Goal: Task Accomplishment & Management: Use online tool/utility

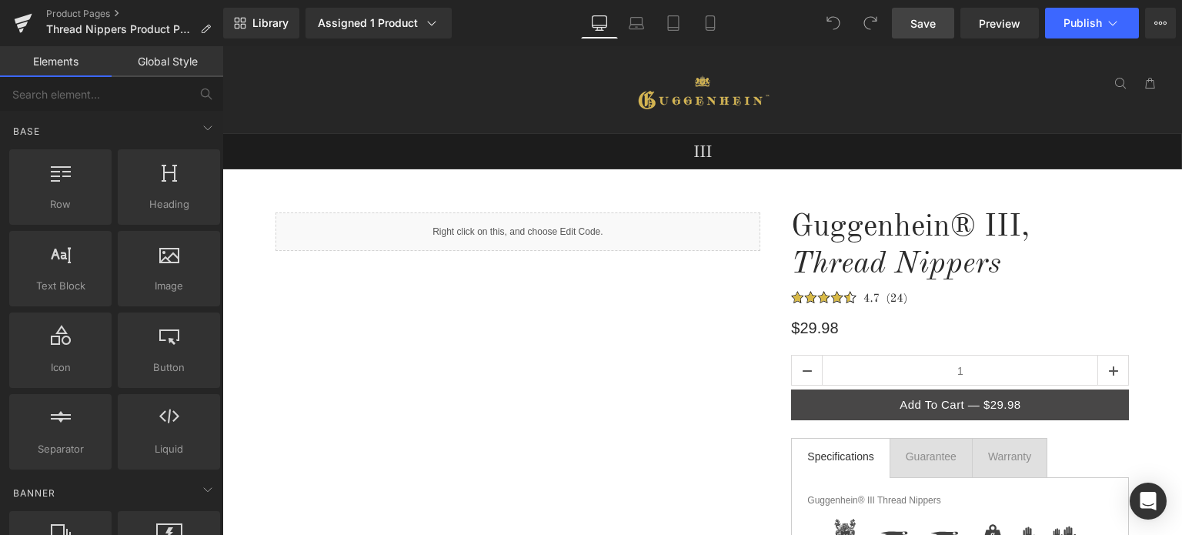
click at [939, 24] on link "Save" at bounding box center [923, 23] width 62 height 31
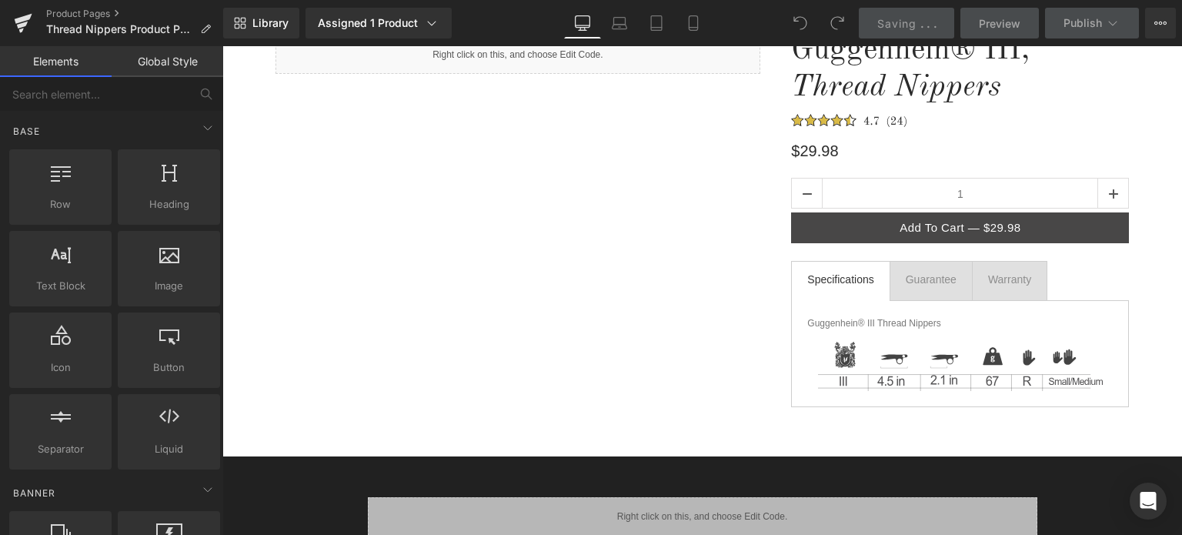
scroll to position [308, 0]
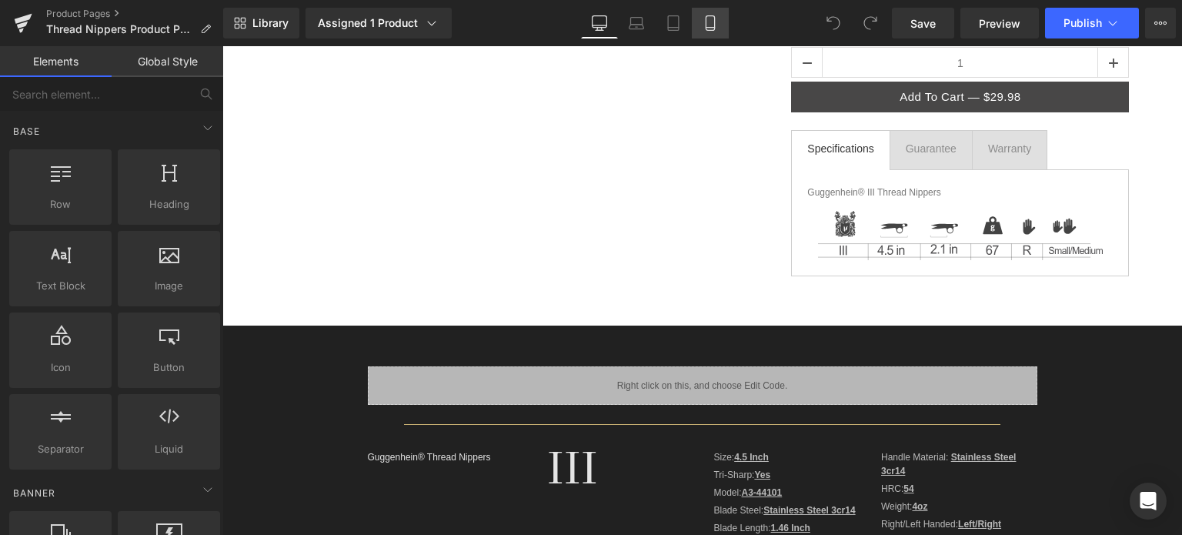
click at [710, 24] on icon at bounding box center [709, 22] width 15 height 15
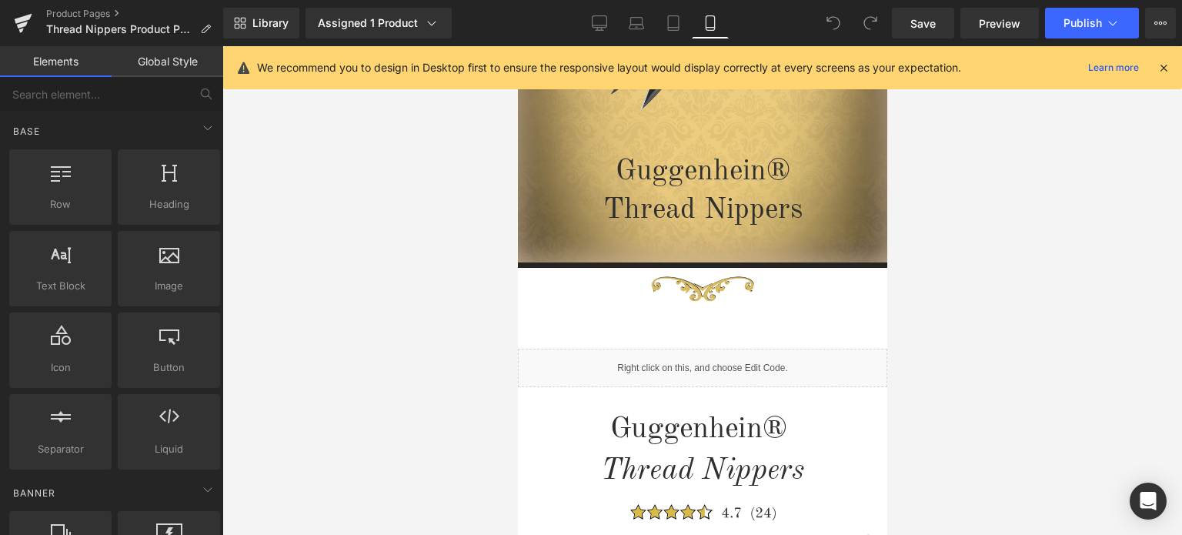
click at [1166, 68] on icon at bounding box center [1163, 68] width 14 height 14
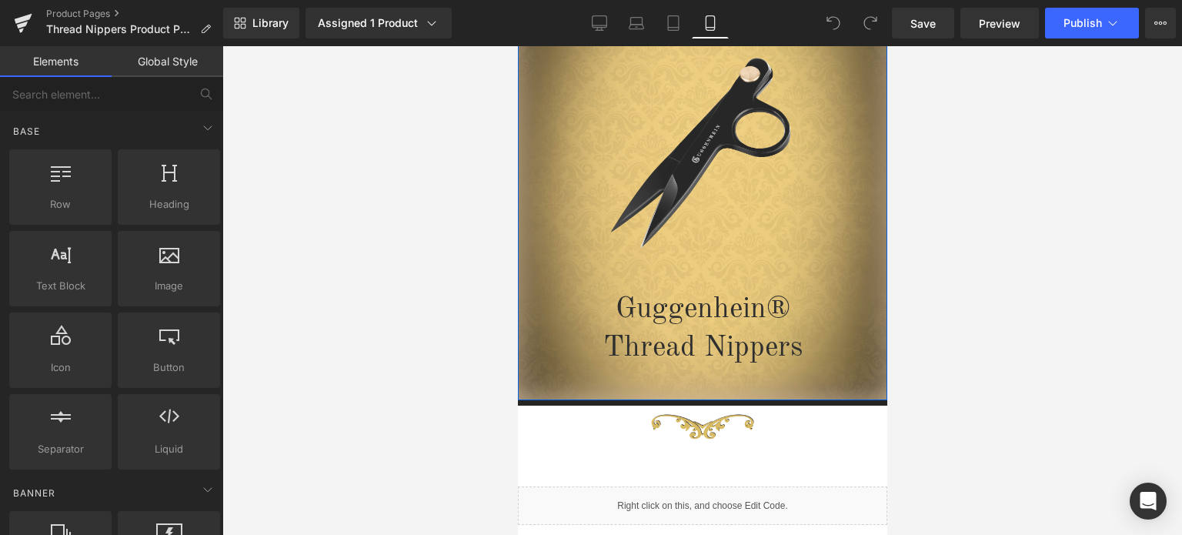
scroll to position [154, 0]
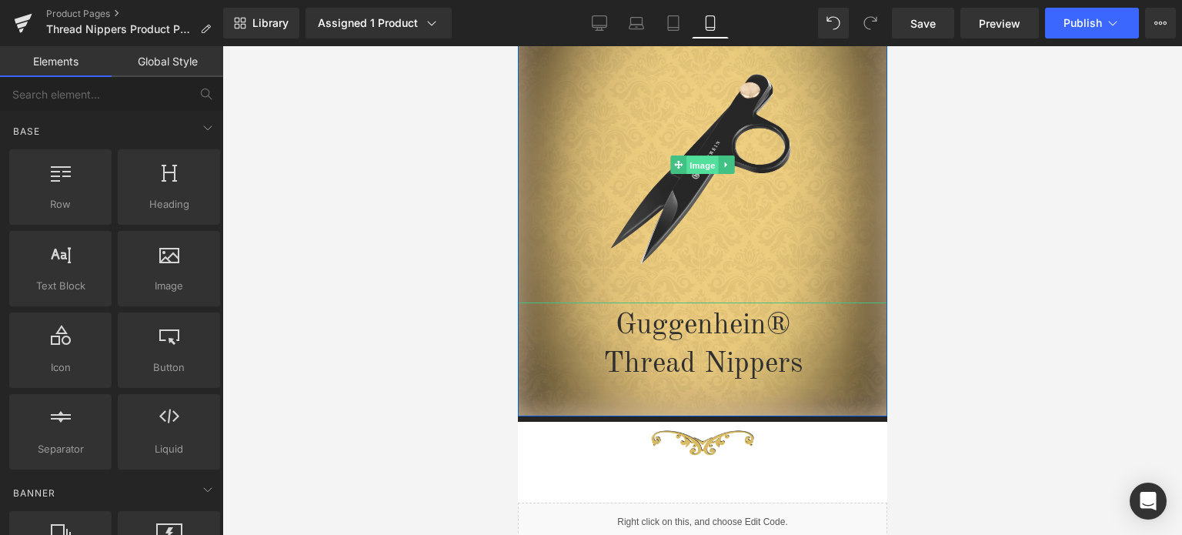
click at [695, 163] on span "Image" at bounding box center [701, 164] width 32 height 18
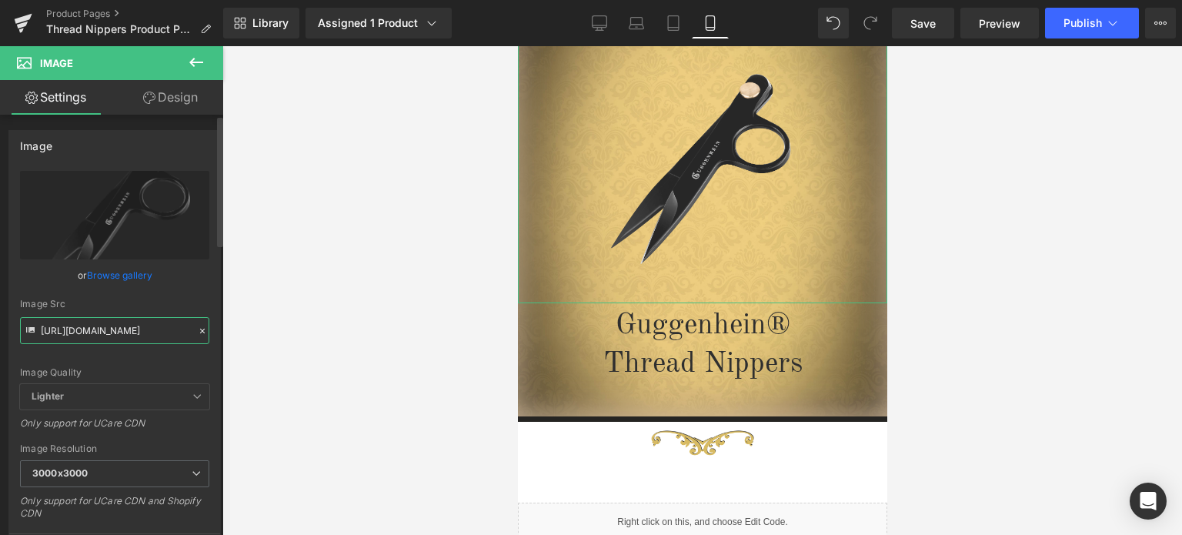
click at [105, 328] on input "[URL][DOMAIN_NAME]" at bounding box center [114, 330] width 189 height 27
paste input "2_9a811415-f36e-4761-92b5-97f382b612d3.png?v=1756688097"
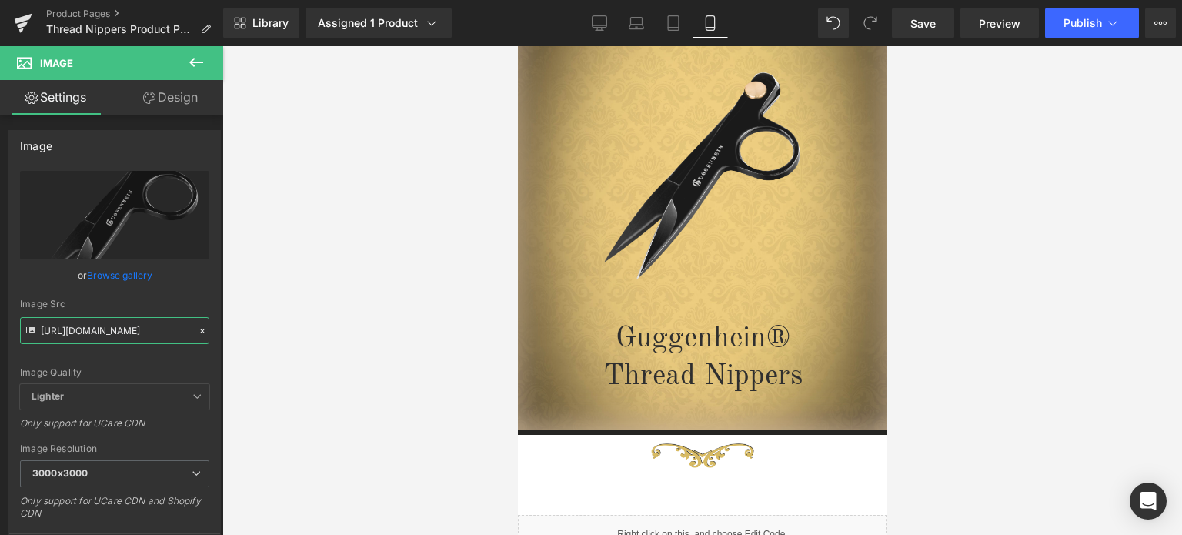
type input "[URL][DOMAIN_NAME]"
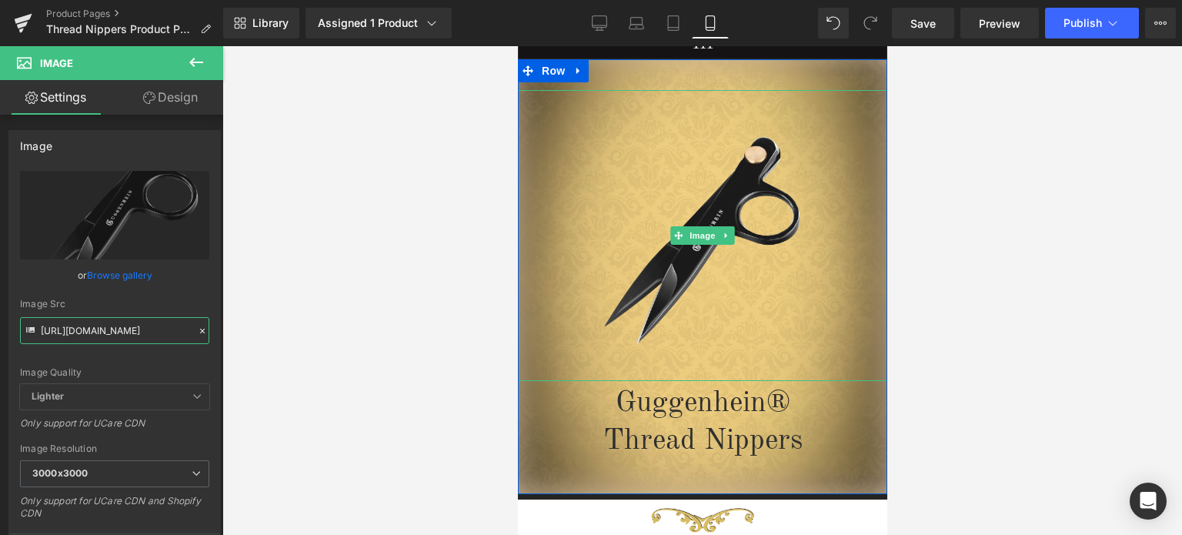
scroll to position [77, 0]
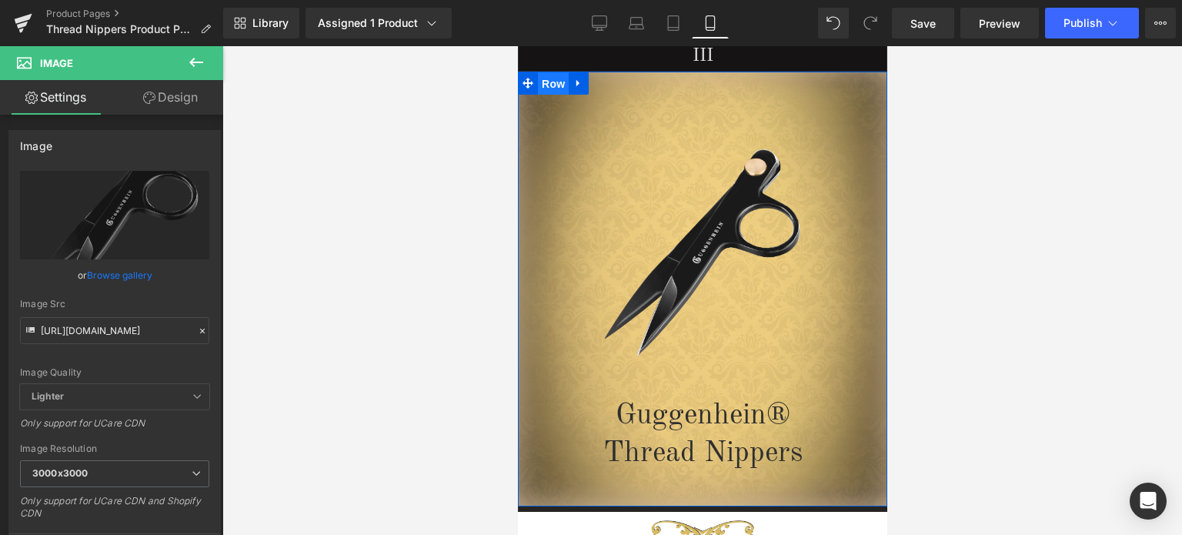
click at [547, 83] on span "Row" at bounding box center [552, 83] width 31 height 23
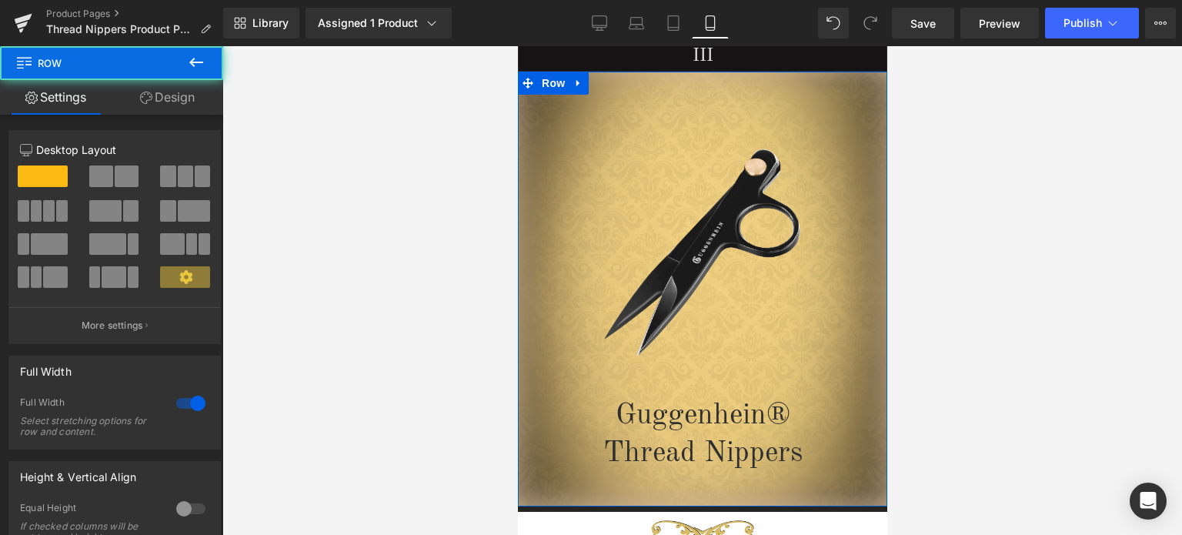
drag, startPoint x: 172, startPoint y: 99, endPoint x: 108, endPoint y: 229, distance: 145.2
click at [172, 99] on link "Design" at bounding box center [168, 97] width 112 height 35
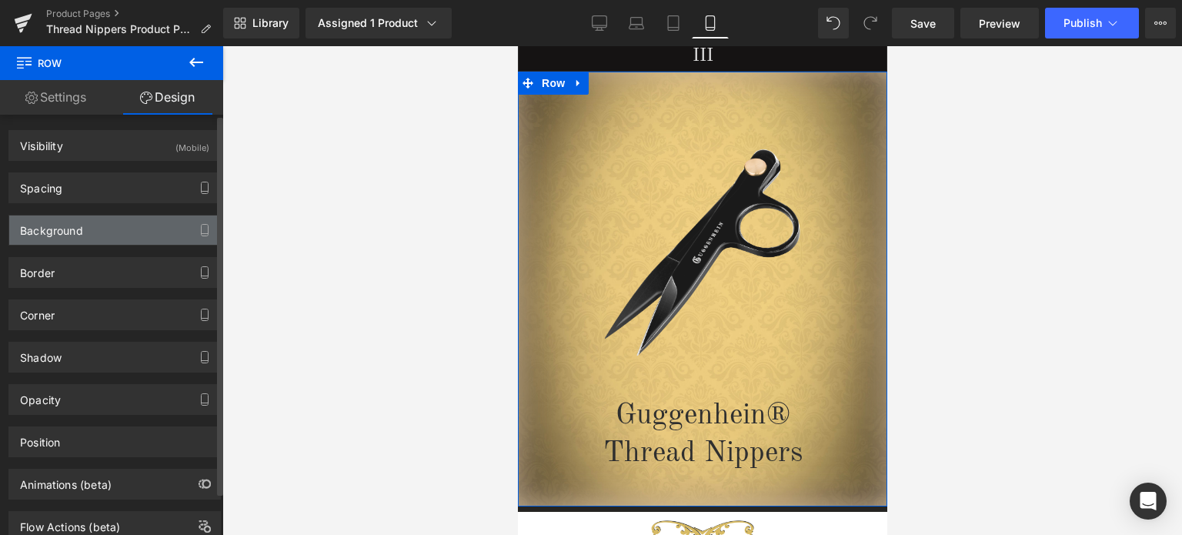
click at [108, 229] on div "Background" at bounding box center [114, 229] width 211 height 29
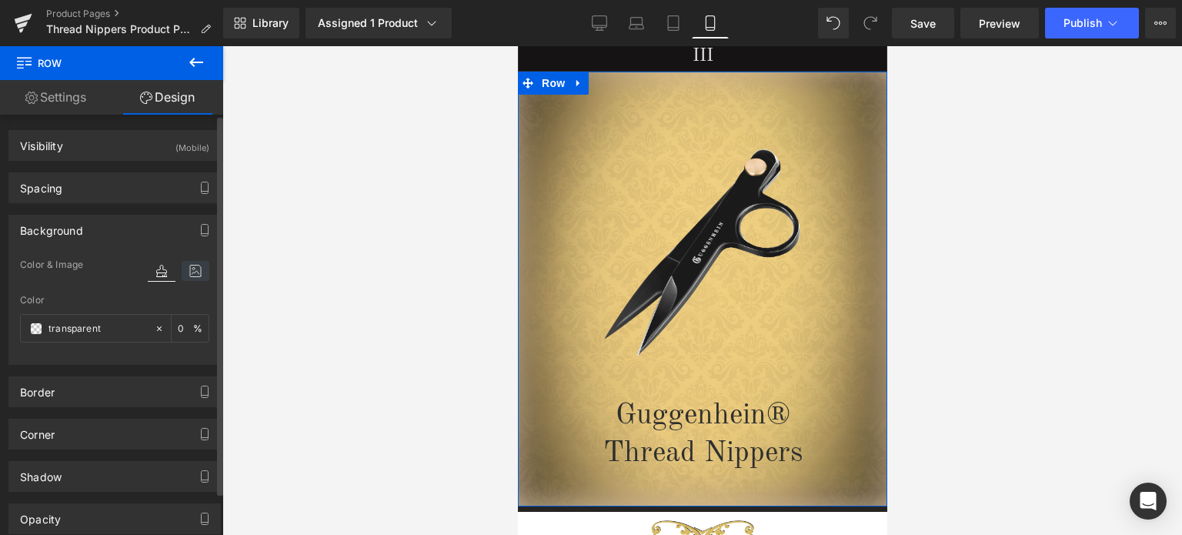
click at [192, 275] on icon at bounding box center [196, 271] width 28 height 20
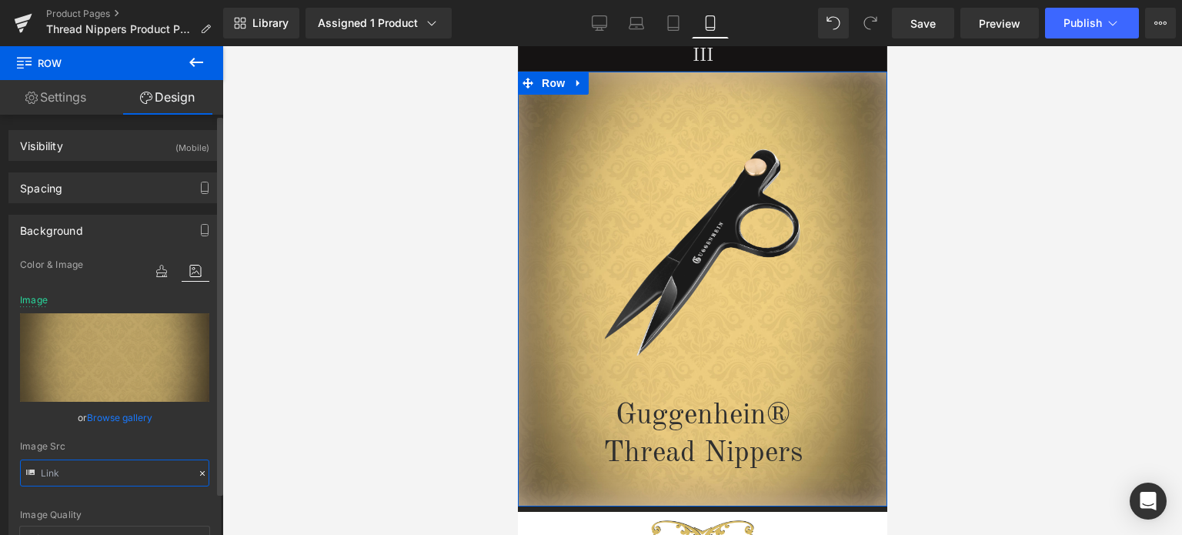
click at [109, 473] on input "text" at bounding box center [114, 472] width 189 height 27
paste input "1_a5c48a9a-cc7e-4f98-9290-e510d344fc45.jpg?v=1755850327"
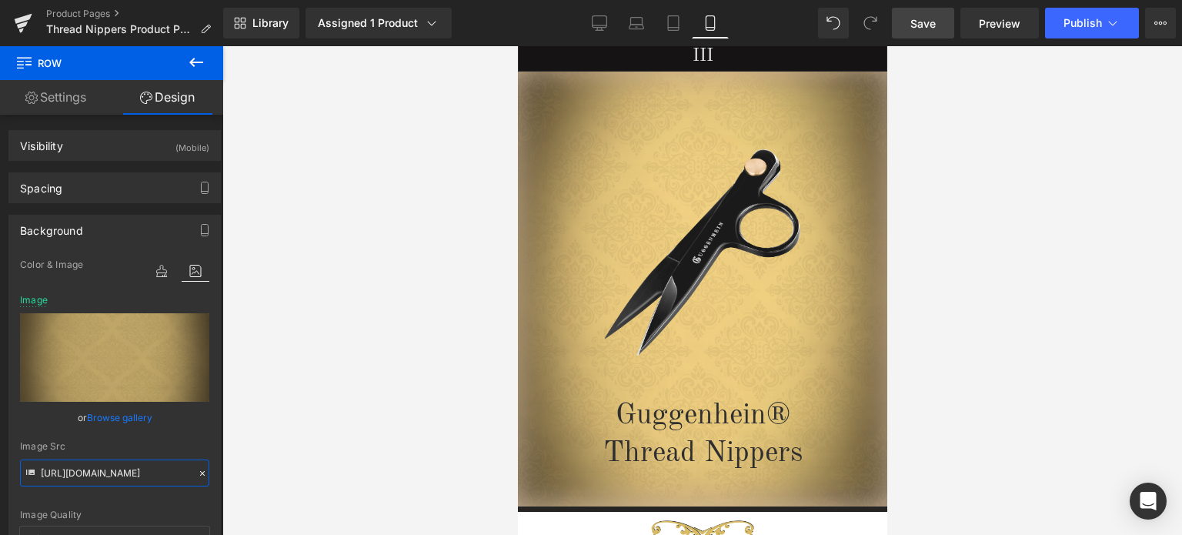
type input "[URL][DOMAIN_NAME]"
click at [931, 20] on span "Save" at bounding box center [922, 23] width 25 height 16
click at [932, 24] on span "Save" at bounding box center [922, 23] width 25 height 16
click at [989, 17] on span "Preview" at bounding box center [1000, 23] width 42 height 16
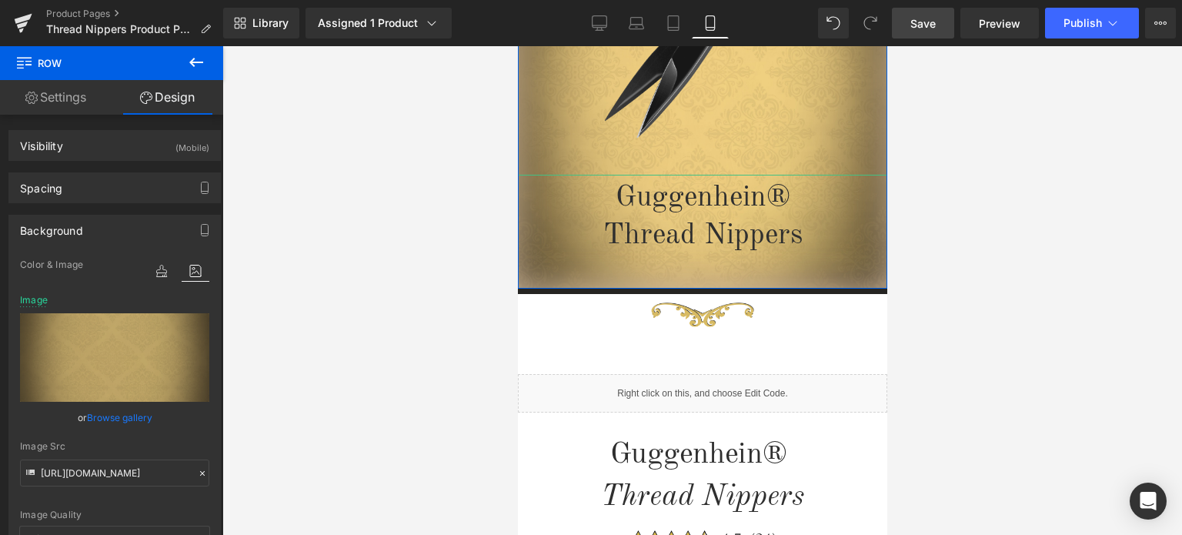
scroll to position [539, 0]
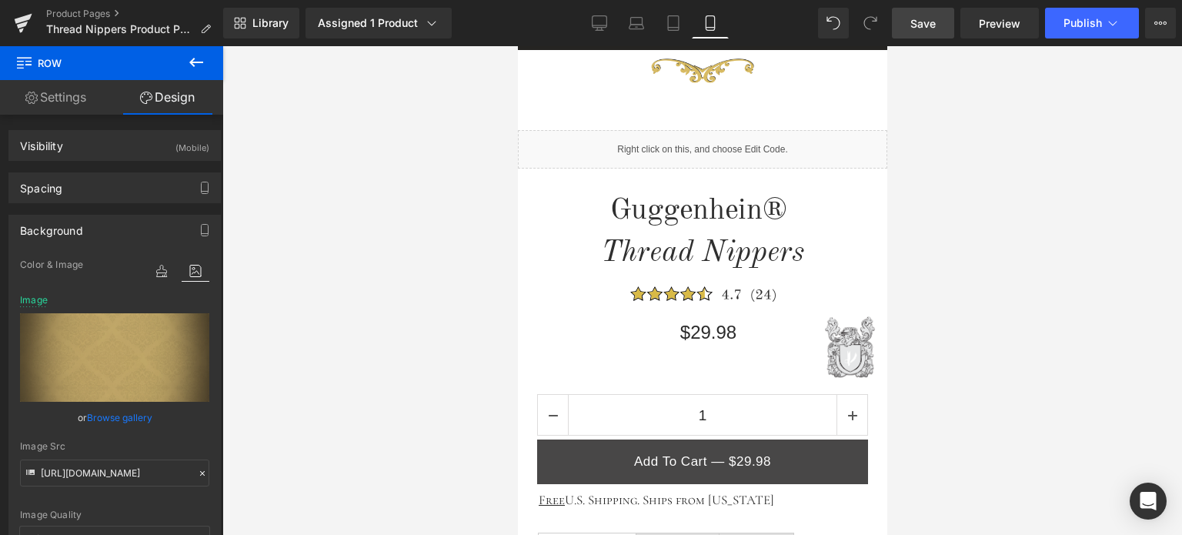
click at [192, 58] on icon at bounding box center [196, 62] width 18 height 18
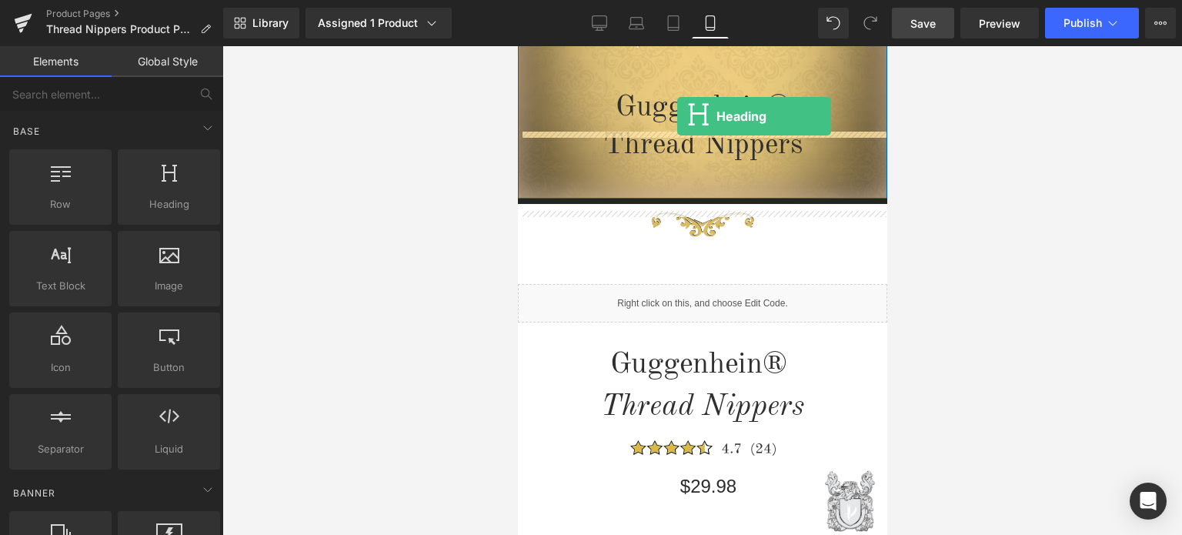
scroll to position [338, 0]
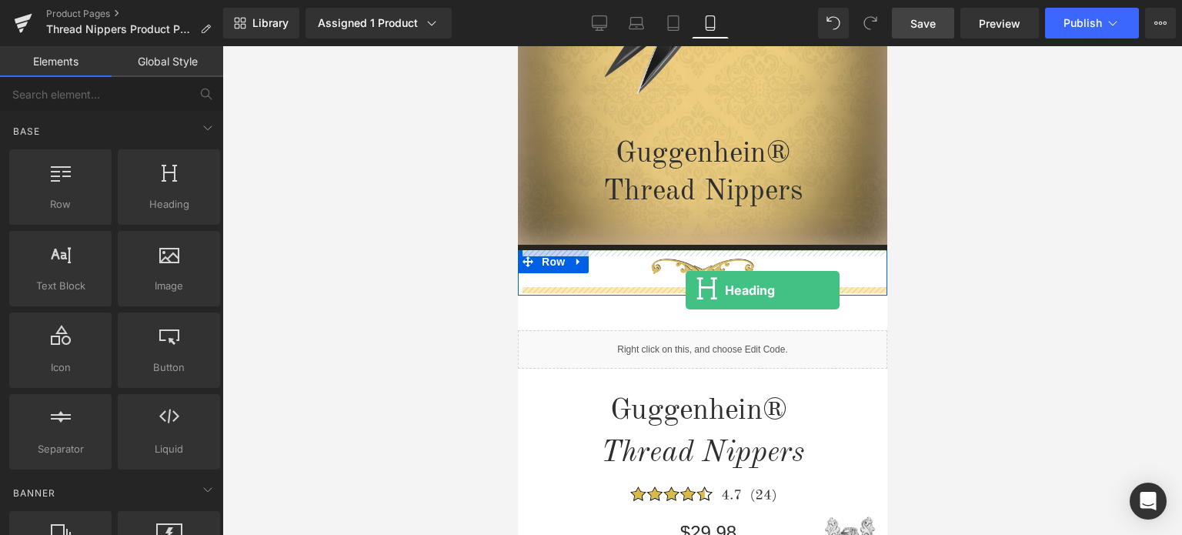
drag, startPoint x: 719, startPoint y: 240, endPoint x: 685, endPoint y: 290, distance: 60.8
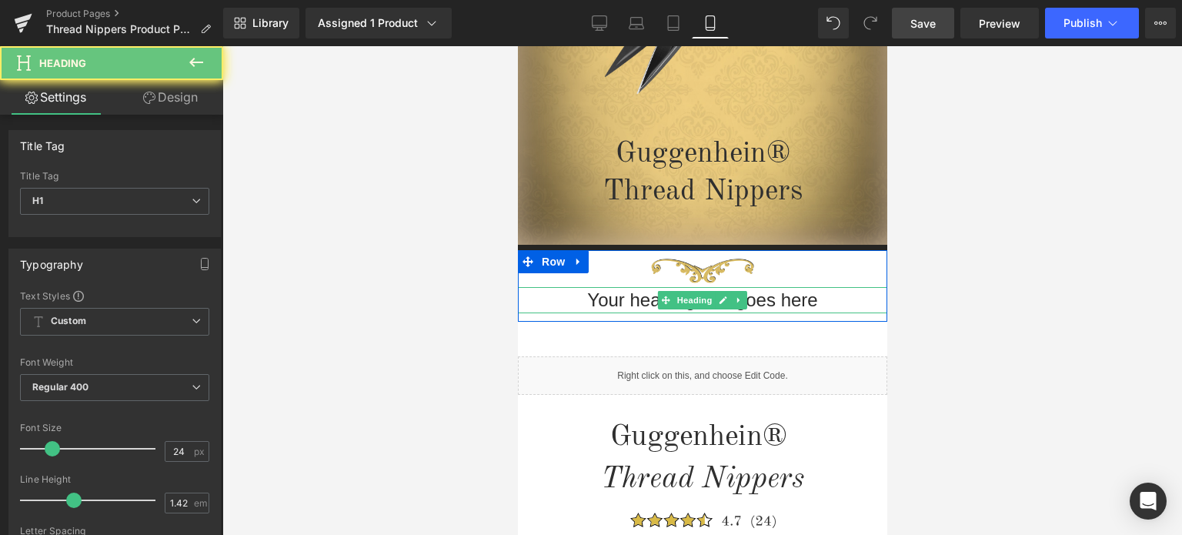
click at [839, 307] on h1 "Your heading text goes here" at bounding box center [701, 300] width 369 height 26
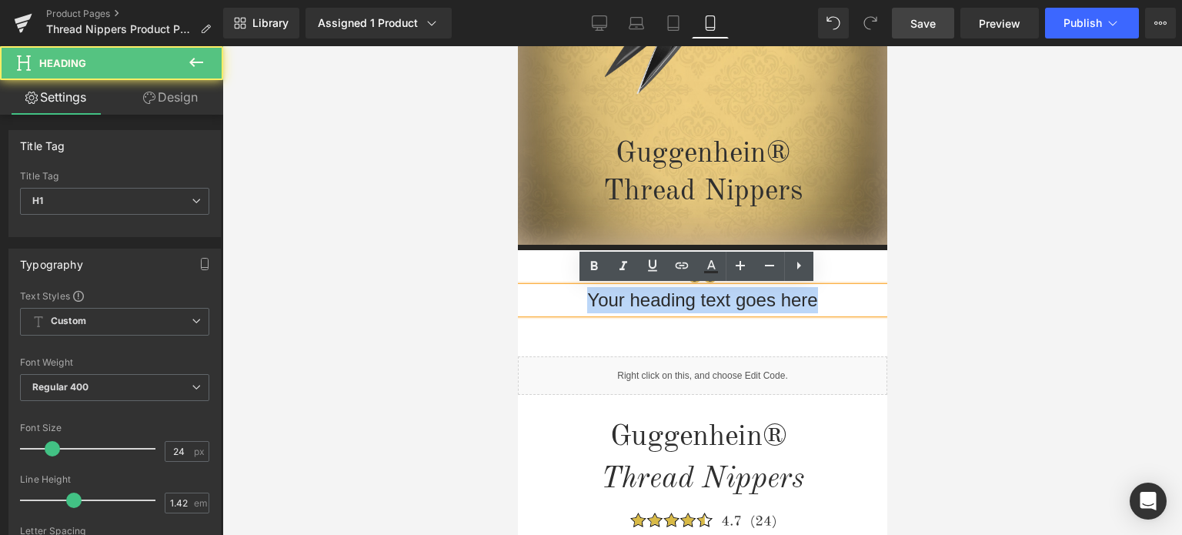
drag, startPoint x: 812, startPoint y: 305, endPoint x: 578, endPoint y: 304, distance: 233.9
click at [578, 304] on h1 "Your heading text goes here" at bounding box center [701, 300] width 369 height 26
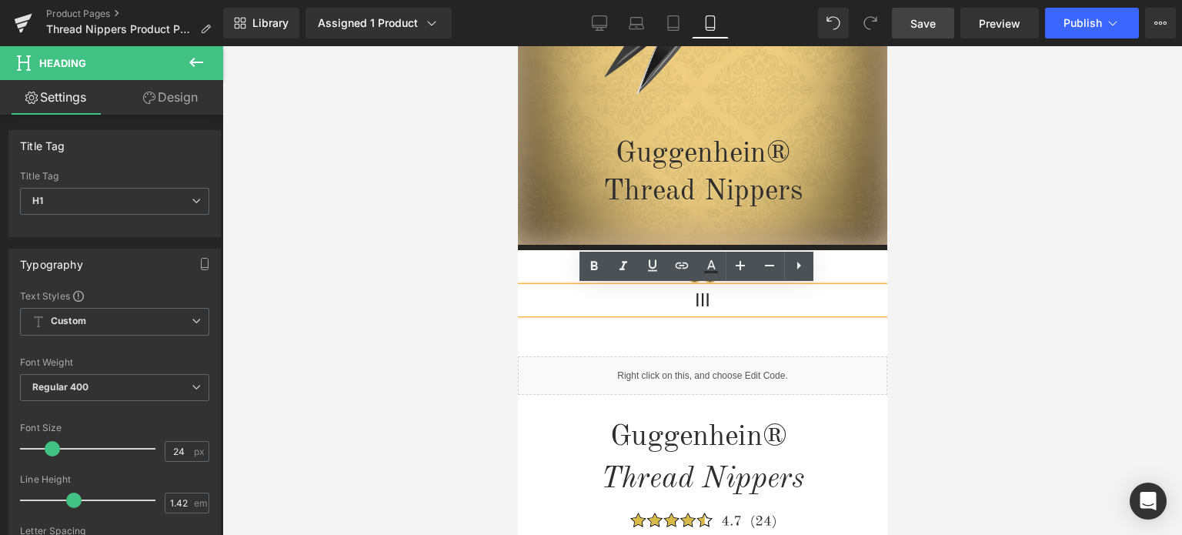
click at [965, 269] on div at bounding box center [701, 290] width 959 height 489
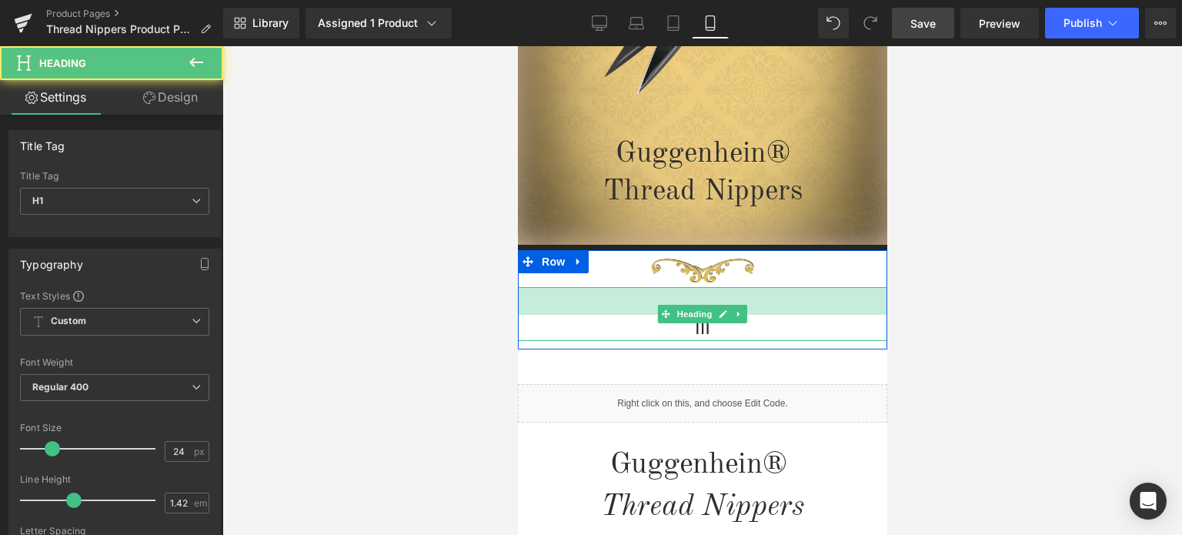
drag, startPoint x: 761, startPoint y: 291, endPoint x: 761, endPoint y: 319, distance: 28.5
click at [761, 319] on div "III Heading 36px" at bounding box center [701, 314] width 369 height 54
click at [1049, 332] on div at bounding box center [701, 290] width 959 height 489
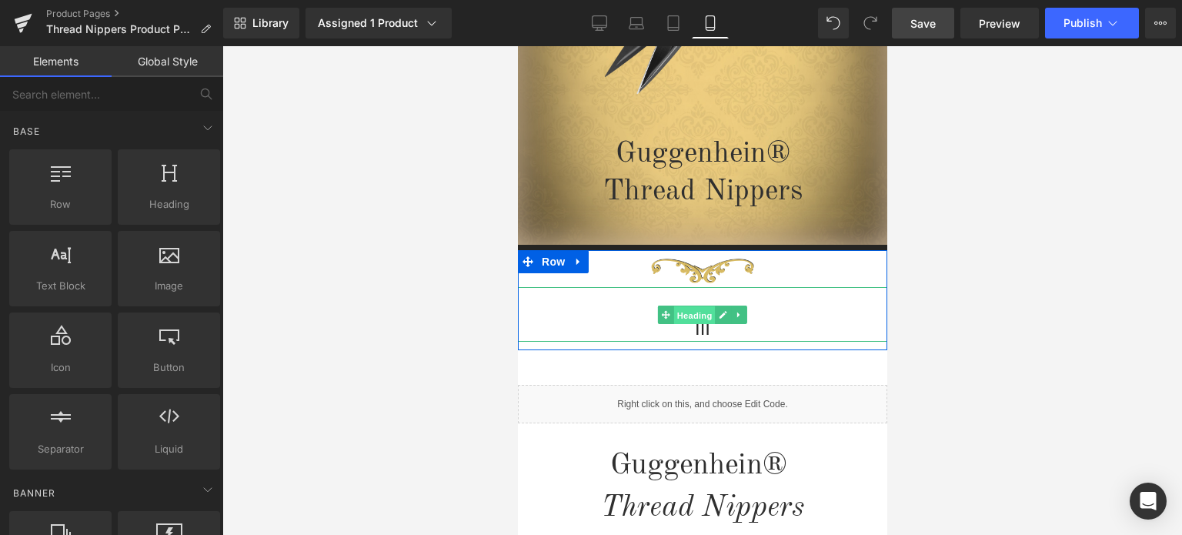
click at [697, 313] on span "Heading" at bounding box center [694, 315] width 42 height 18
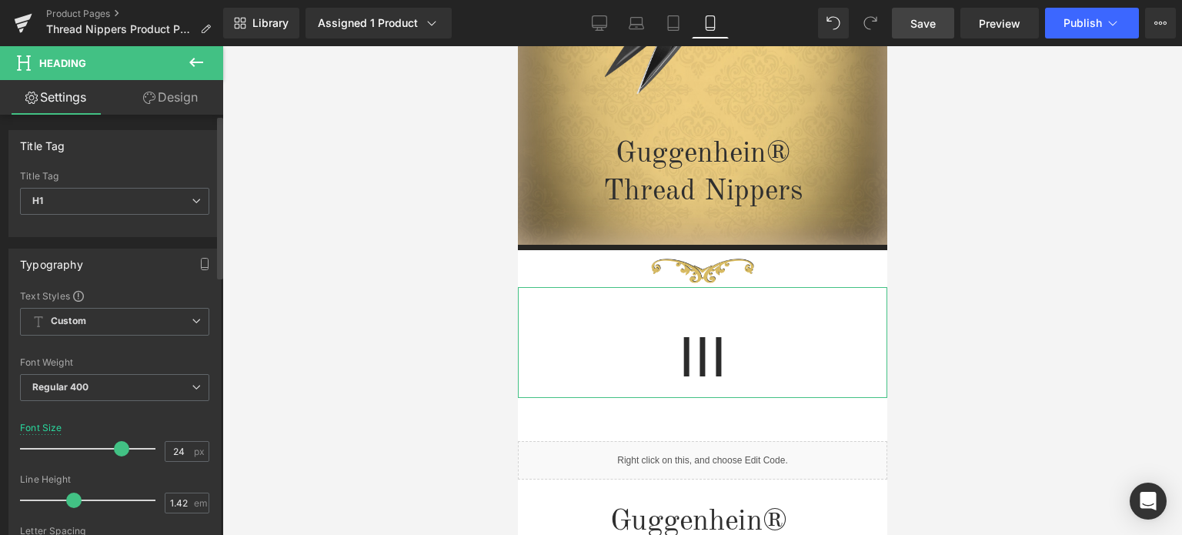
drag, startPoint x: 51, startPoint y: 446, endPoint x: 117, endPoint y: 438, distance: 66.7
click at [117, 438] on div at bounding box center [92, 448] width 128 height 31
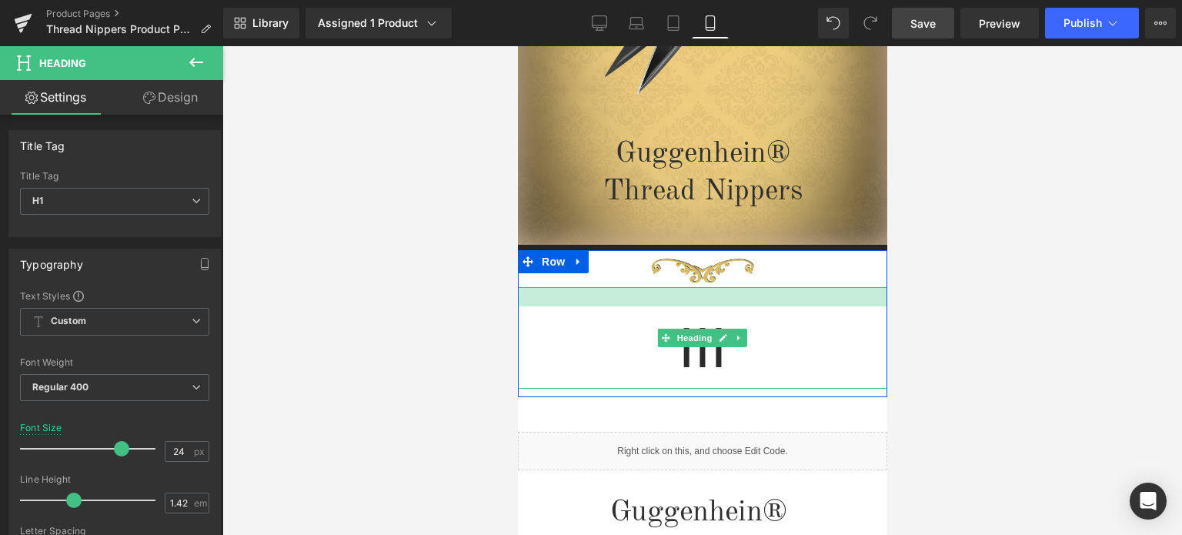
drag, startPoint x: 799, startPoint y: 291, endPoint x: 802, endPoint y: 282, distance: 10.0
click at [802, 282] on div "Image III Heading" at bounding box center [701, 320] width 369 height 138
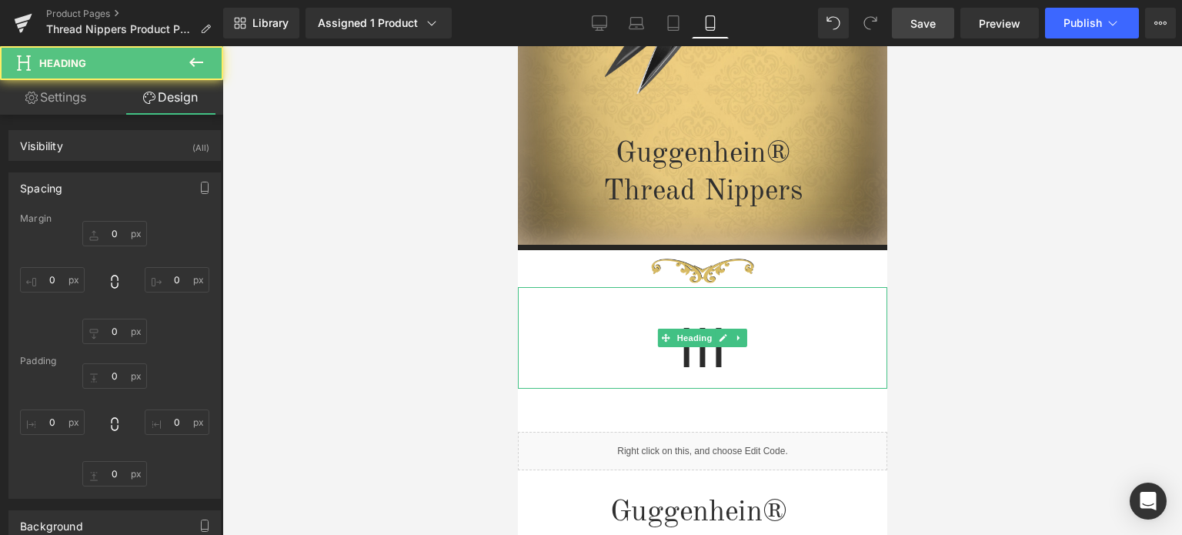
click at [965, 284] on div at bounding box center [701, 290] width 959 height 489
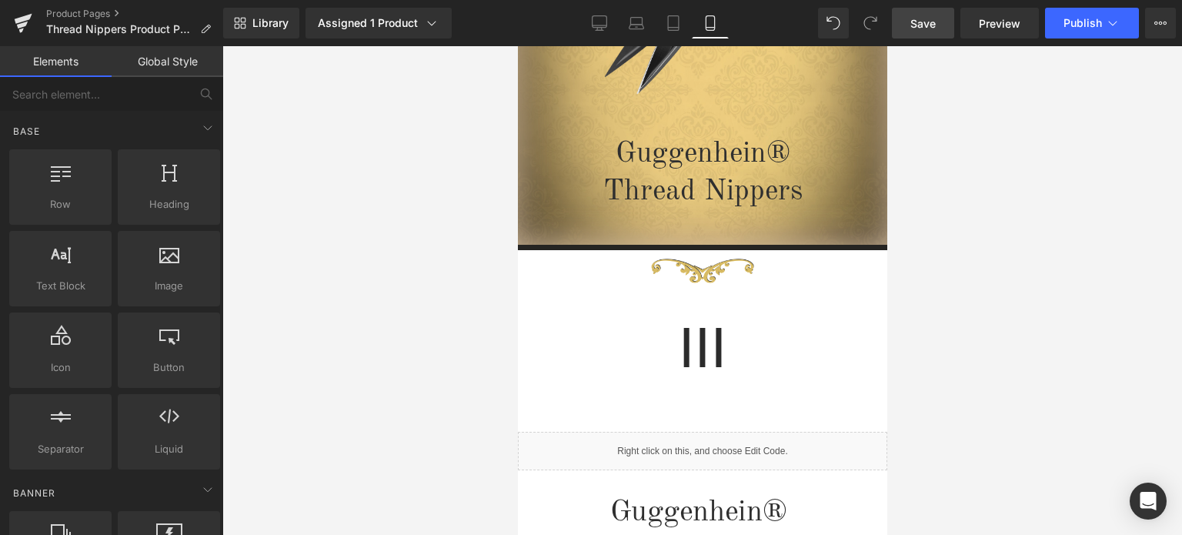
click at [934, 24] on span "Save" at bounding box center [922, 23] width 25 height 16
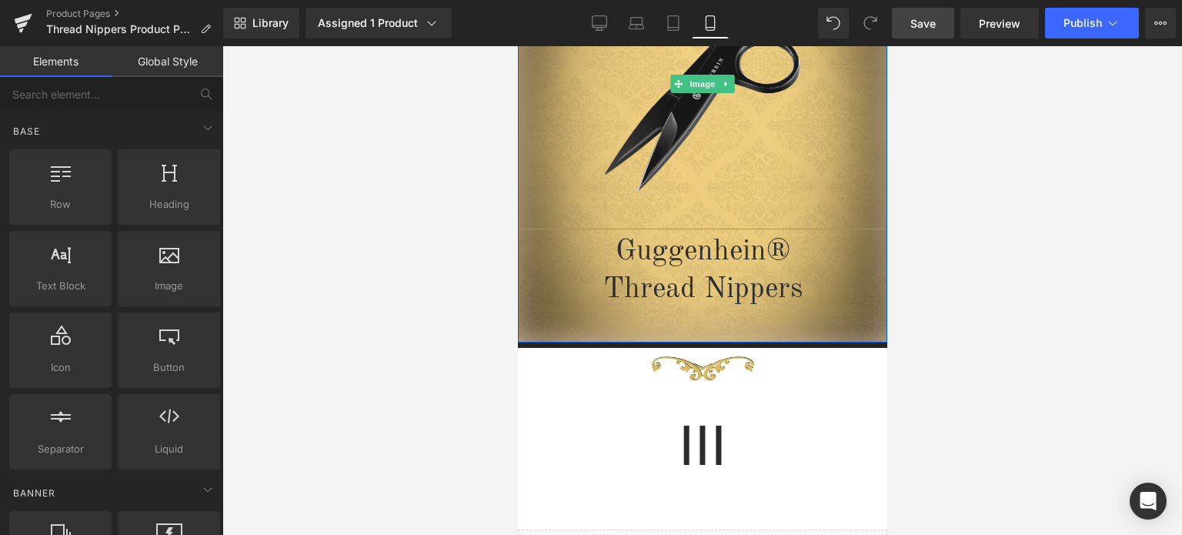
scroll to position [462, 0]
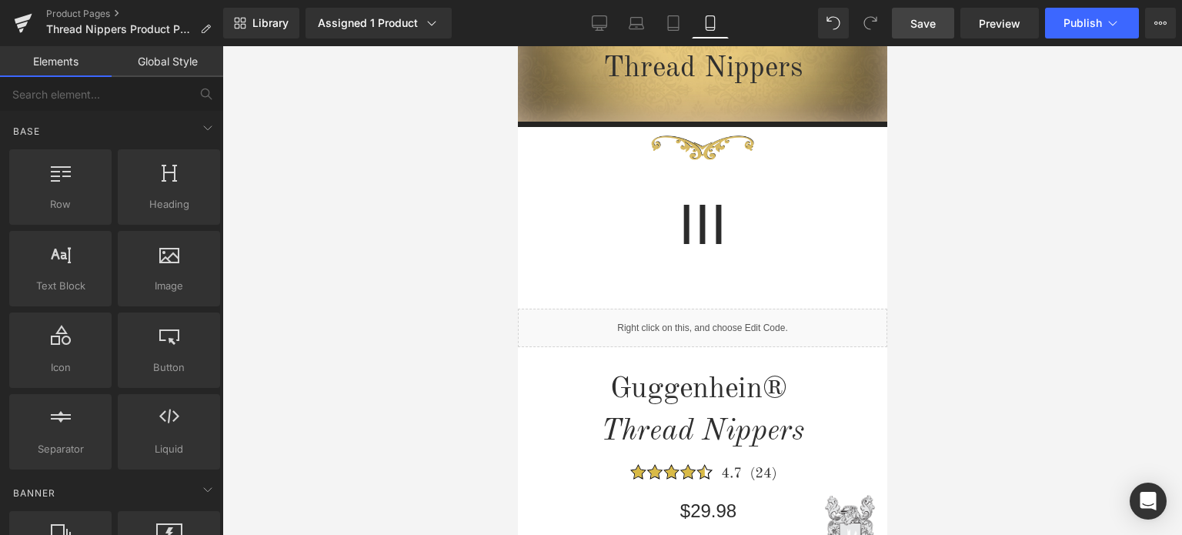
click at [935, 25] on span "Save" at bounding box center [922, 23] width 25 height 16
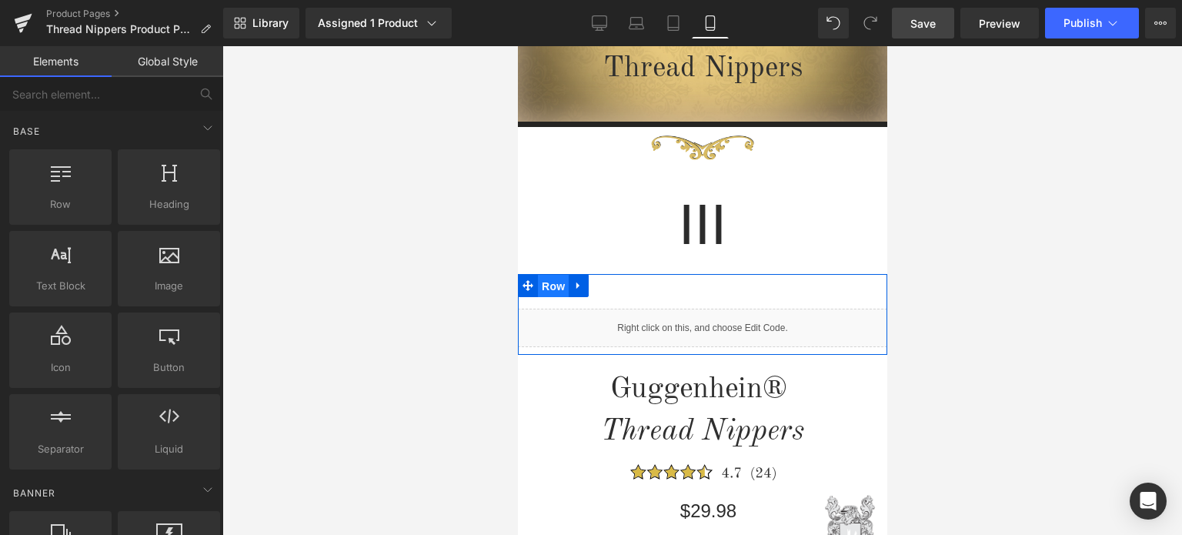
click at [544, 288] on span "Row" at bounding box center [552, 286] width 31 height 23
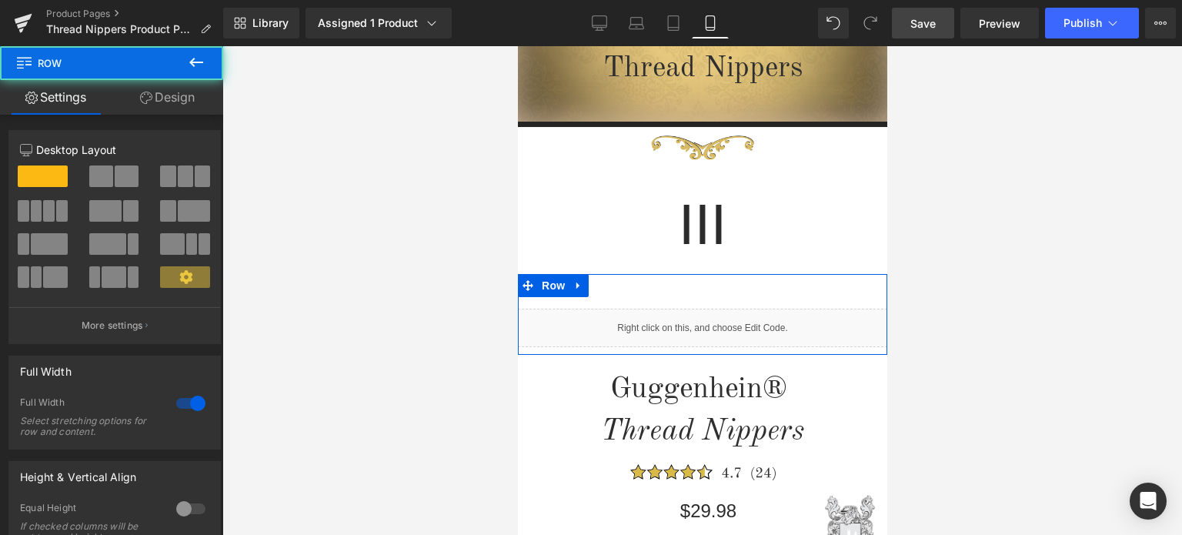
click at [171, 96] on link "Design" at bounding box center [168, 97] width 112 height 35
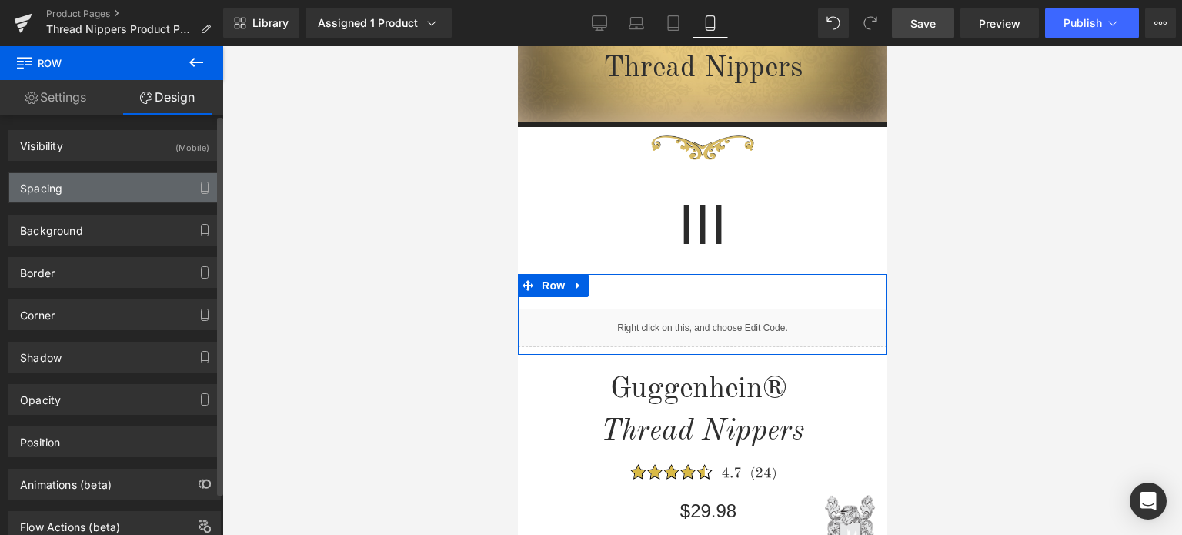
click at [108, 186] on div "Spacing" at bounding box center [114, 187] width 211 height 29
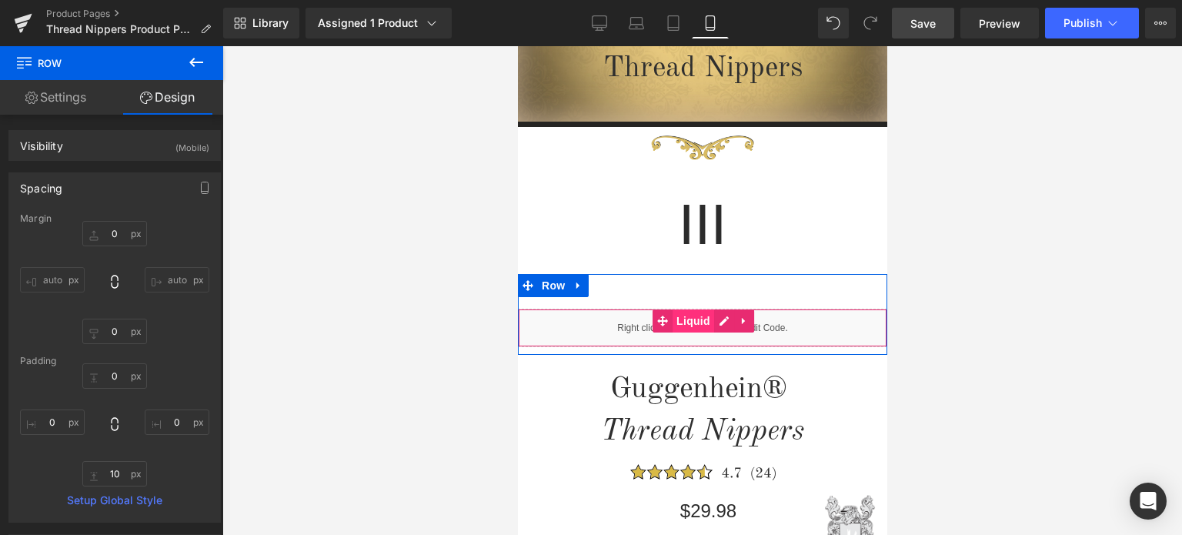
click at [690, 322] on span "Liquid" at bounding box center [693, 320] width 42 height 23
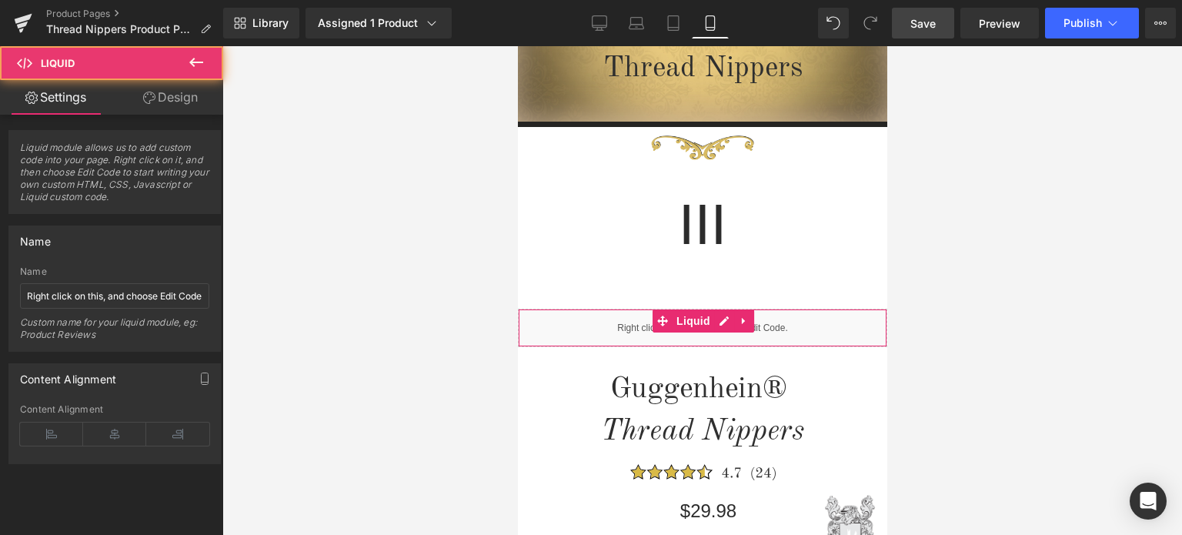
click at [181, 96] on link "Design" at bounding box center [171, 97] width 112 height 35
click at [0, 0] on div "Spacing" at bounding box center [0, 0] width 0 height 0
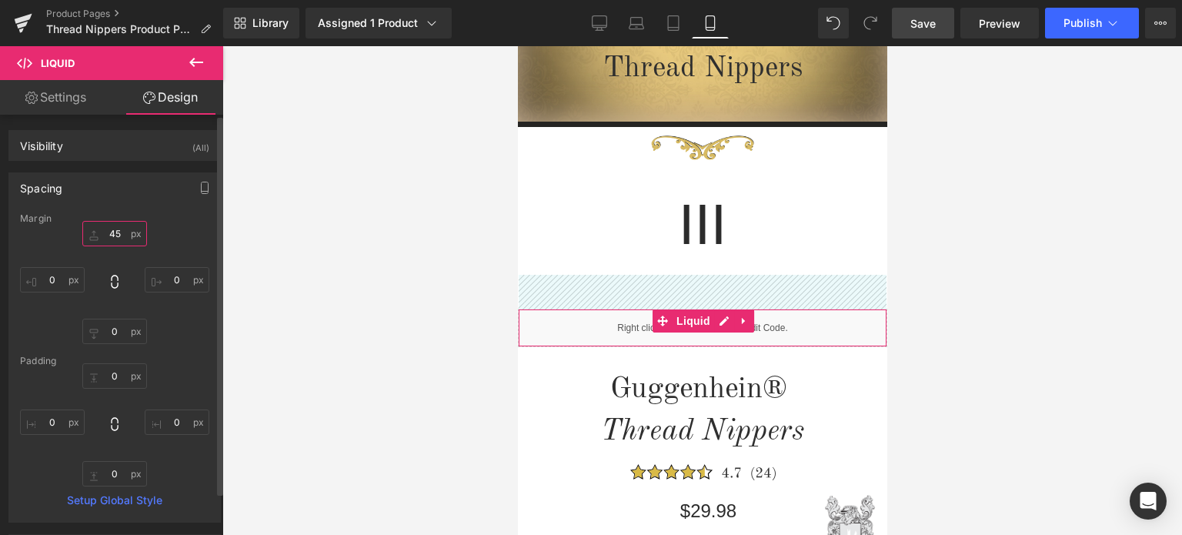
click at [120, 233] on input "text" at bounding box center [114, 233] width 65 height 25
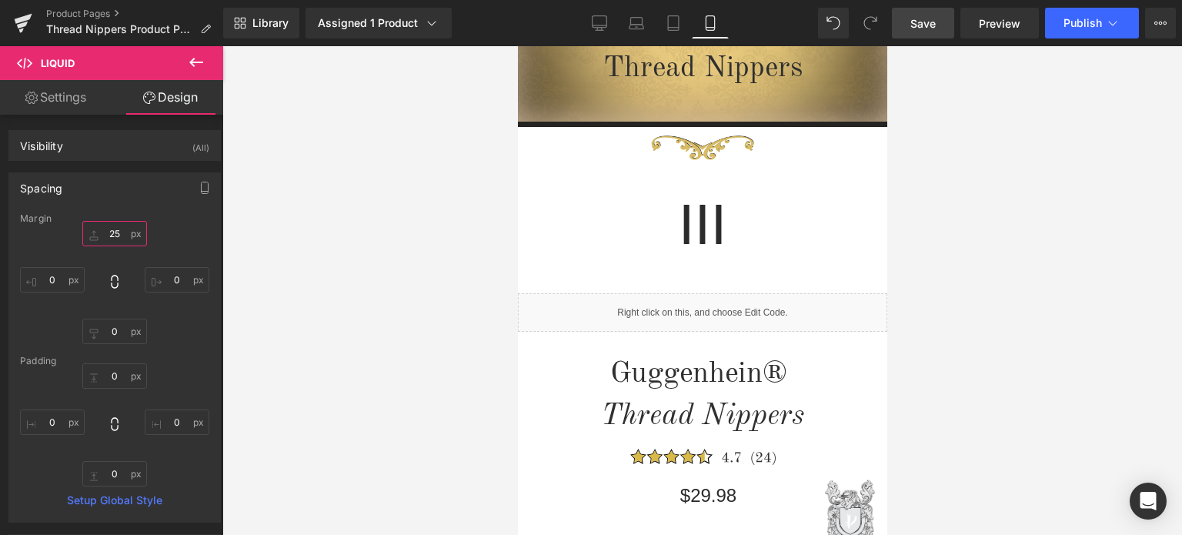
type input "25"
click at [932, 23] on span "Save" at bounding box center [922, 23] width 25 height 16
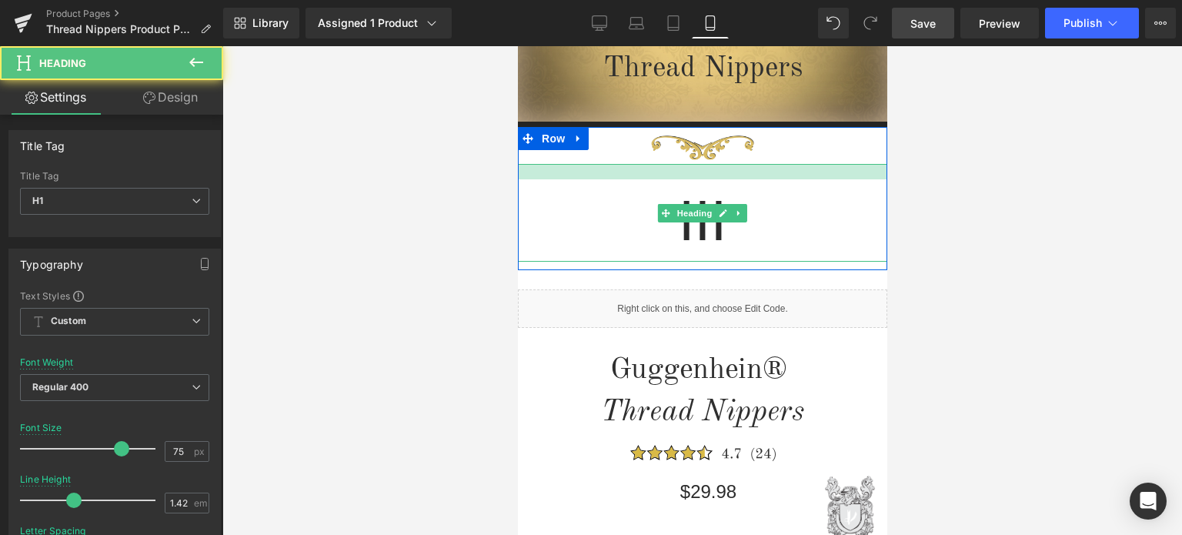
click at [789, 164] on div at bounding box center [701, 171] width 369 height 15
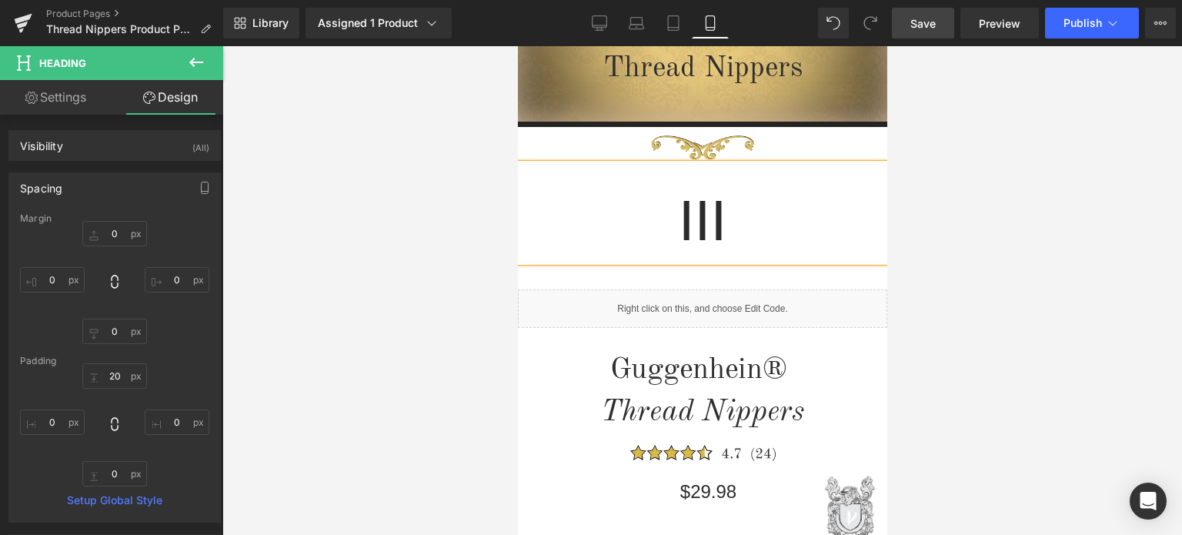
click at [928, 24] on span "Save" at bounding box center [922, 23] width 25 height 16
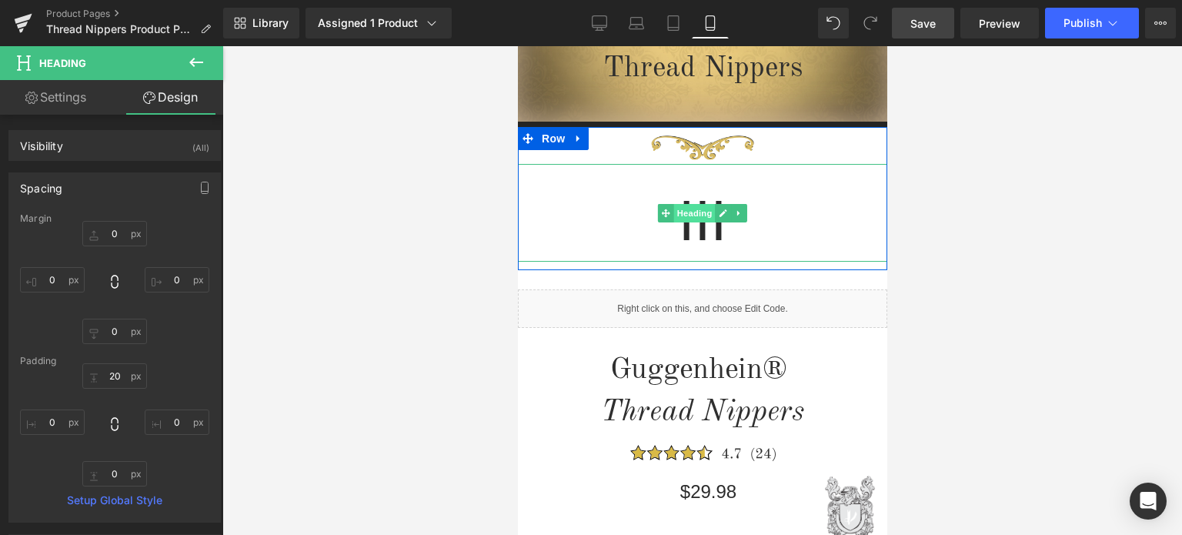
click at [686, 215] on span "Heading" at bounding box center [694, 213] width 42 height 18
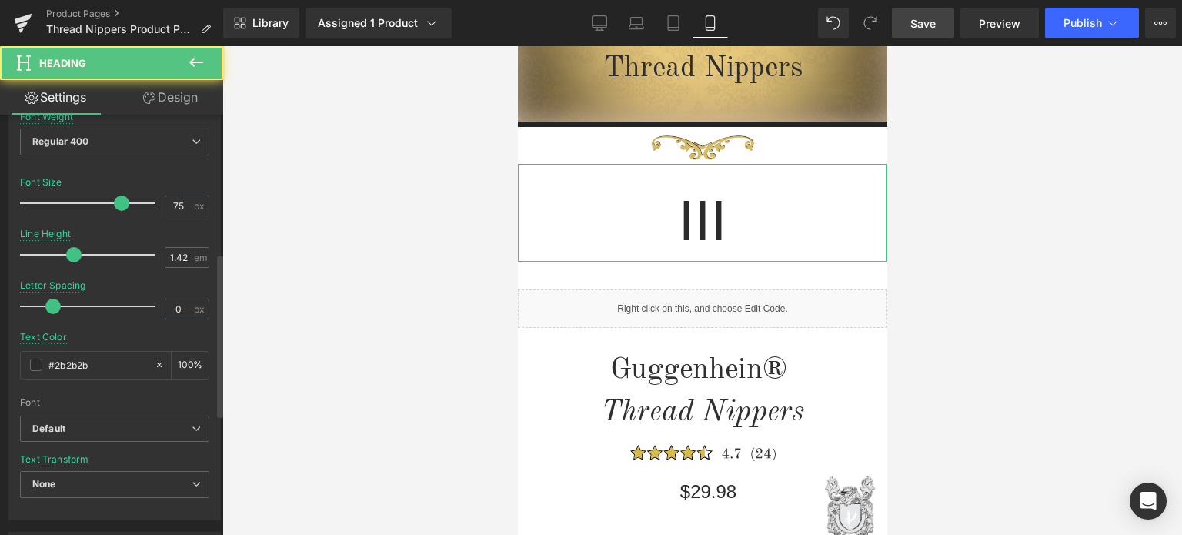
scroll to position [385, 0]
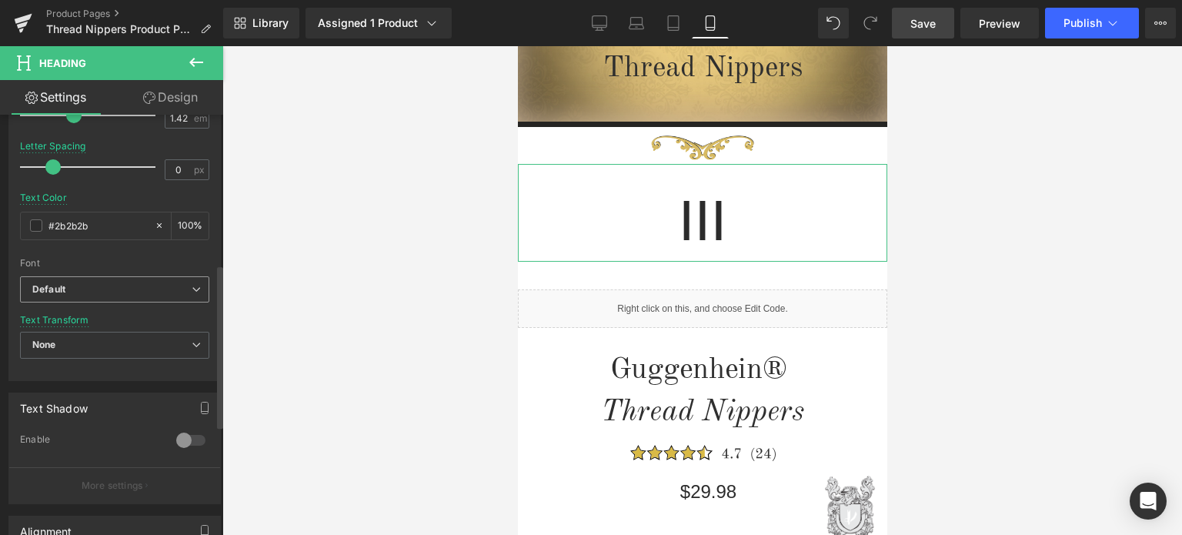
click at [108, 285] on b "Default" at bounding box center [111, 289] width 159 height 13
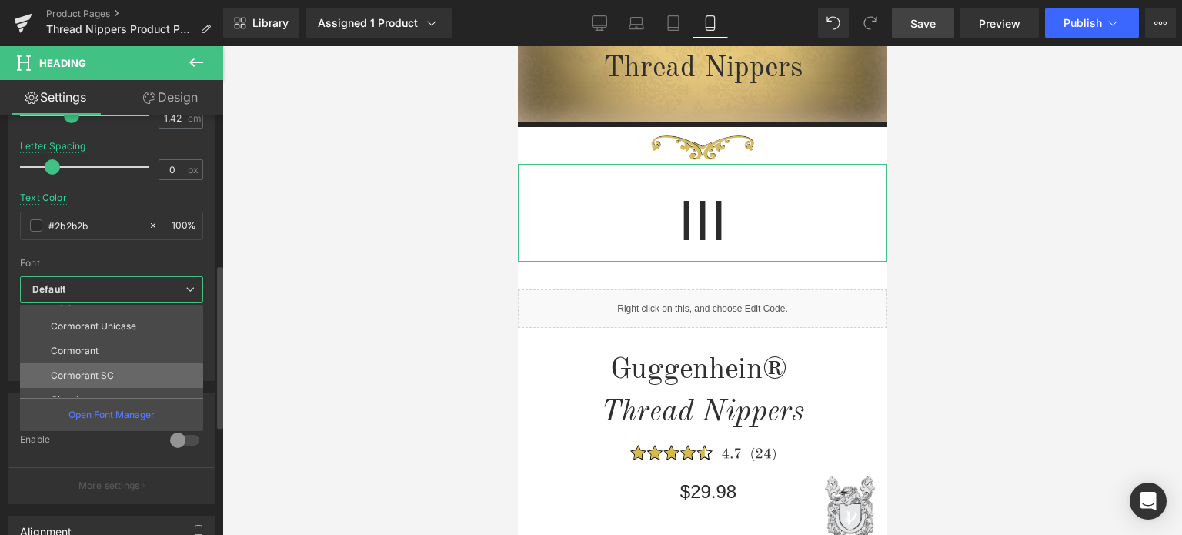
click at [117, 372] on li "Cormorant SC" at bounding box center [115, 375] width 190 height 25
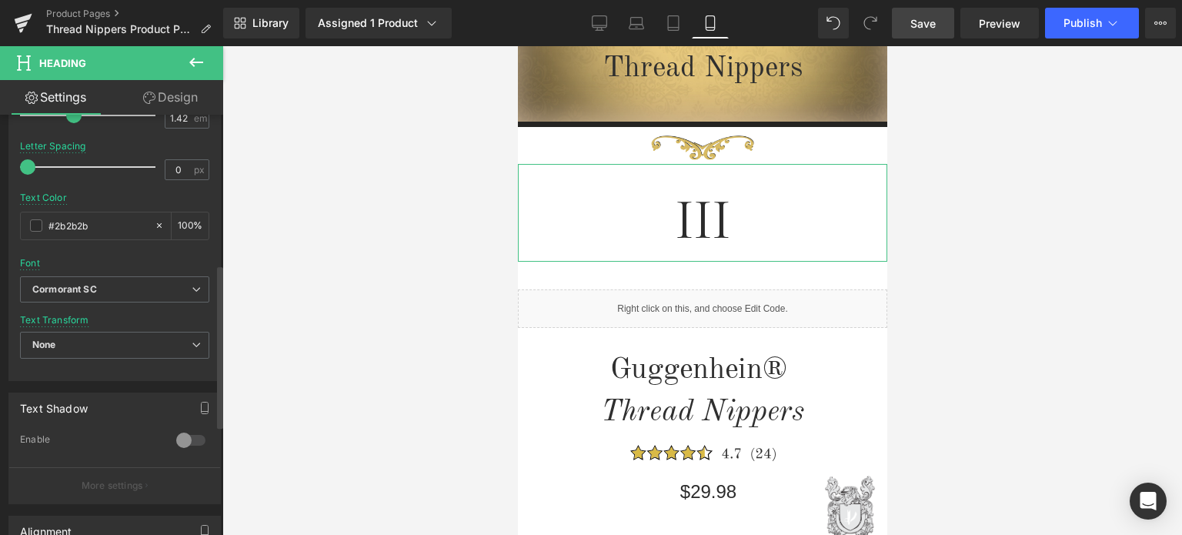
drag, startPoint x: 52, startPoint y: 163, endPoint x: 0, endPoint y: 164, distance: 52.3
click at [0, 164] on div "Typography Text Styles Custom Custom Setup Global Style Custom Setup Global Sty…" at bounding box center [115, 116] width 230 height 529
click at [929, 21] on span "Save" at bounding box center [922, 23] width 25 height 16
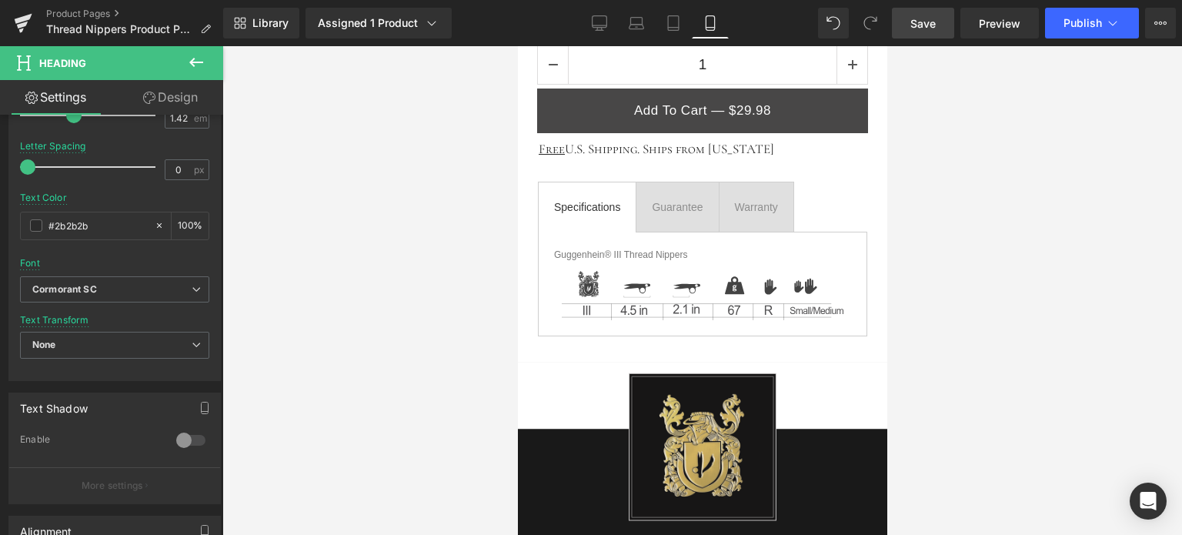
scroll to position [1238, 0]
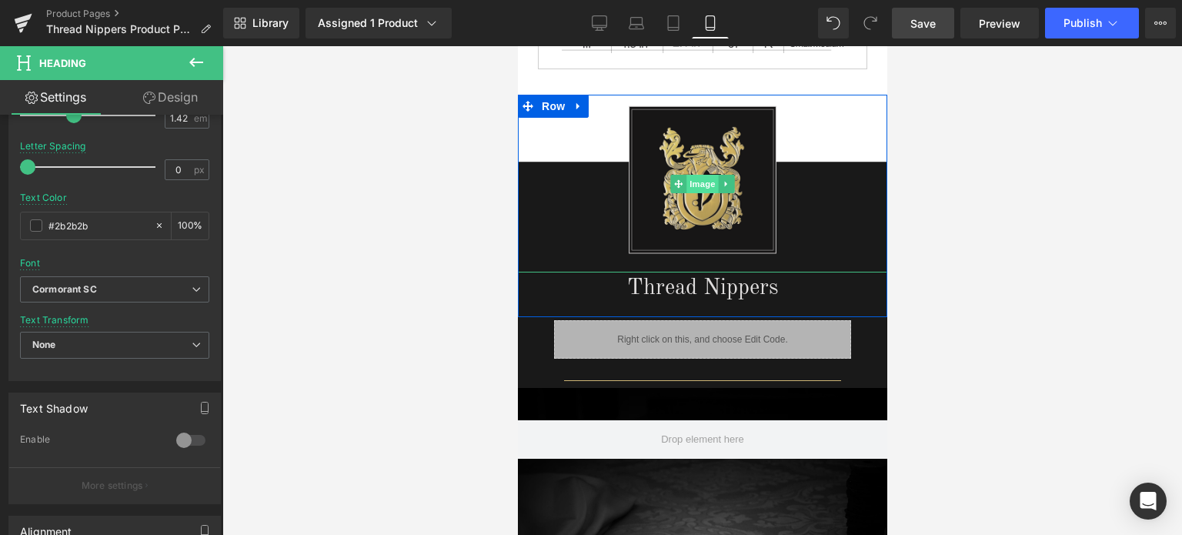
click at [693, 180] on span "Image" at bounding box center [701, 184] width 32 height 18
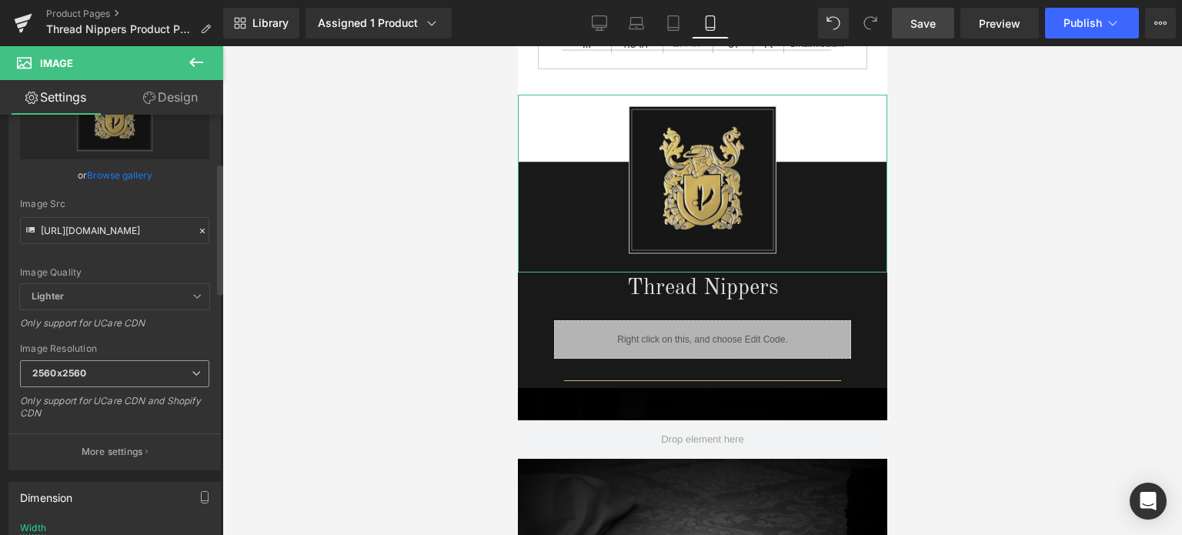
scroll to position [154, 0]
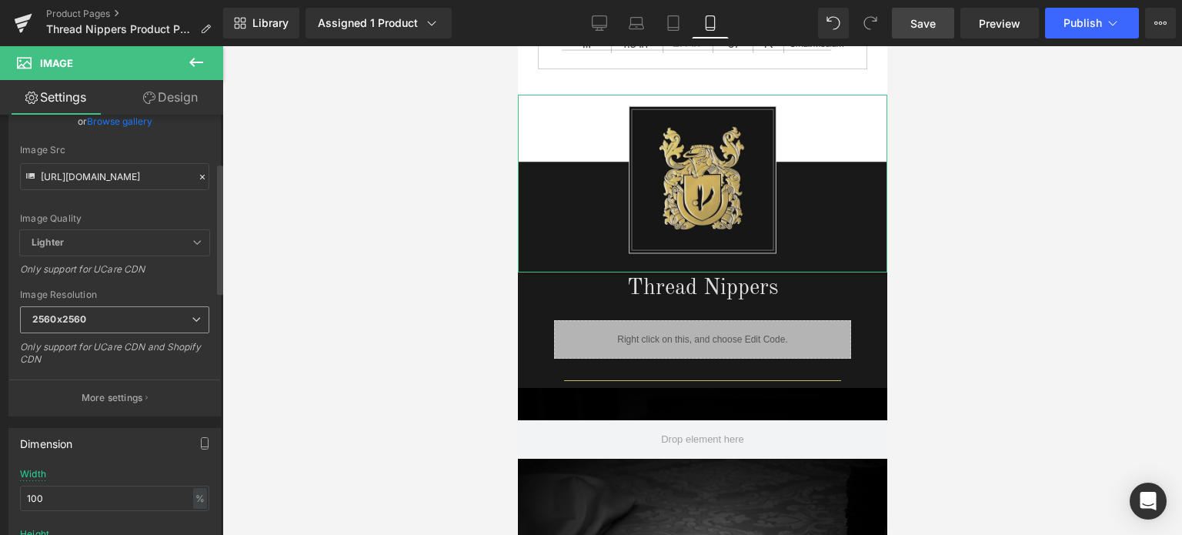
click at [118, 329] on span "2560x2560" at bounding box center [114, 319] width 189 height 27
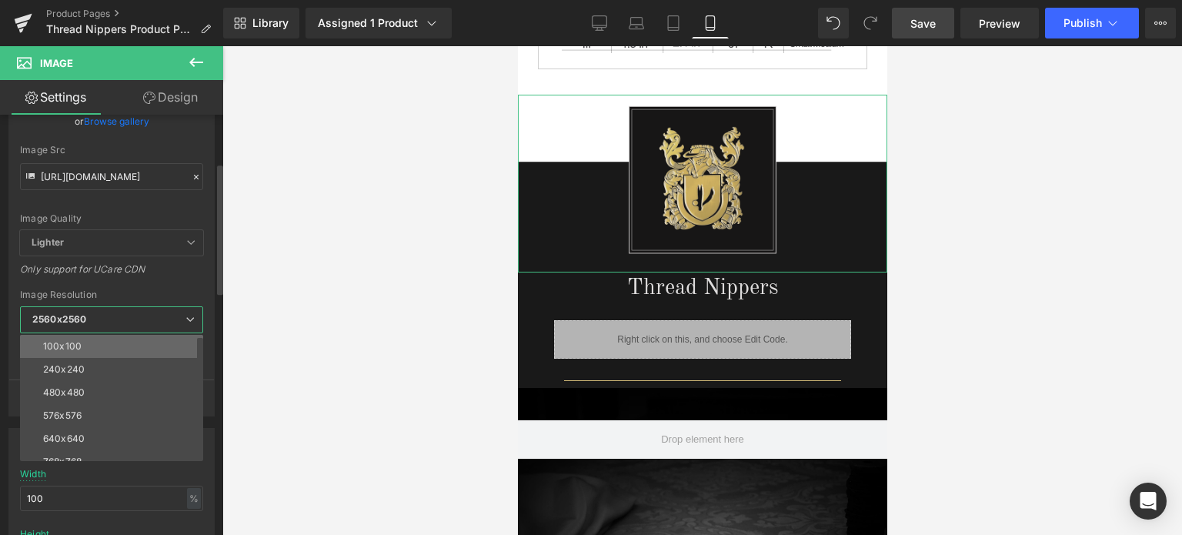
click at [103, 343] on li "100x100" at bounding box center [115, 346] width 190 height 23
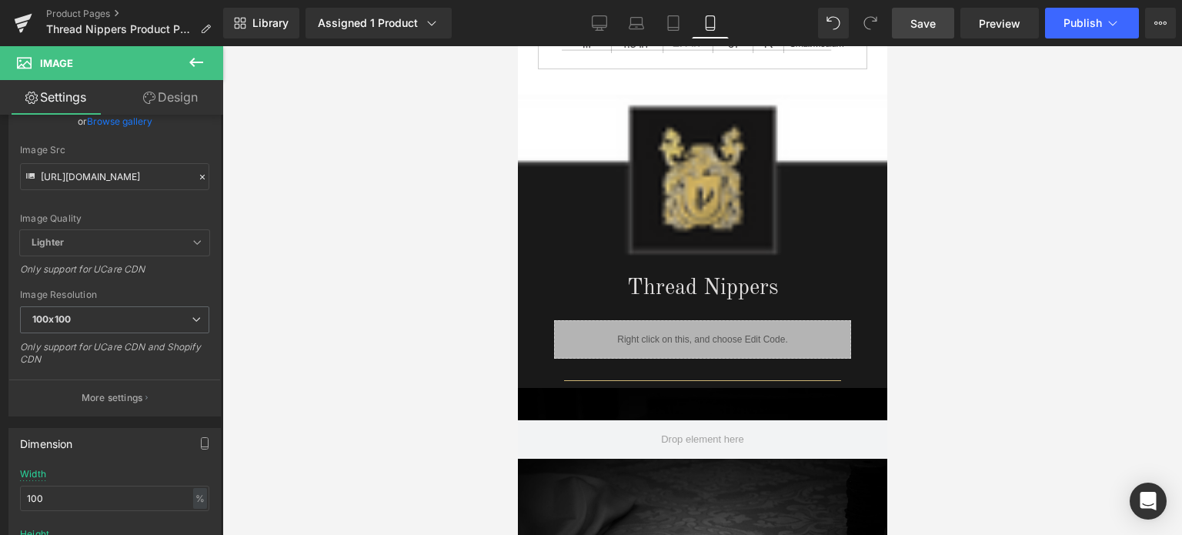
click at [925, 24] on span "Save" at bounding box center [922, 23] width 25 height 16
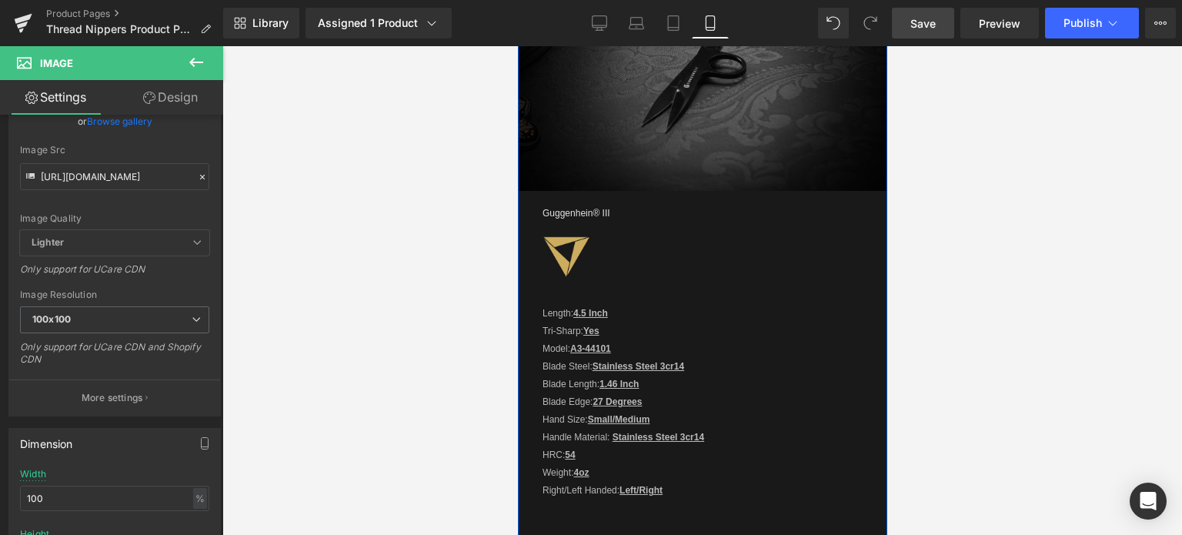
scroll to position [2084, 0]
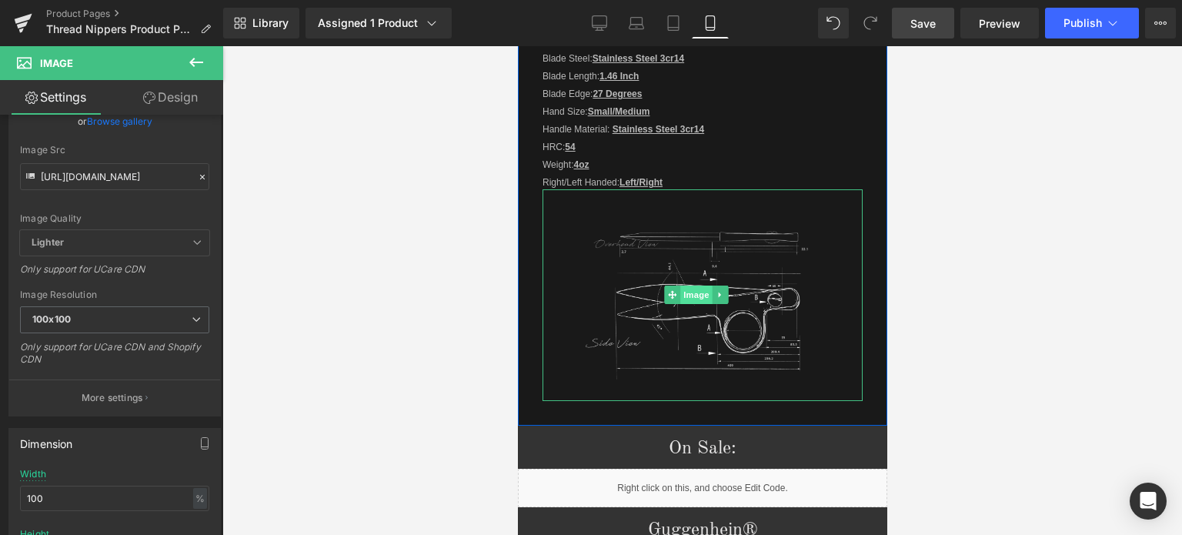
click at [698, 290] on span "Image" at bounding box center [696, 294] width 32 height 18
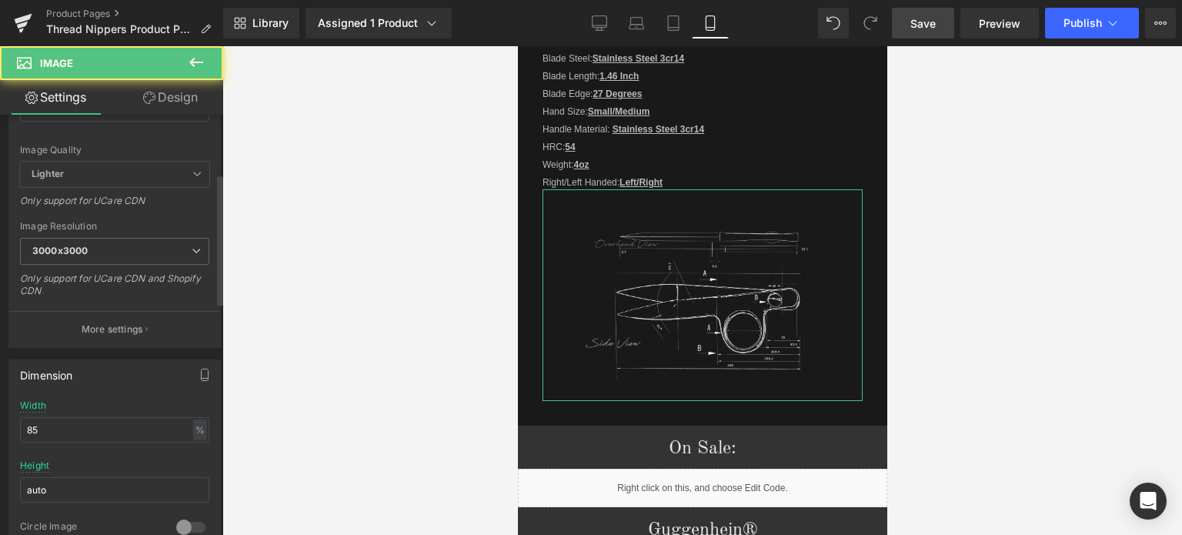
scroll to position [231, 0]
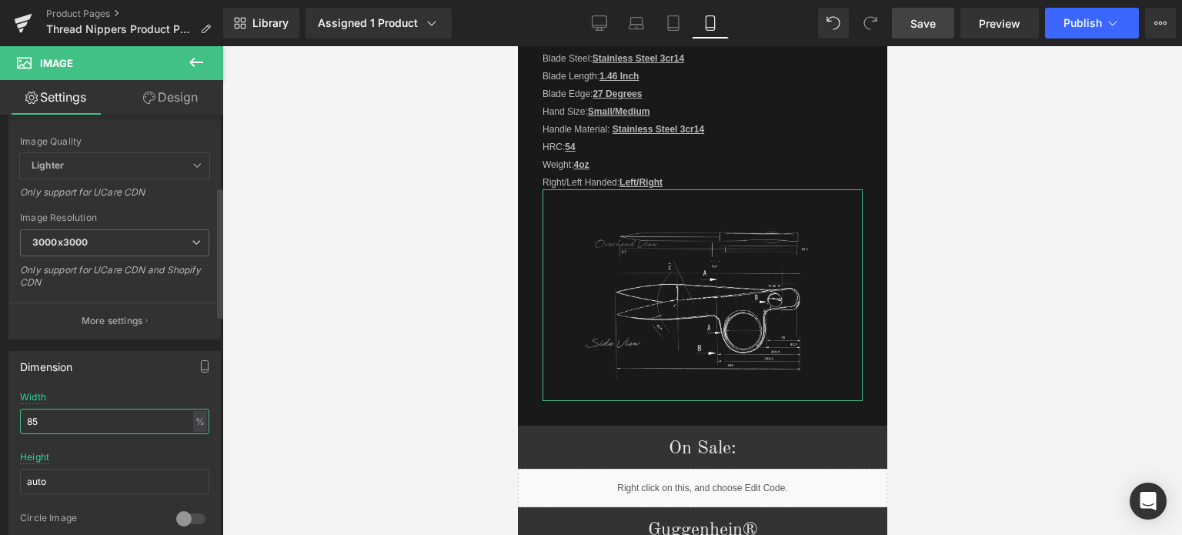
click at [42, 419] on input "85" at bounding box center [114, 420] width 189 height 25
type input "81"
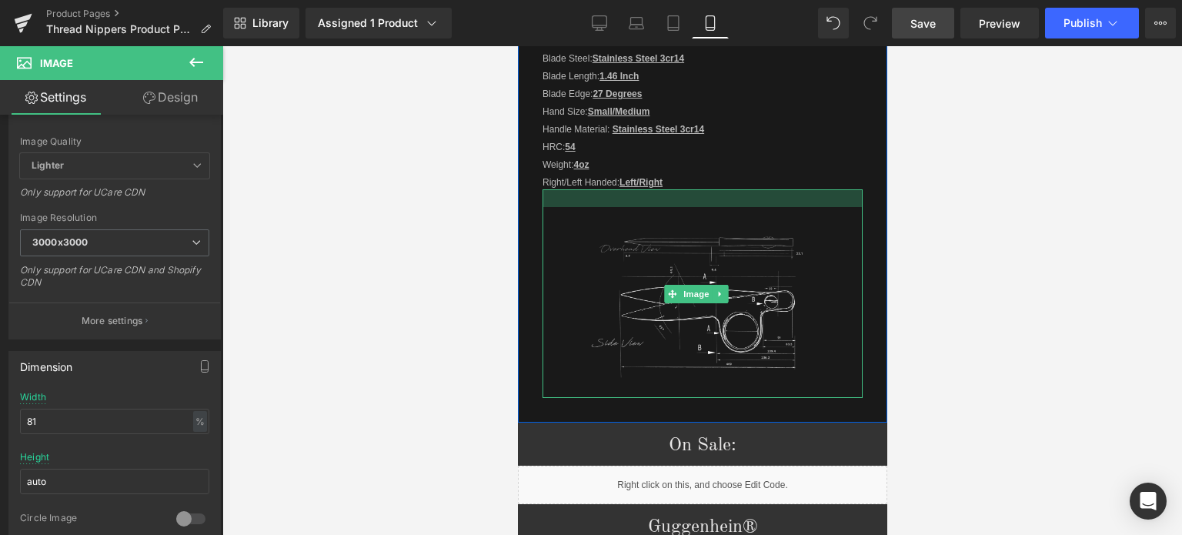
click at [759, 192] on div at bounding box center [702, 198] width 320 height 18
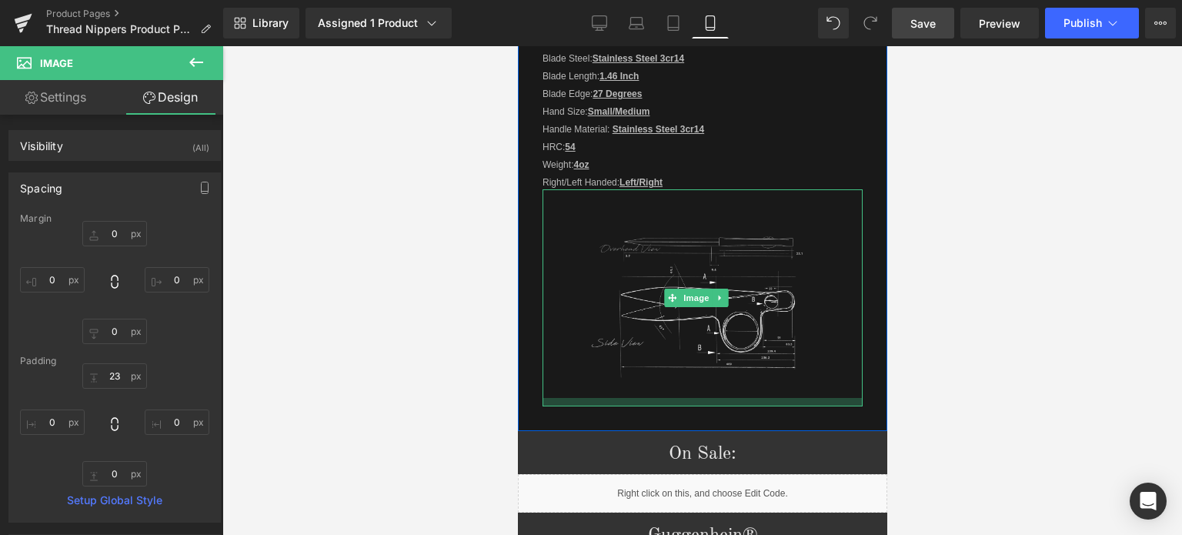
click at [749, 398] on div at bounding box center [702, 402] width 320 height 8
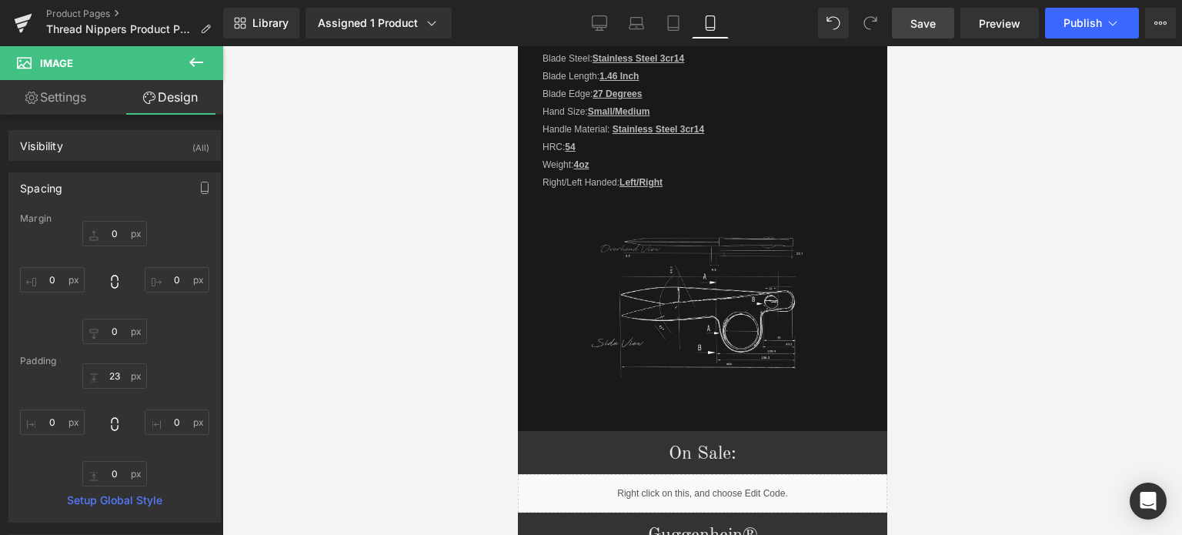
click at [925, 25] on span "Save" at bounding box center [922, 23] width 25 height 16
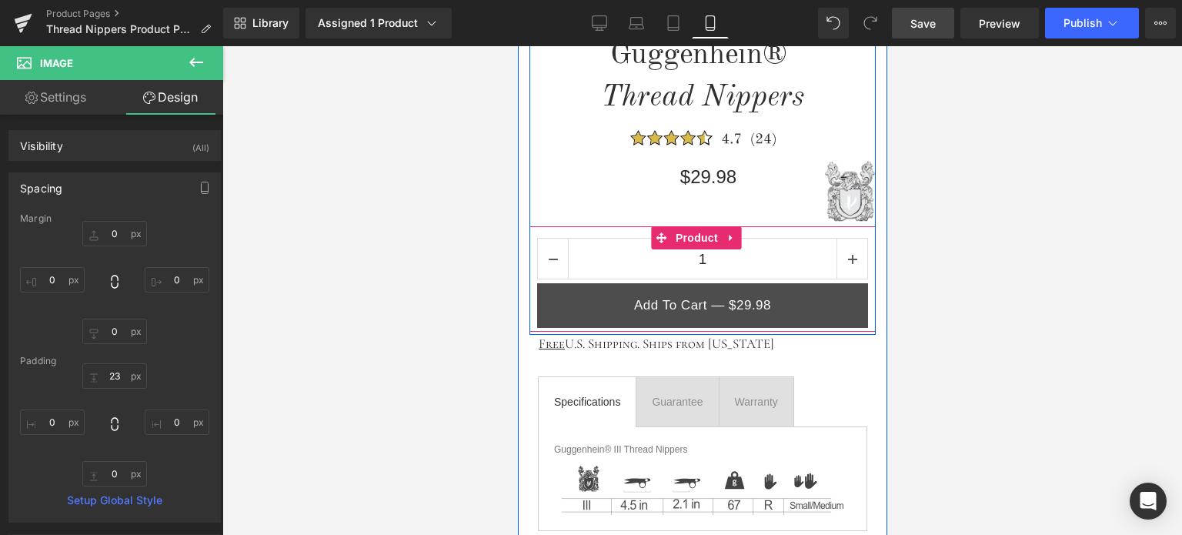
scroll to position [469, 0]
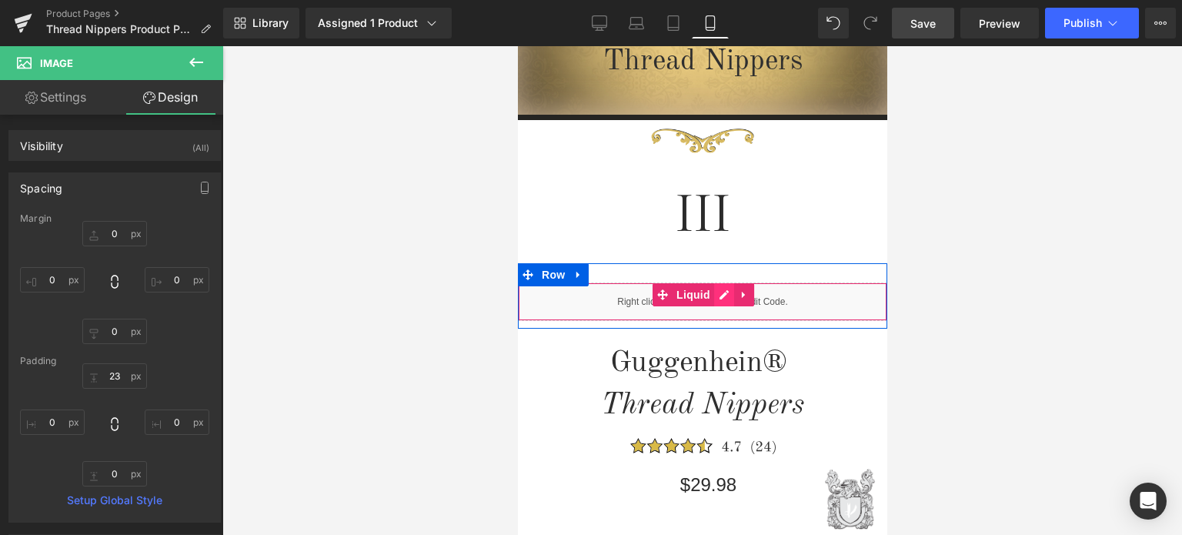
click at [715, 297] on div "Liquid" at bounding box center [701, 301] width 369 height 38
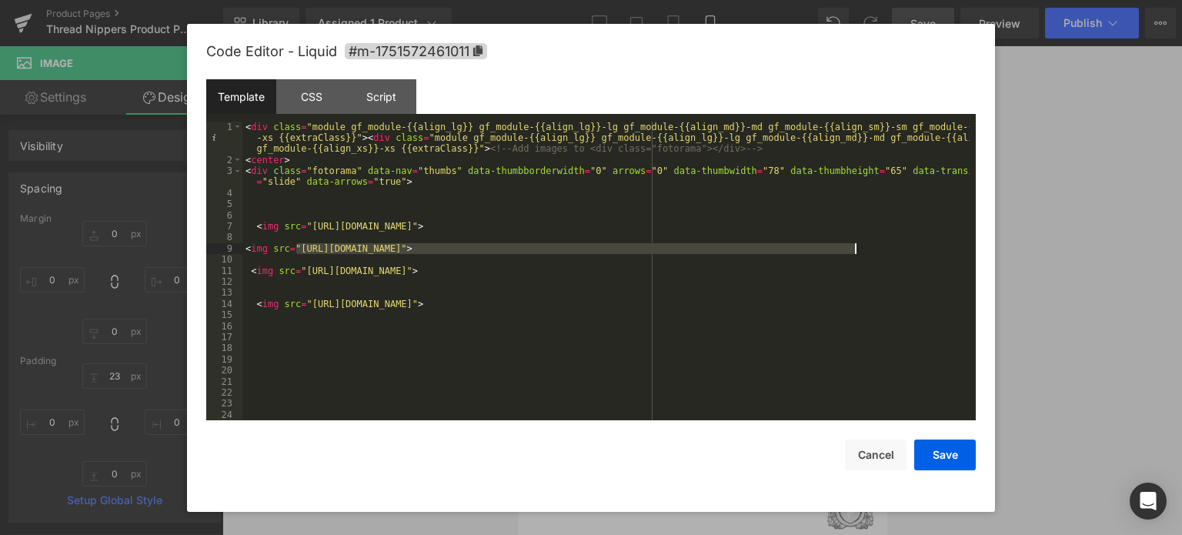
drag, startPoint x: 298, startPoint y: 248, endPoint x: 855, endPoint y: 248, distance: 557.0
click at [855, 248] on div "< div class = "module gf_module-{{align_lg}} gf_module-{{align_lg}}-lg gf_modul…" at bounding box center [605, 293] width 727 height 343
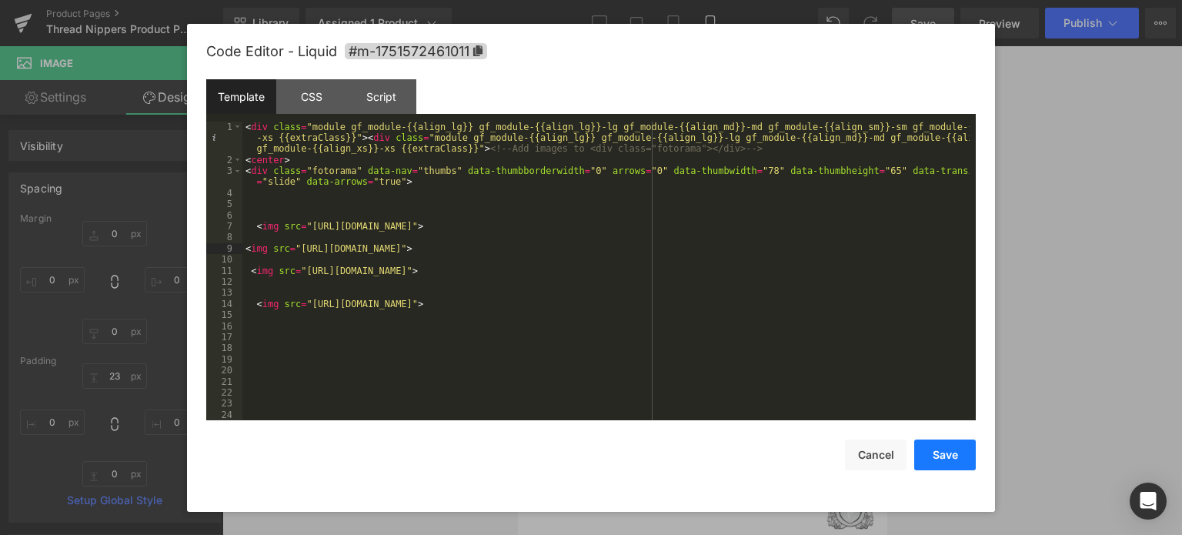
click at [945, 458] on button "Save" at bounding box center [945, 454] width 62 height 31
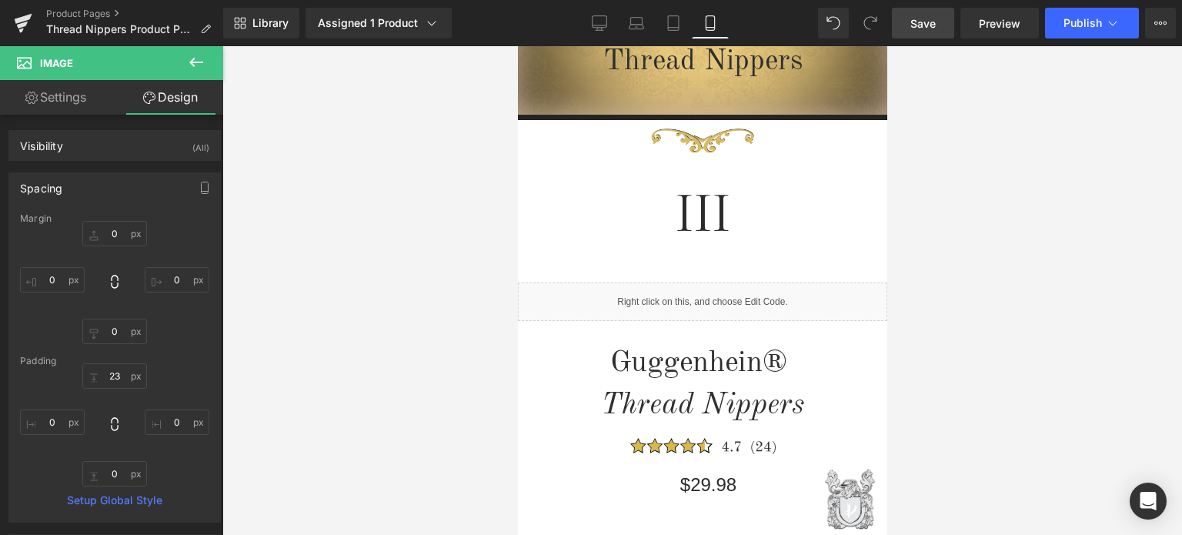
click at [923, 21] on span "Save" at bounding box center [922, 23] width 25 height 16
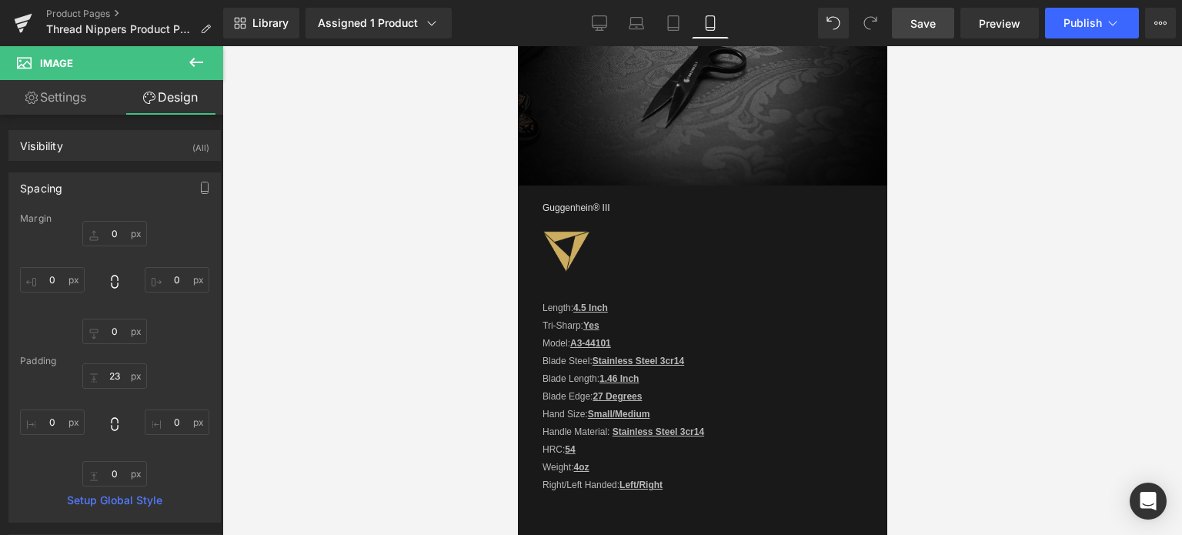
scroll to position [1768, 0]
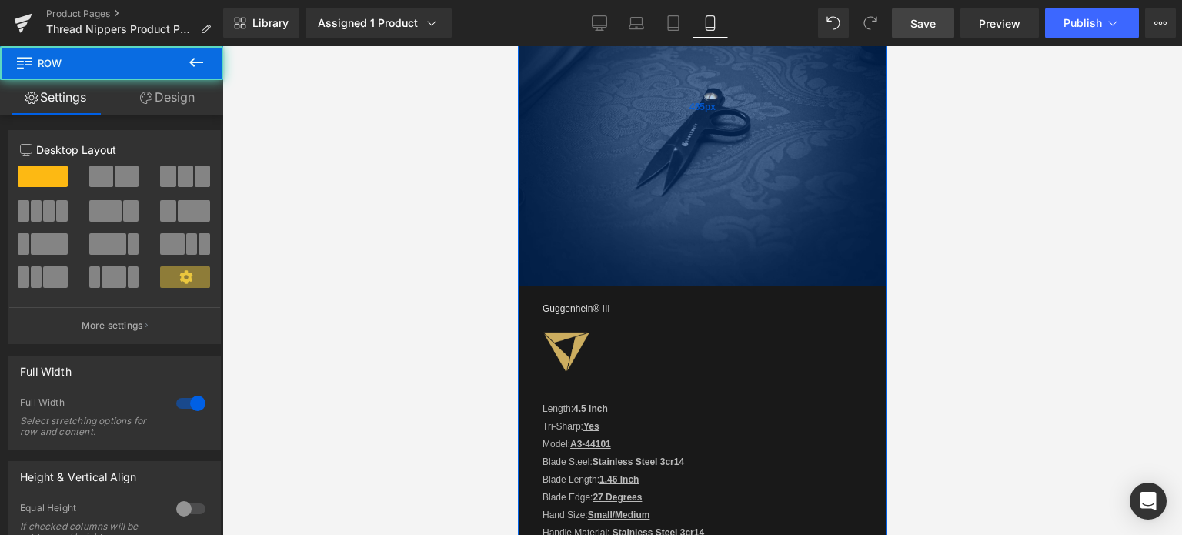
drag, startPoint x: 705, startPoint y: 192, endPoint x: 710, endPoint y: 283, distance: 91.7
click at [710, 283] on div "465px" at bounding box center [701, 107] width 369 height 358
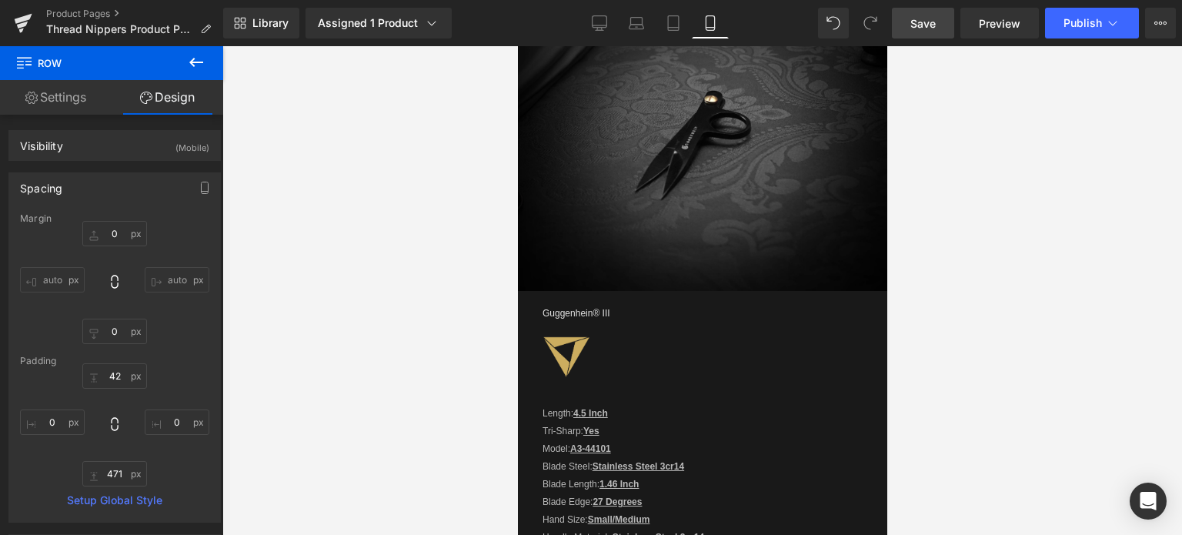
scroll to position [1497, 0]
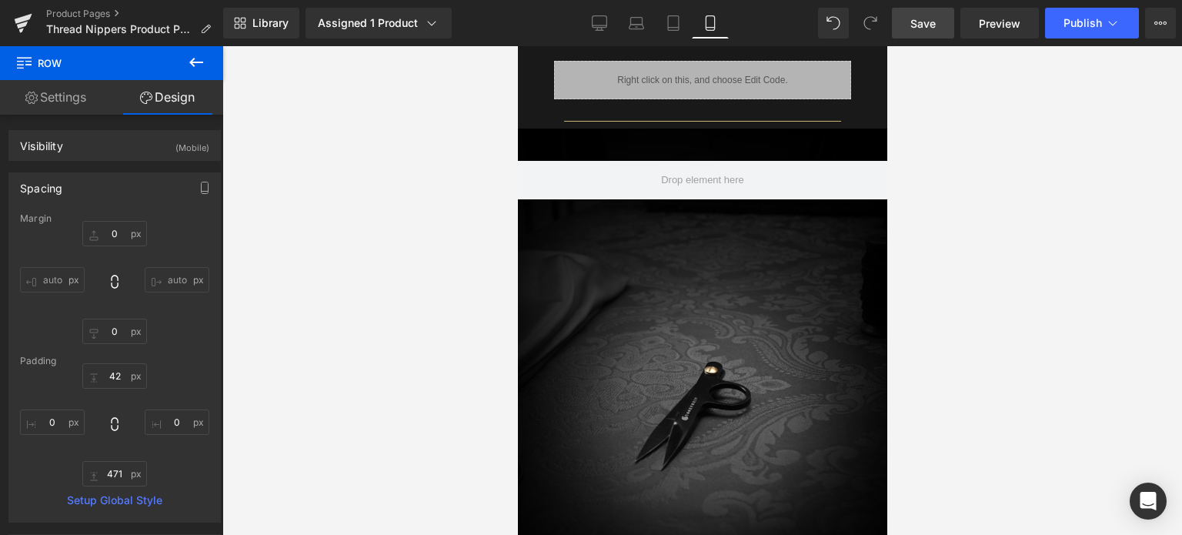
click at [925, 21] on span "Save" at bounding box center [922, 23] width 25 height 16
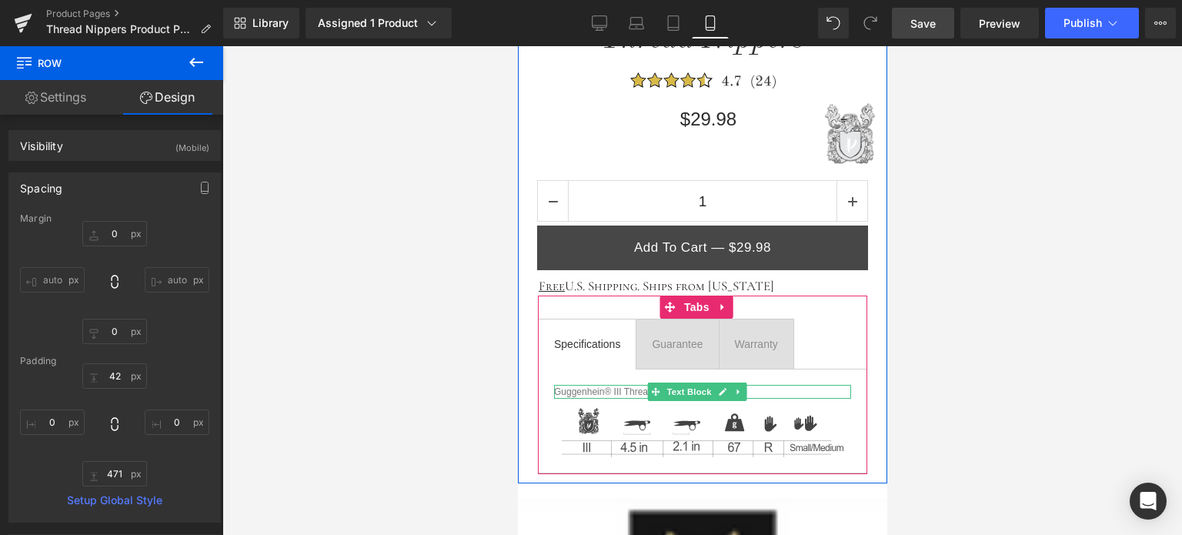
scroll to position [805, 0]
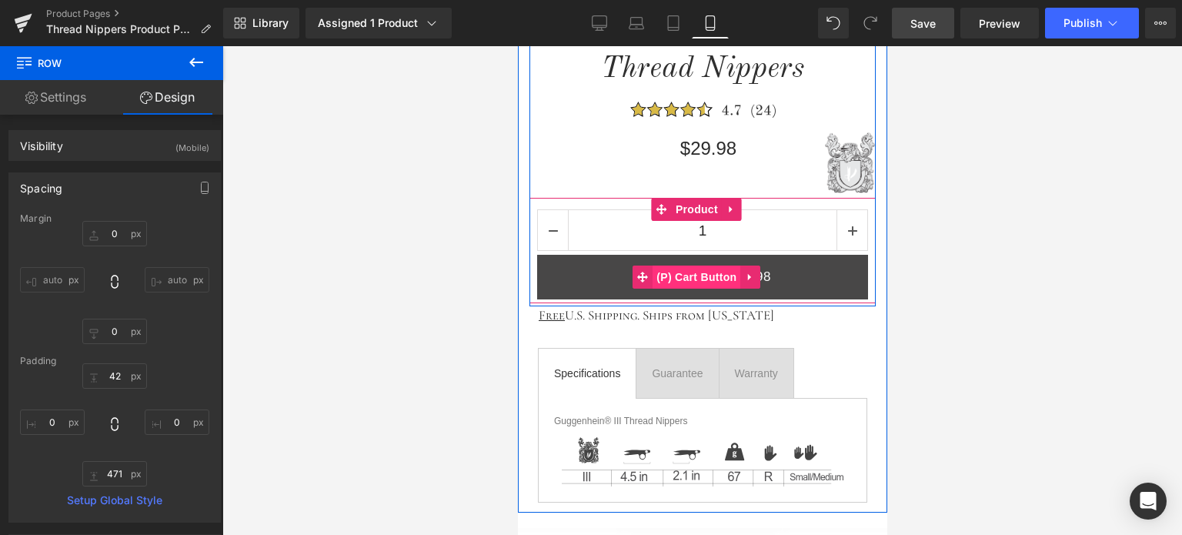
click at [700, 269] on span "(P) Cart Button" at bounding box center [696, 276] width 88 height 23
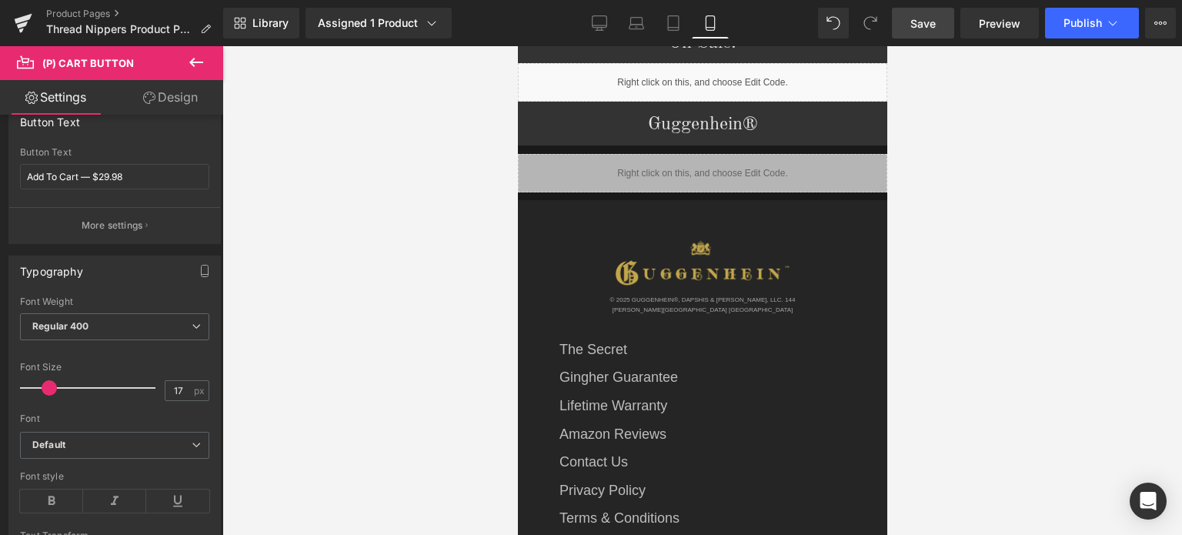
scroll to position [2433, 0]
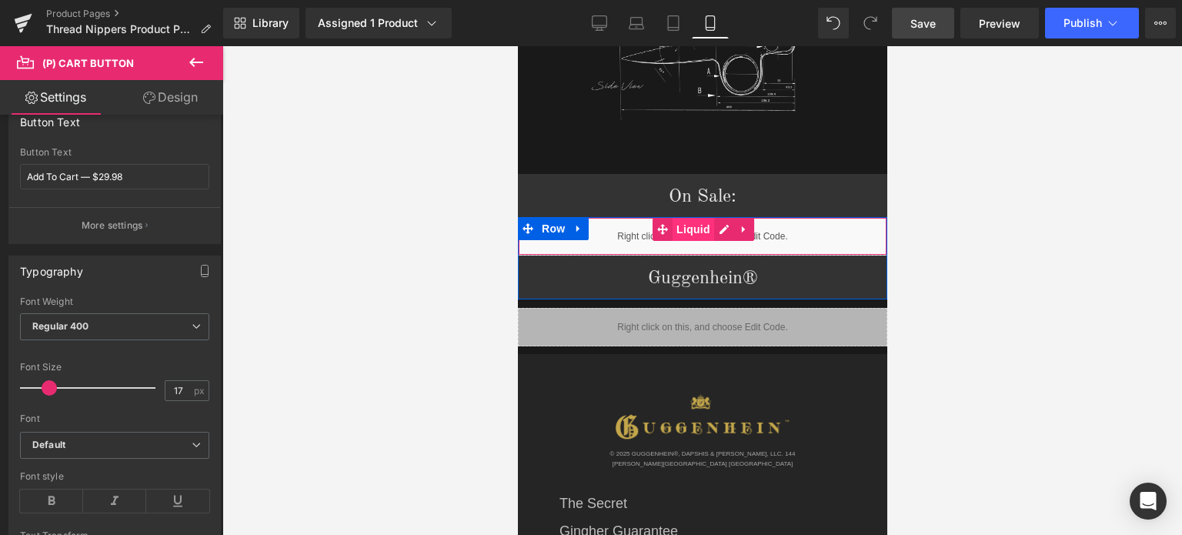
click at [682, 218] on span "Liquid" at bounding box center [693, 229] width 42 height 23
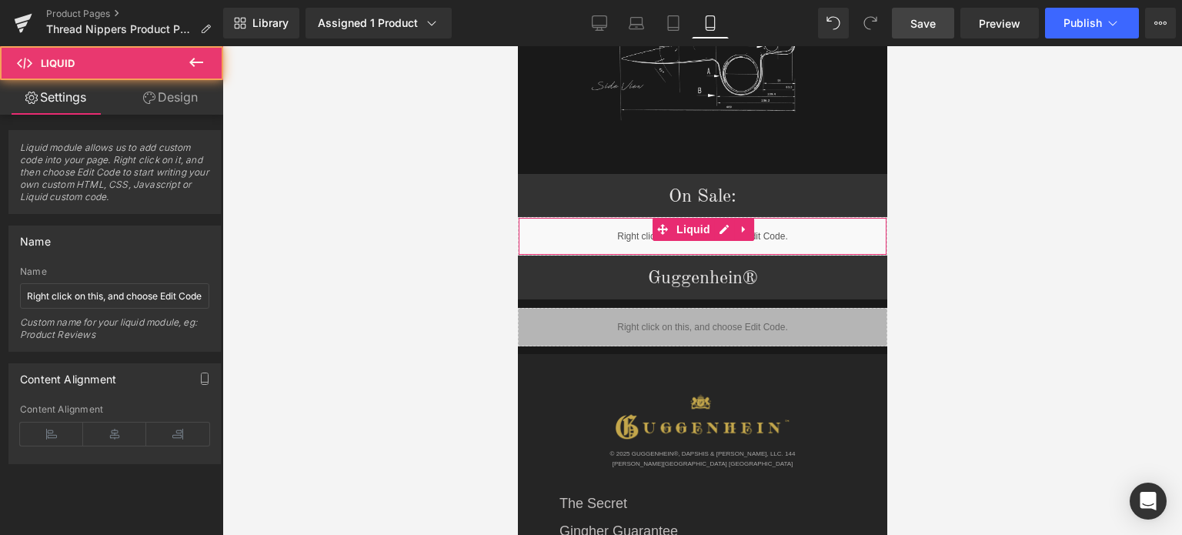
click at [164, 102] on link "Design" at bounding box center [171, 97] width 112 height 35
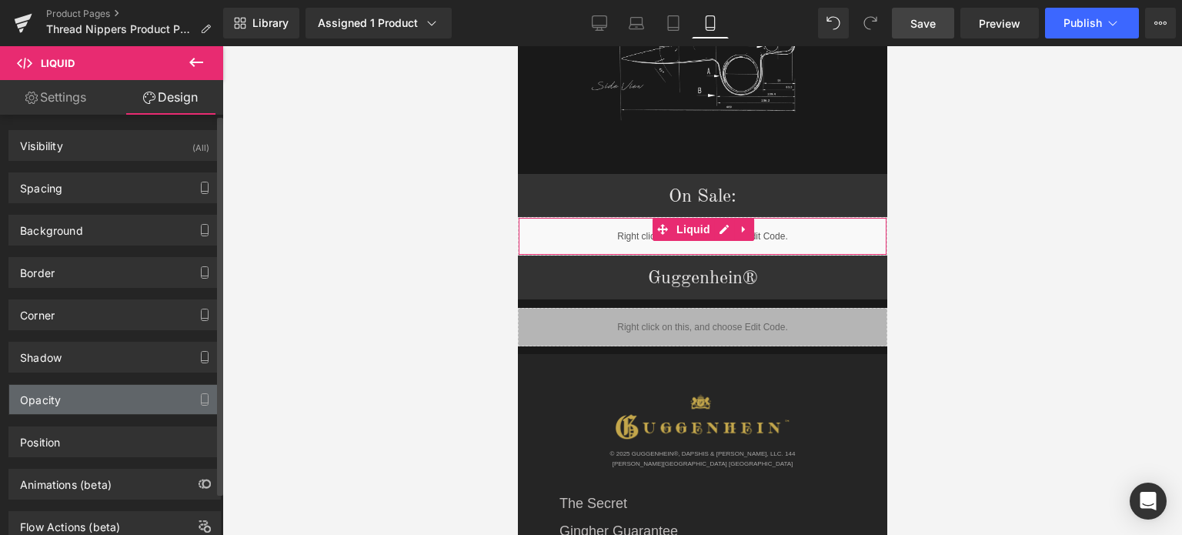
click at [109, 410] on div "Opacity" at bounding box center [114, 399] width 211 height 29
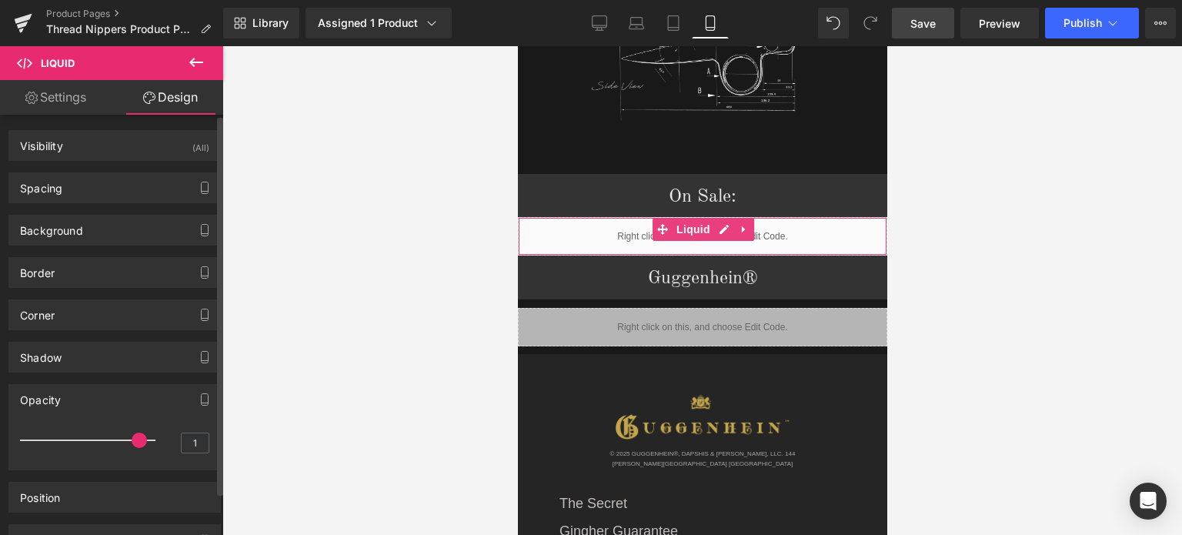
drag, startPoint x: 151, startPoint y: 440, endPoint x: 143, endPoint y: 439, distance: 7.8
click at [143, 439] on div at bounding box center [92, 440] width 128 height 31
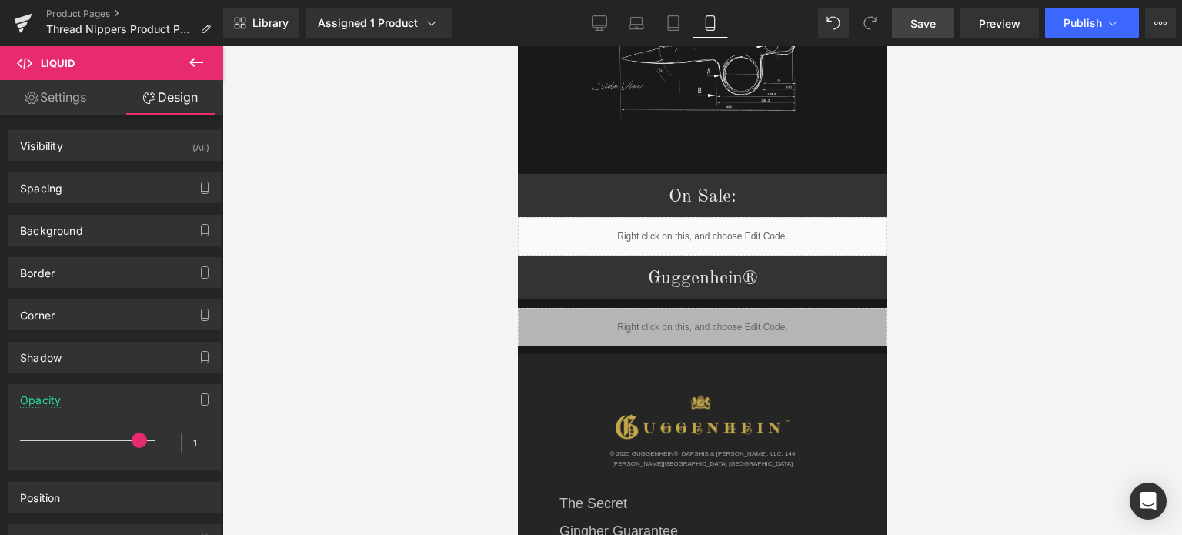
click at [932, 26] on span "Save" at bounding box center [922, 23] width 25 height 16
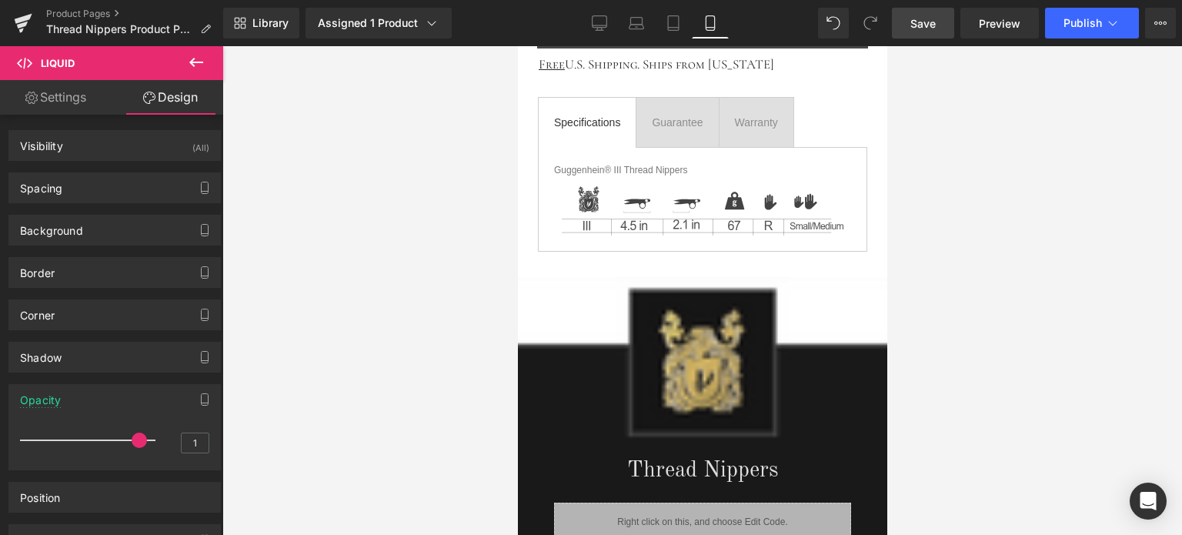
scroll to position [1048, 0]
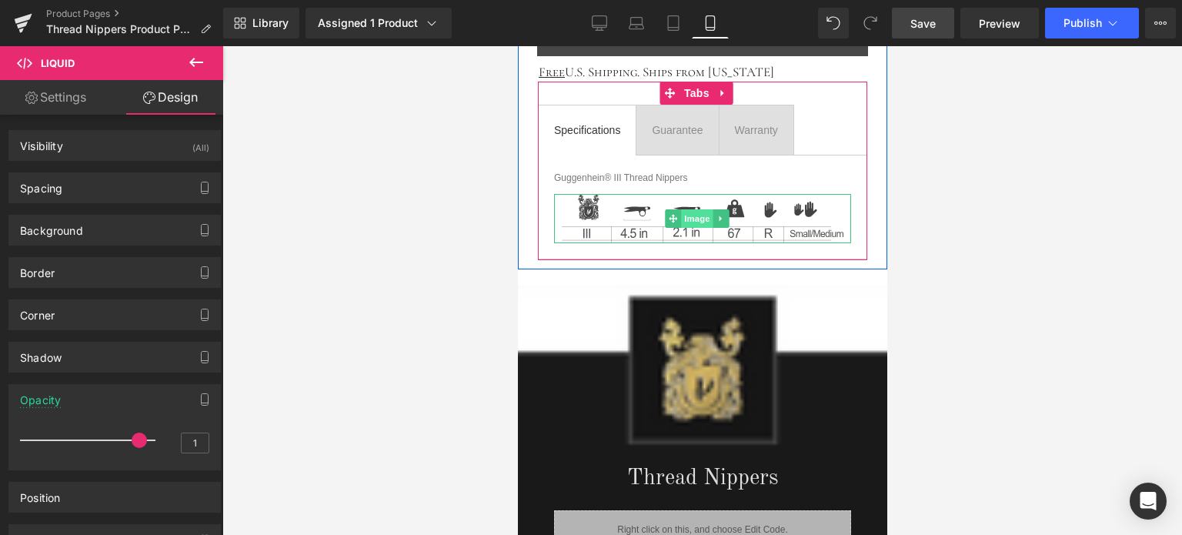
click at [699, 218] on span "Image" at bounding box center [696, 218] width 32 height 18
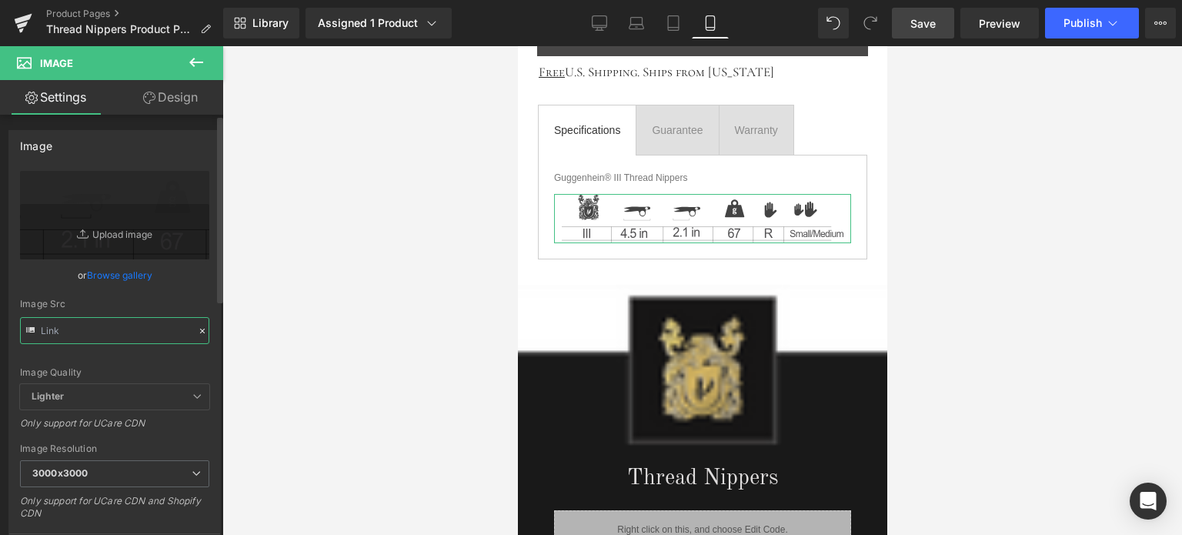
click at [104, 334] on input "text" at bounding box center [114, 330] width 189 height 27
paste input "2_6b0dba83-a738-4855-96a6-13ee46dafe1d.svg?v=1756690315"
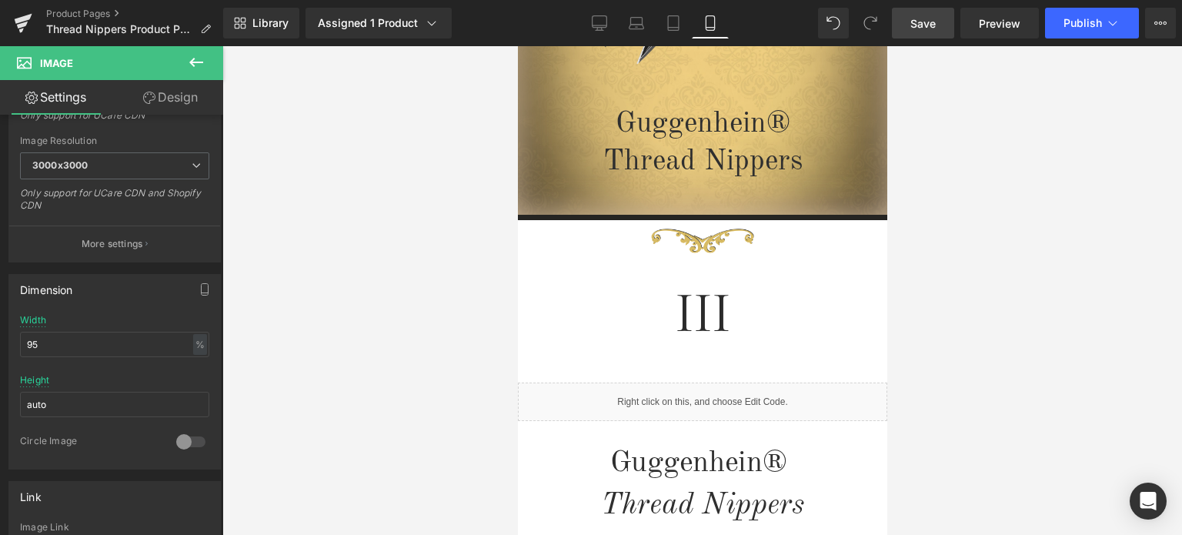
scroll to position [0, 0]
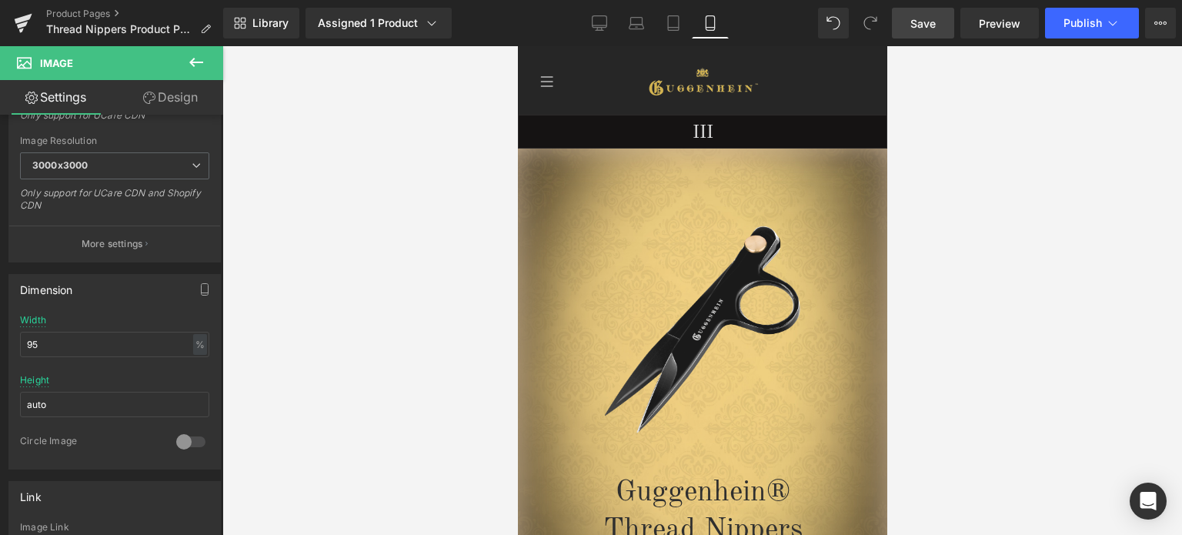
type input "[URL][DOMAIN_NAME]"
click at [932, 18] on span "Save" at bounding box center [922, 23] width 25 height 16
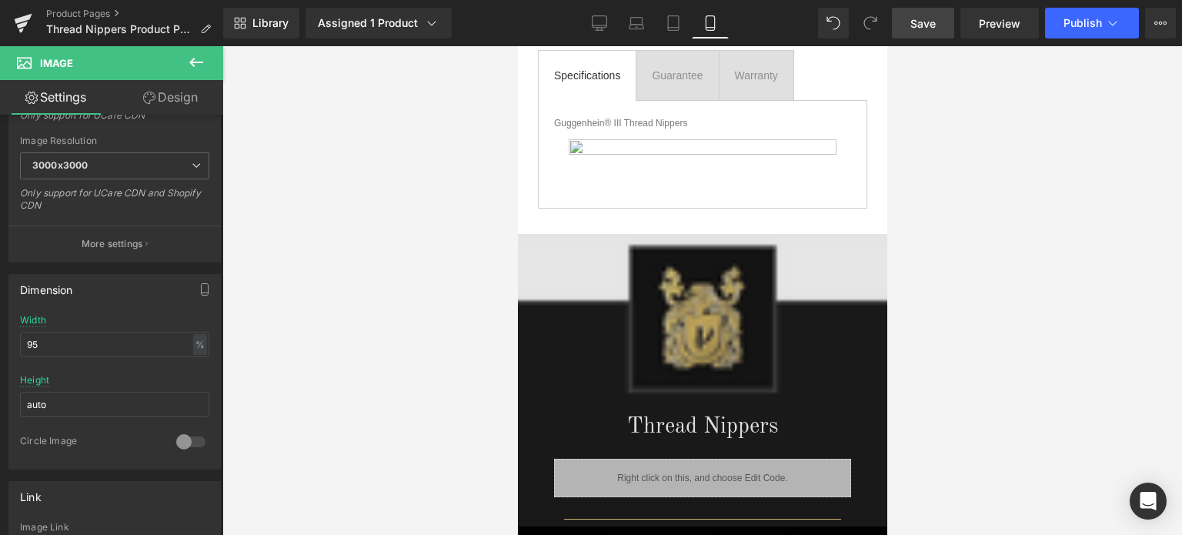
scroll to position [1154, 0]
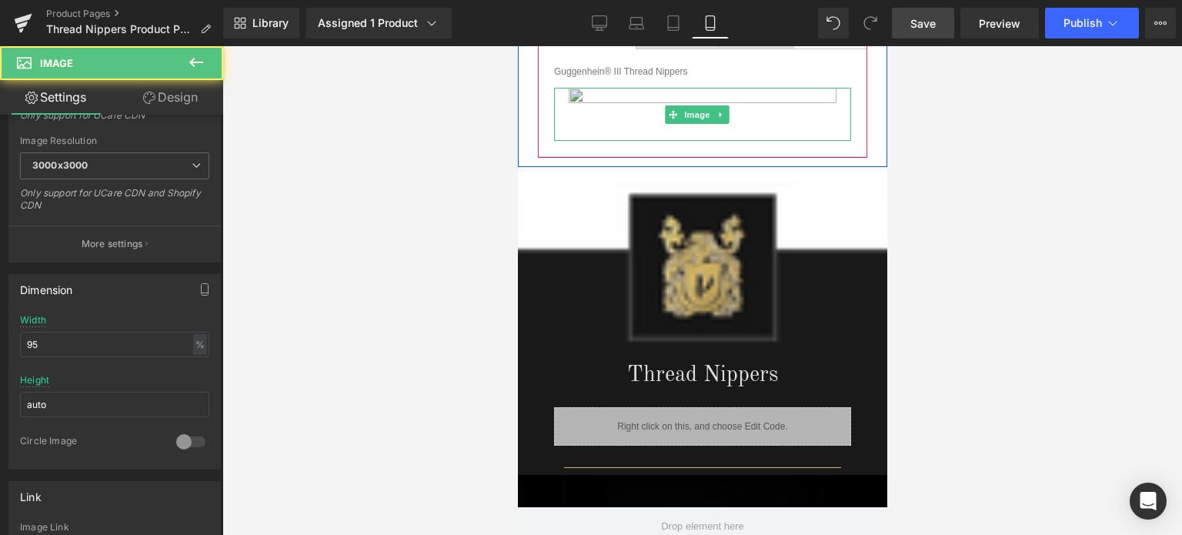
click at [690, 101] on div "Image" at bounding box center [701, 114] width 297 height 52
click at [725, 112] on link at bounding box center [720, 114] width 16 height 18
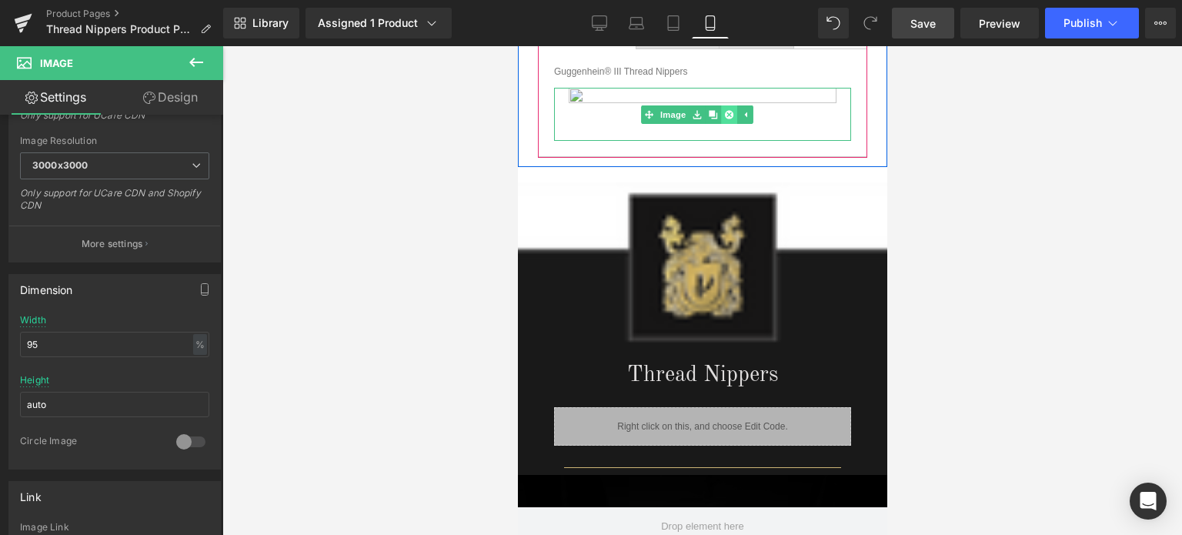
click at [728, 115] on link at bounding box center [728, 114] width 16 height 18
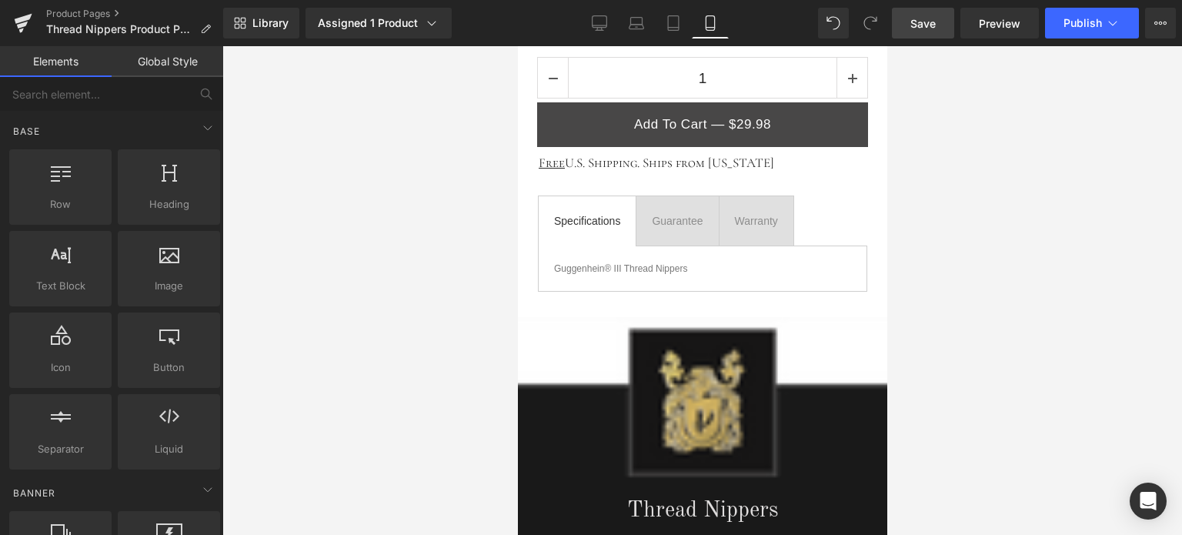
scroll to position [923, 0]
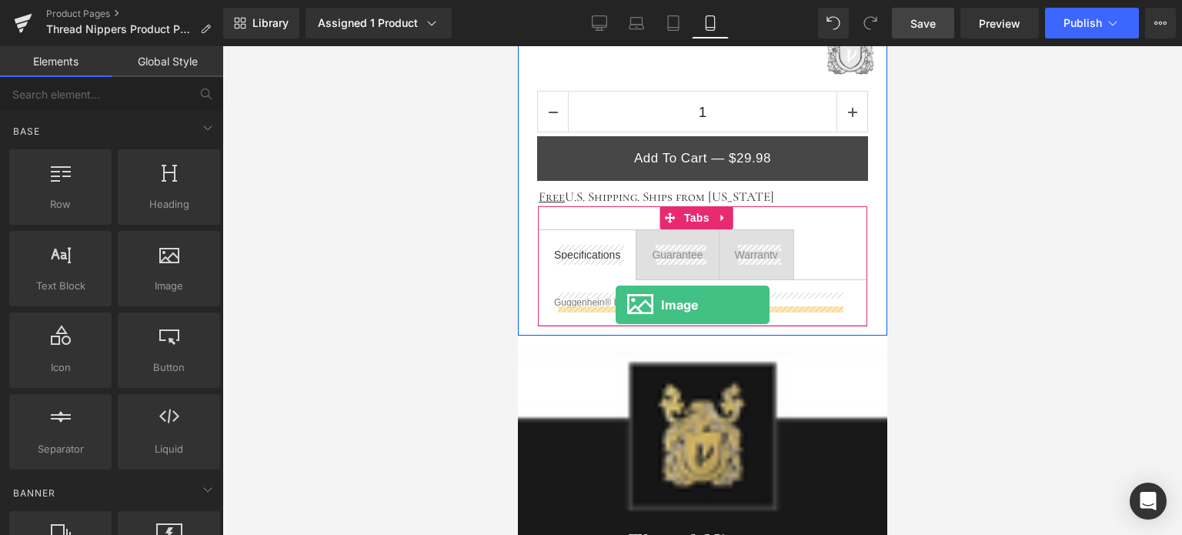
drag, startPoint x: 945, startPoint y: 318, endPoint x: 615, endPoint y: 305, distance: 331.1
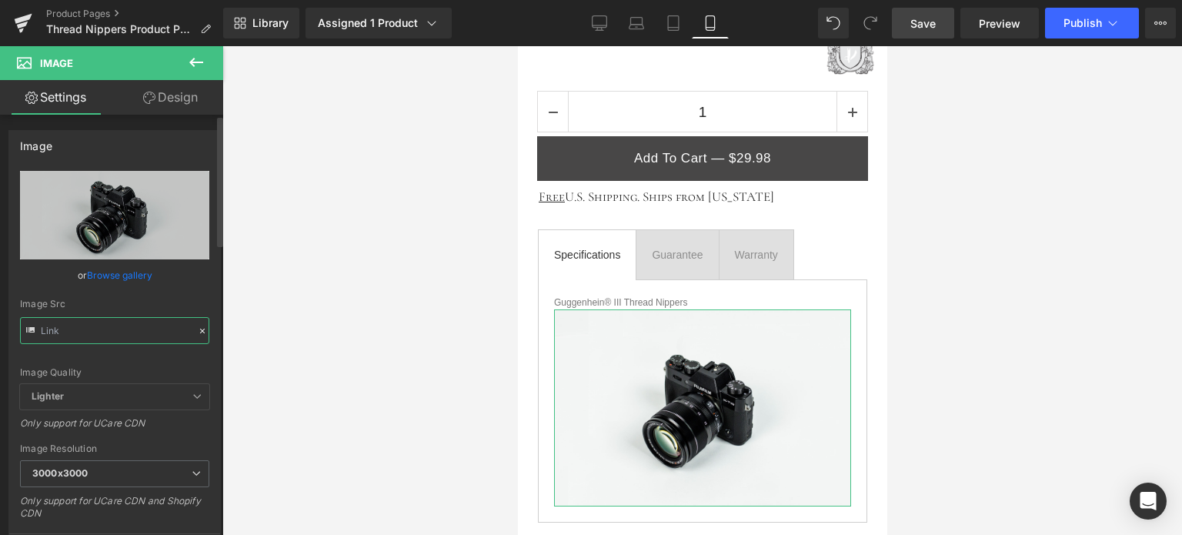
click at [107, 325] on input "text" at bounding box center [114, 330] width 189 height 27
paste input "[URL][DOMAIN_NAME]"
type input "[URL][DOMAIN_NAME]"
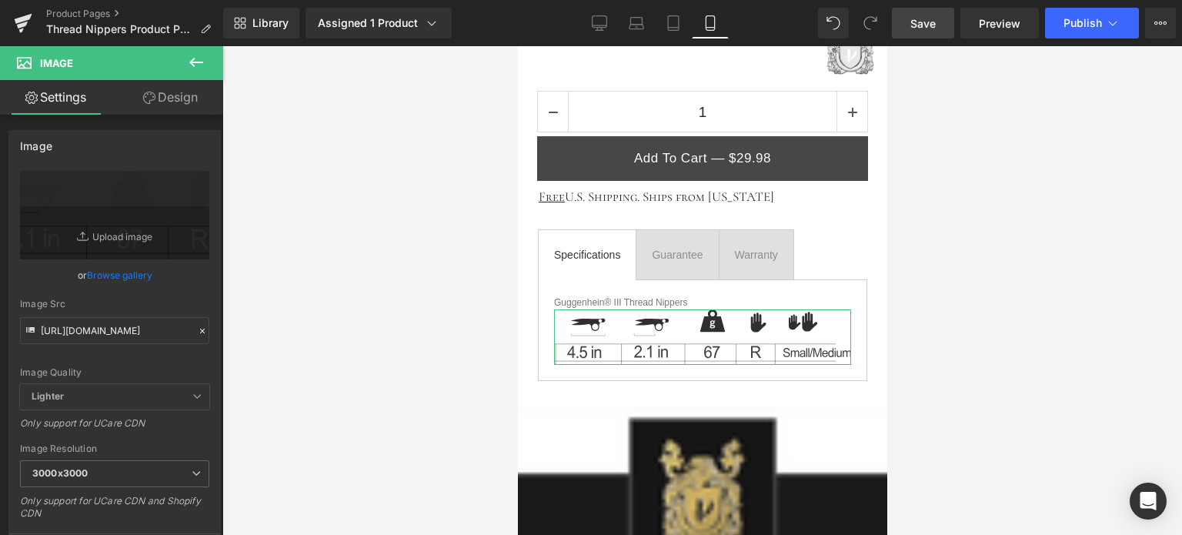
click at [174, 101] on link "Design" at bounding box center [171, 97] width 112 height 35
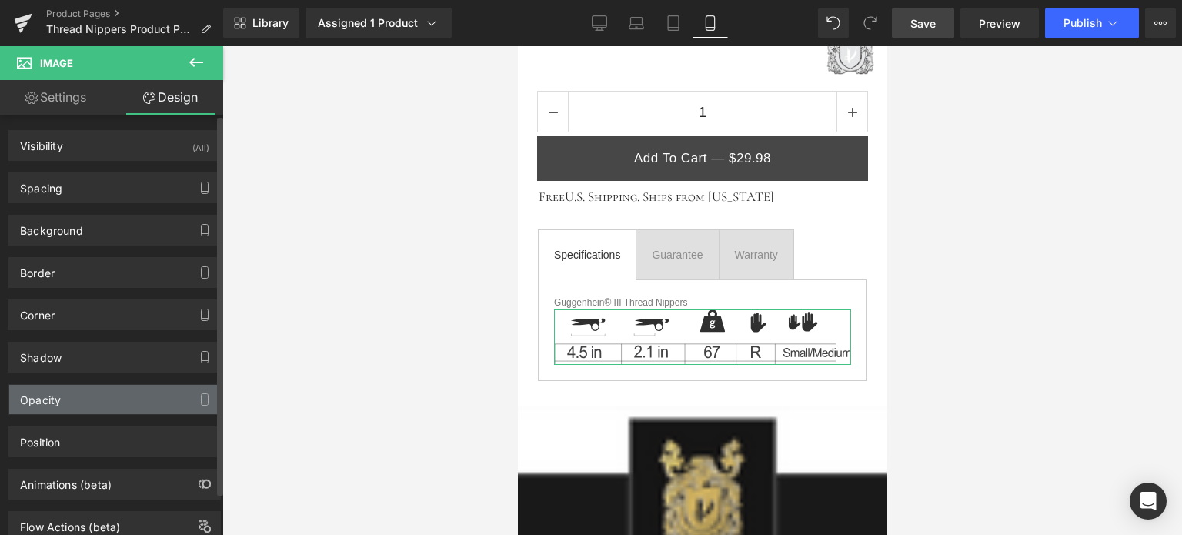
scroll to position [0, 0]
click at [96, 399] on div "Opacity" at bounding box center [114, 399] width 211 height 29
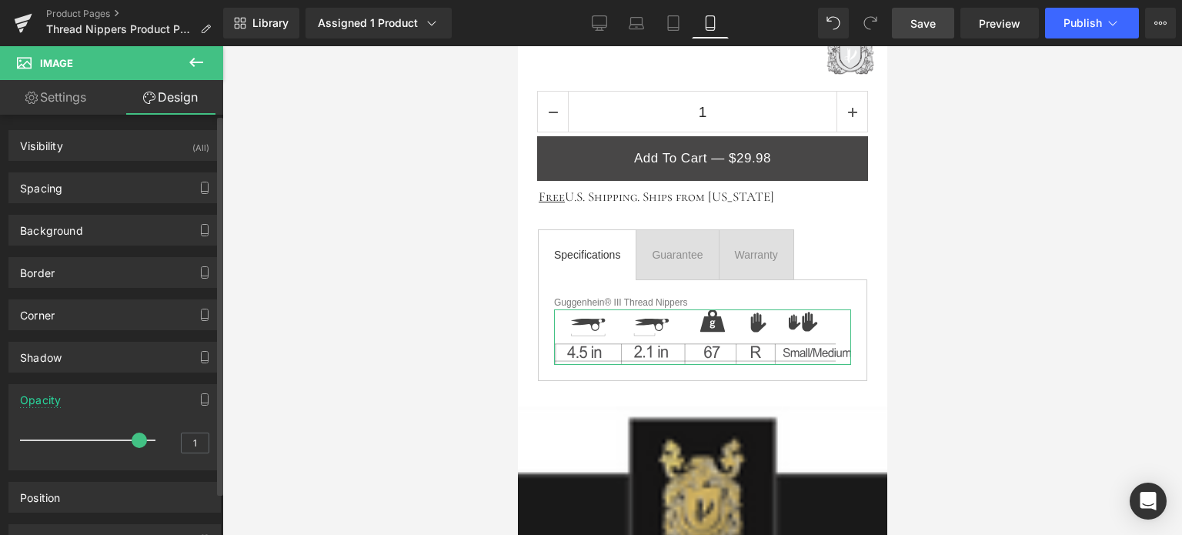
drag, startPoint x: 148, startPoint y: 436, endPoint x: 139, endPoint y: 437, distance: 8.5
click at [139, 437] on span at bounding box center [139, 439] width 15 height 15
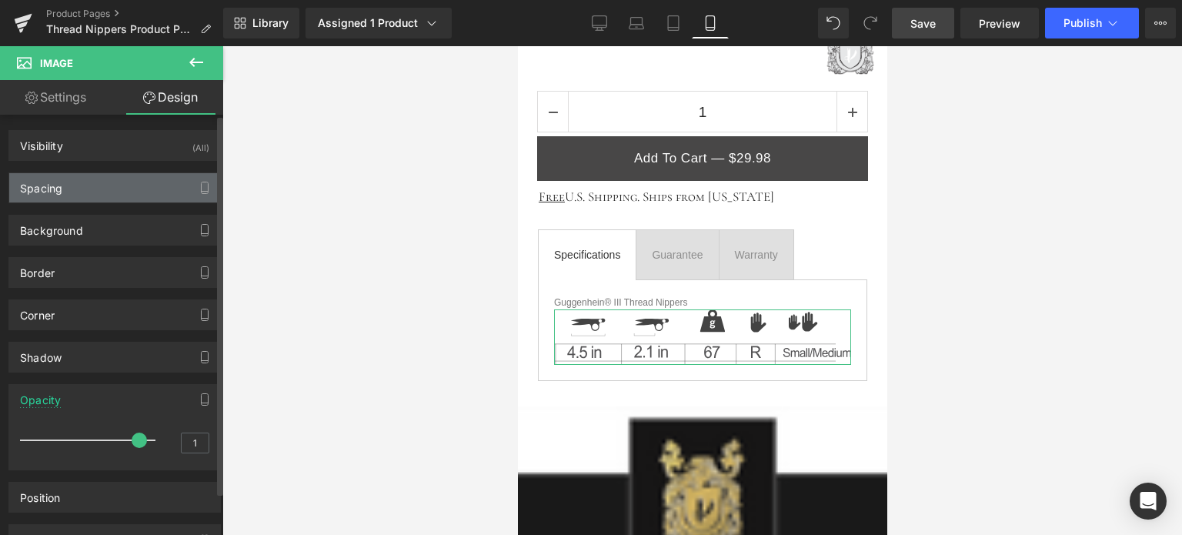
click at [68, 185] on div "Spacing" at bounding box center [114, 187] width 211 height 29
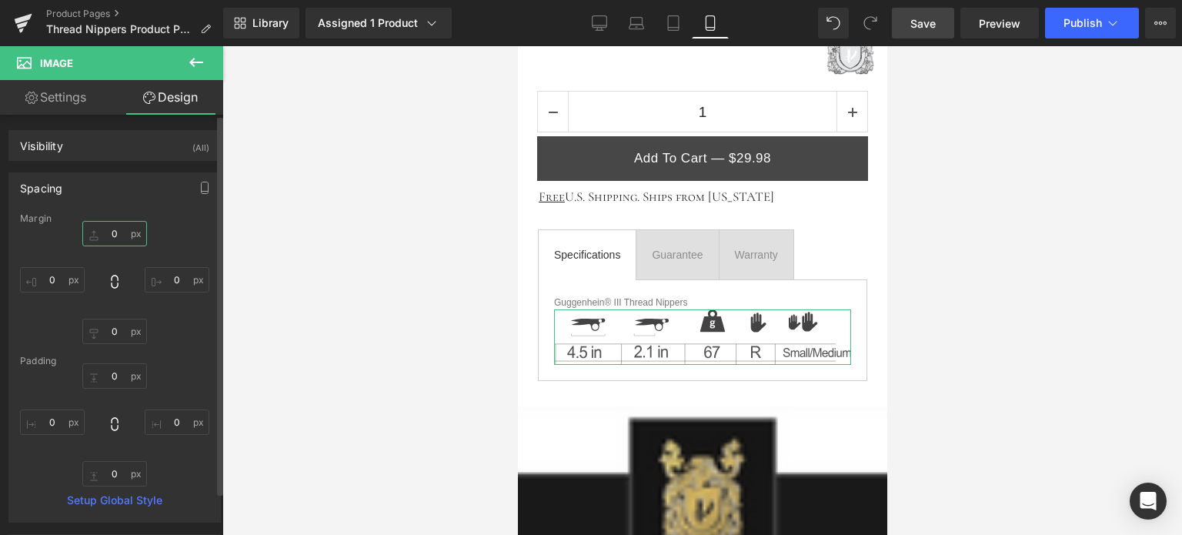
click at [117, 229] on input "text" at bounding box center [114, 233] width 65 height 25
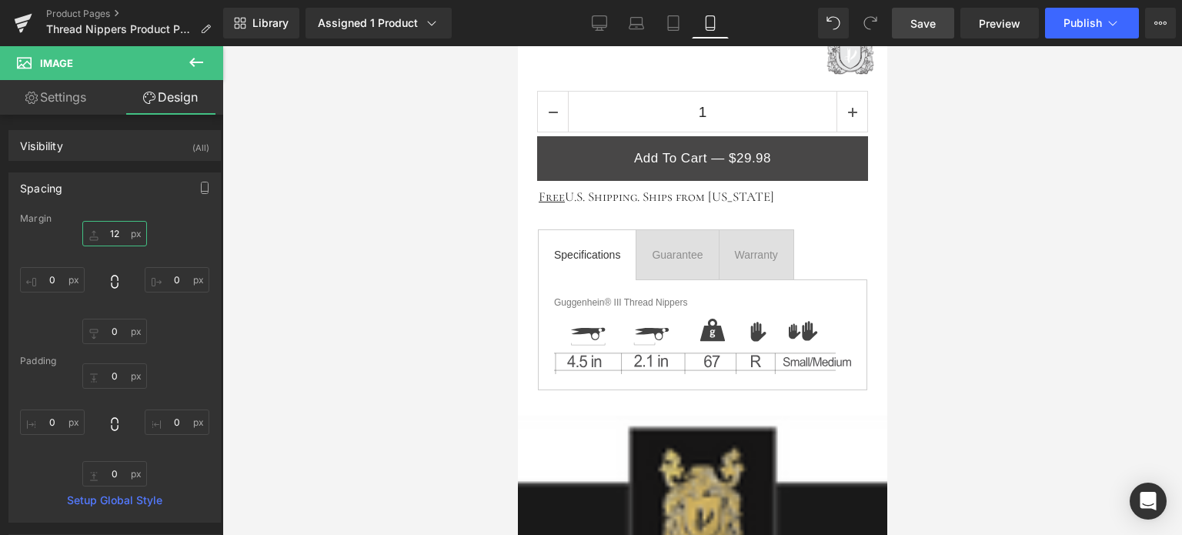
type input "12"
click at [195, 64] on icon at bounding box center [196, 62] width 18 height 18
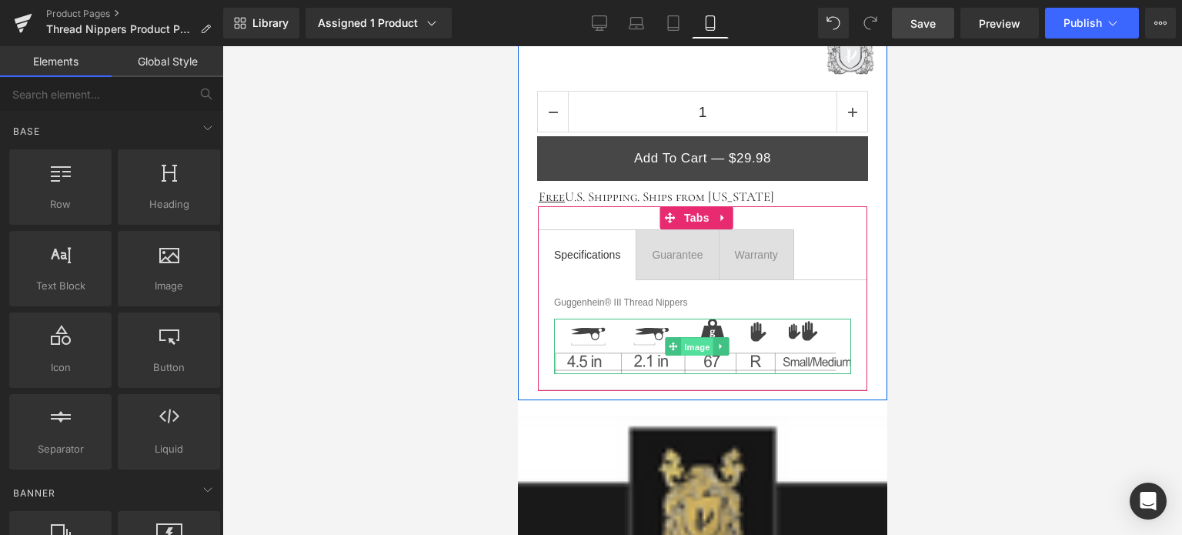
click at [699, 344] on span "Image" at bounding box center [696, 347] width 32 height 18
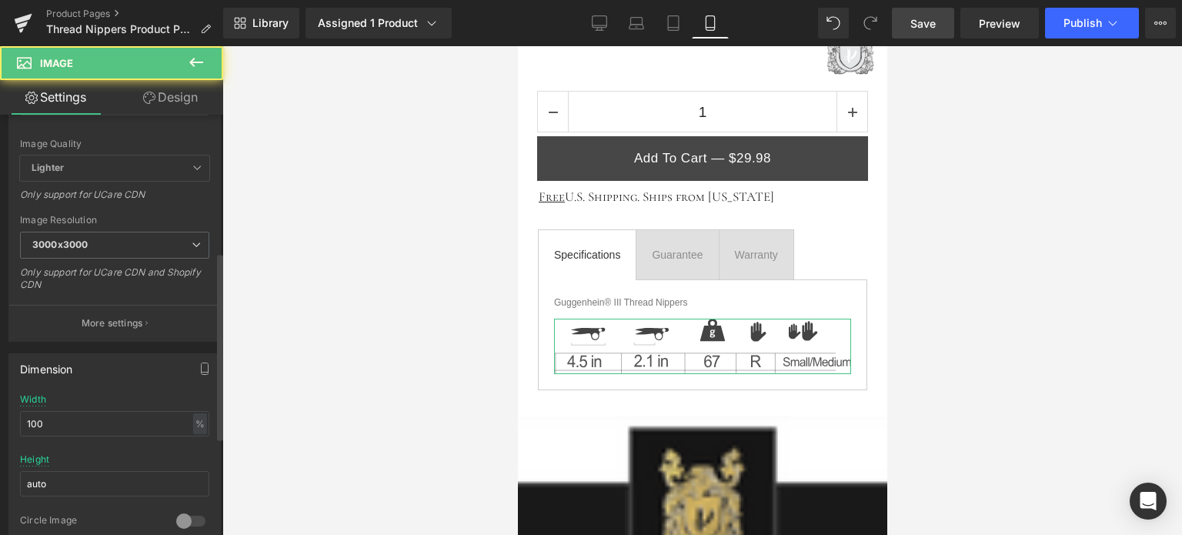
scroll to position [308, 0]
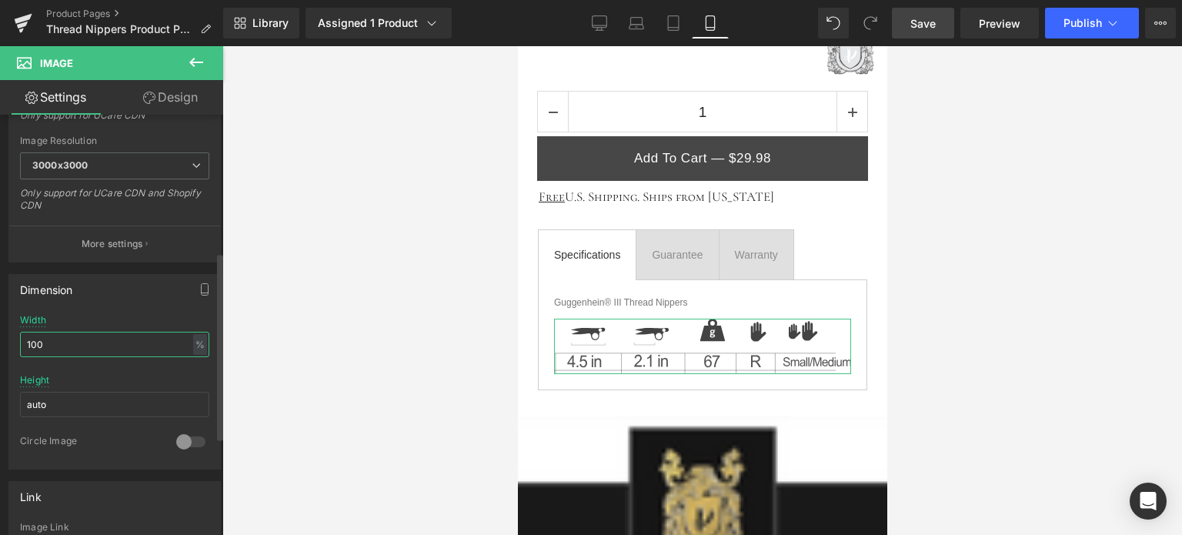
drag, startPoint x: 55, startPoint y: 340, endPoint x: 15, endPoint y: 343, distance: 40.1
click at [16, 343] on div "100% Width 100 % % px auto Height auto 0 Circle Image" at bounding box center [114, 392] width 211 height 154
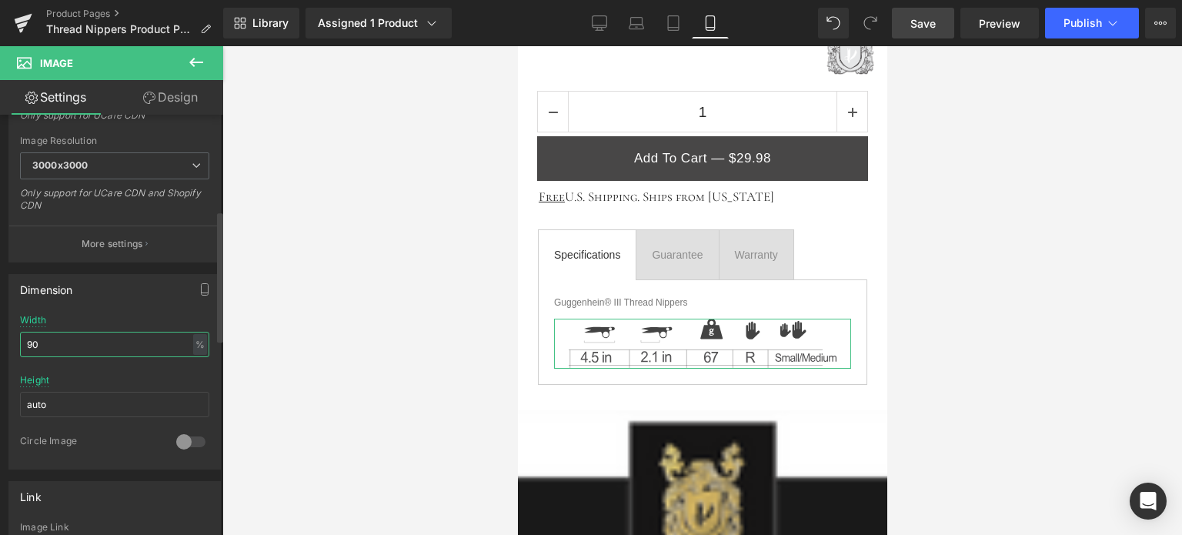
click at [39, 343] on input "90" at bounding box center [114, 344] width 189 height 25
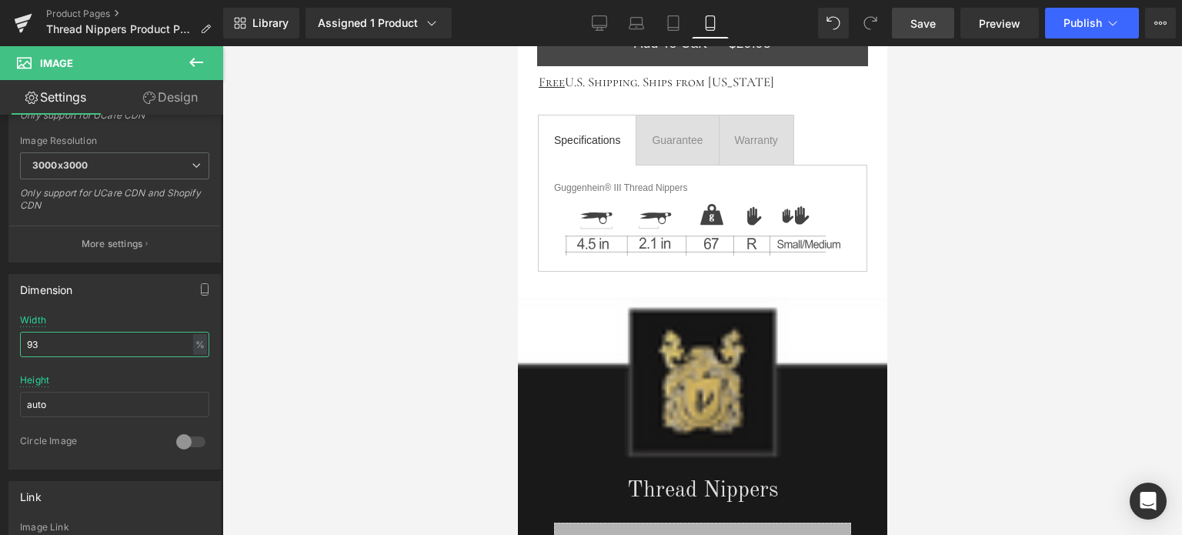
scroll to position [862, 0]
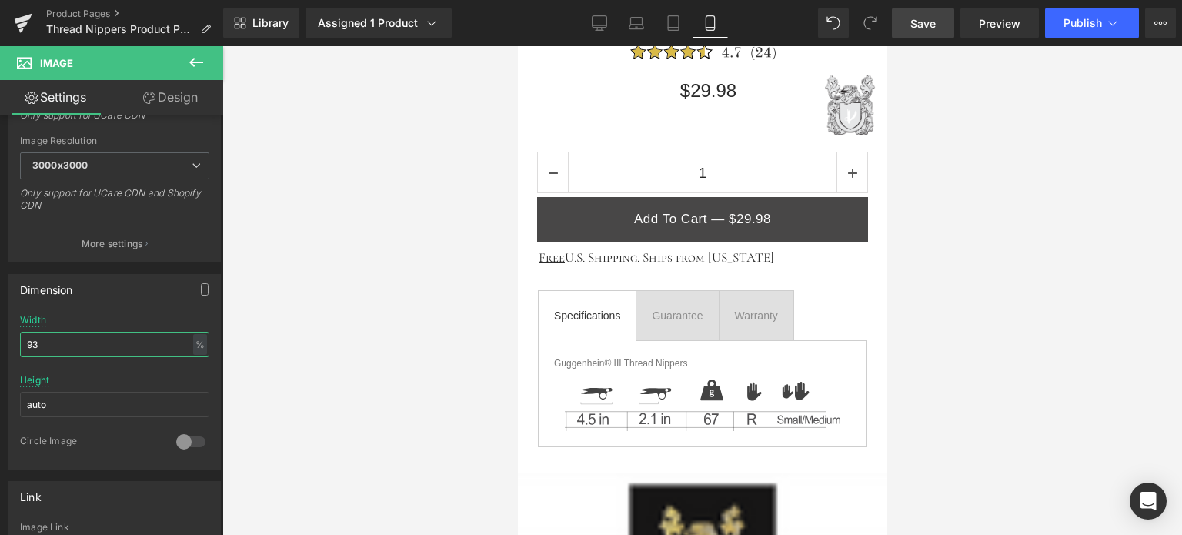
type input "93"
click at [929, 21] on span "Save" at bounding box center [922, 23] width 25 height 16
click at [425, 27] on icon at bounding box center [431, 22] width 15 height 15
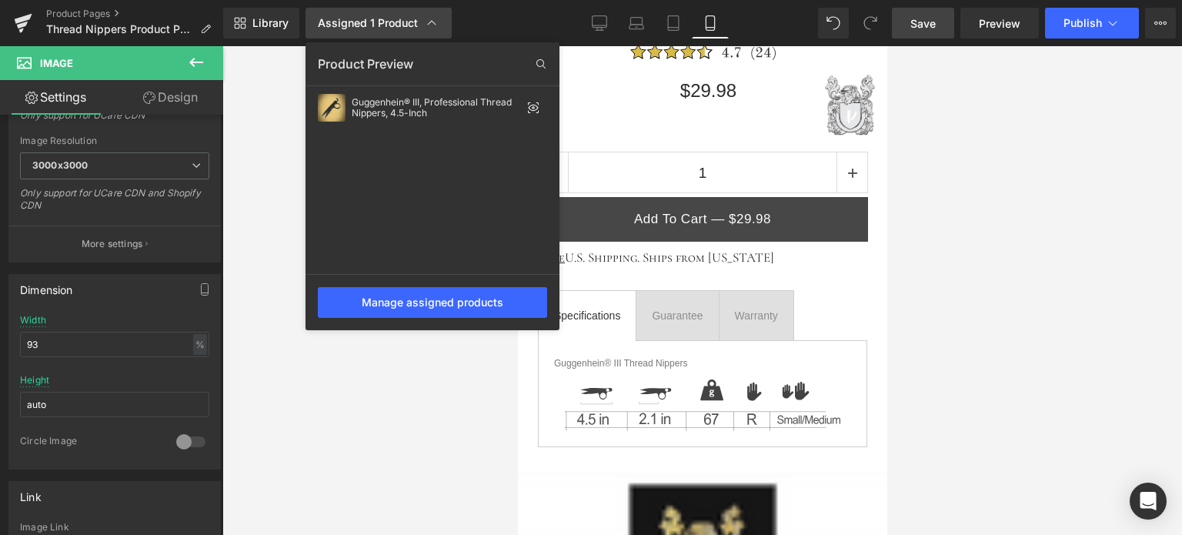
click at [431, 22] on icon at bounding box center [432, 23] width 8 height 5
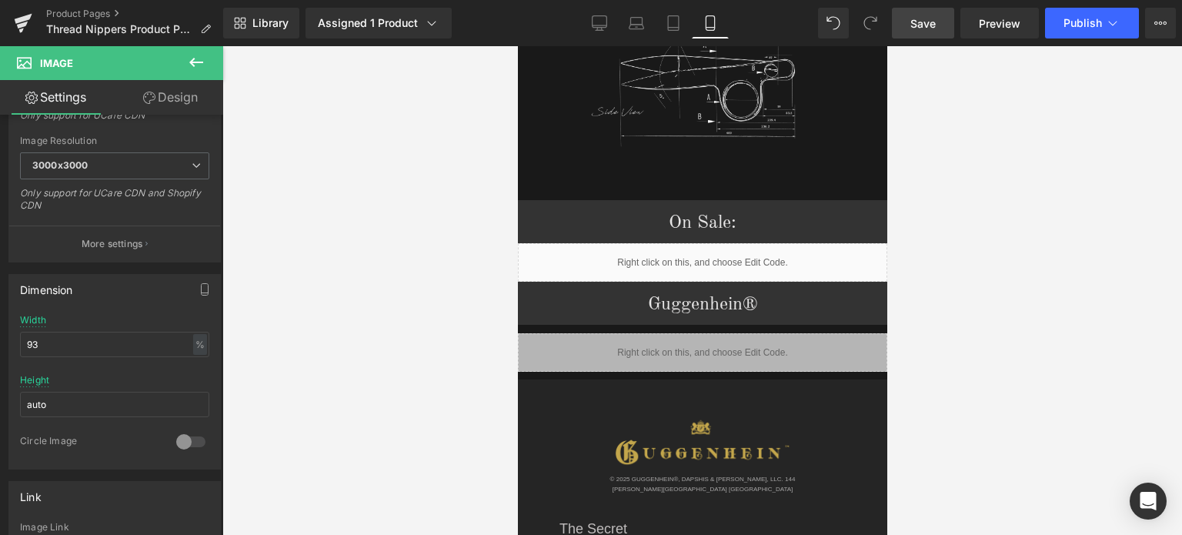
drag, startPoint x: 880, startPoint y: 186, endPoint x: 1406, endPoint y: 405, distance: 569.0
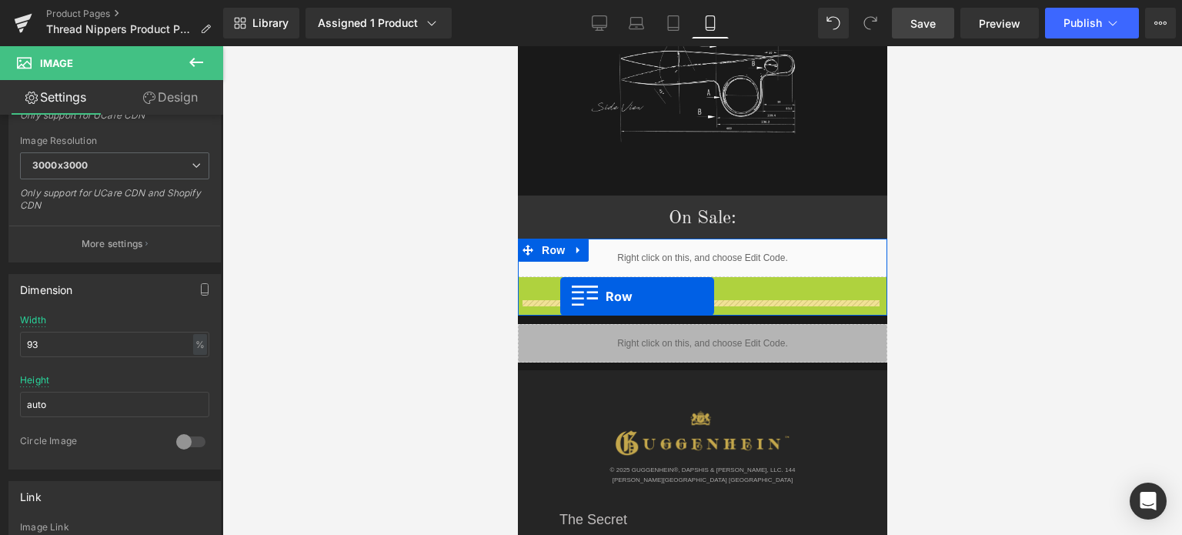
drag, startPoint x: 522, startPoint y: 270, endPoint x: 559, endPoint y: 296, distance: 45.3
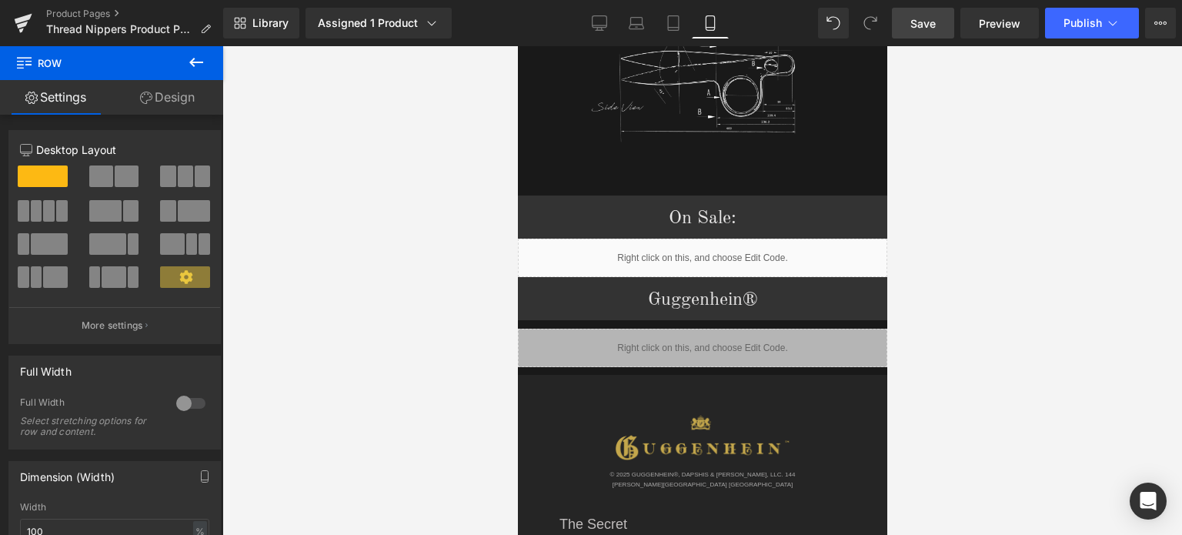
click at [935, 27] on span "Save" at bounding box center [922, 23] width 25 height 16
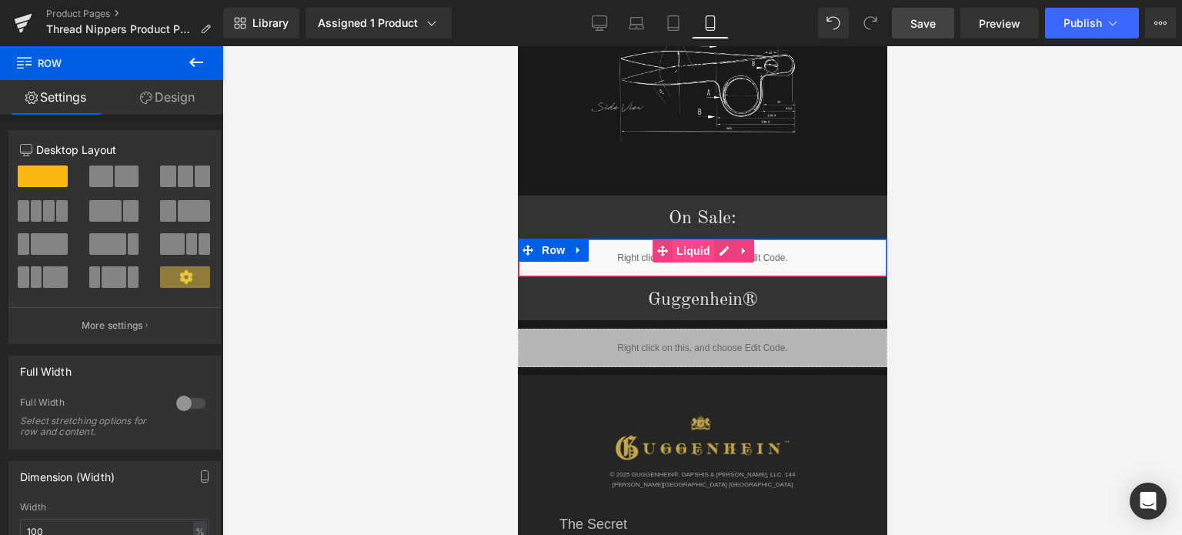
click at [692, 239] on span "Liquid" at bounding box center [693, 250] width 42 height 23
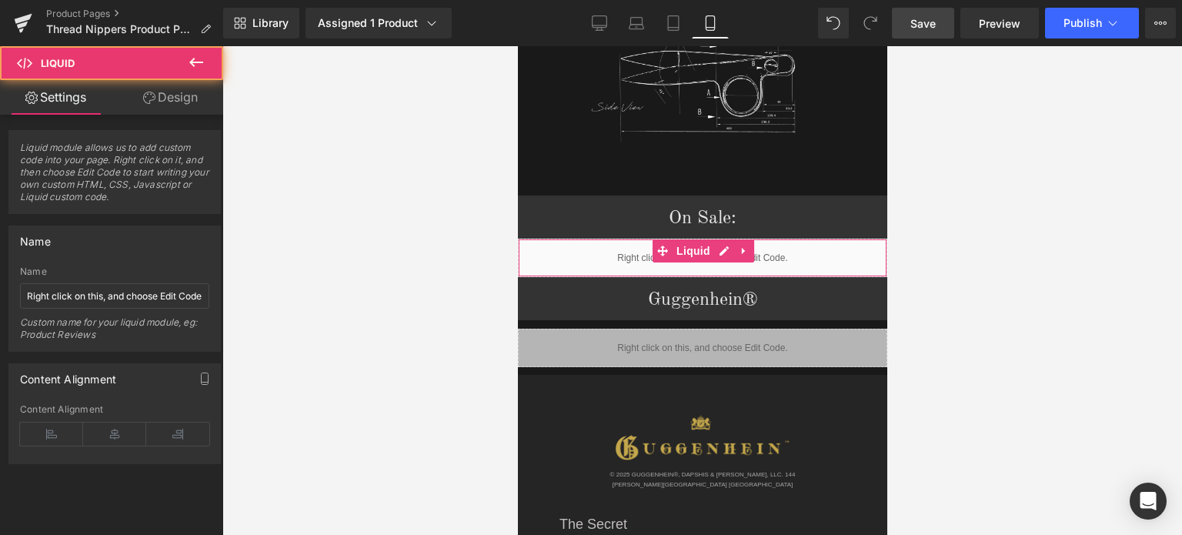
drag, startPoint x: 183, startPoint y: 99, endPoint x: 102, endPoint y: 337, distance: 251.3
click at [183, 99] on link "Design" at bounding box center [171, 97] width 112 height 35
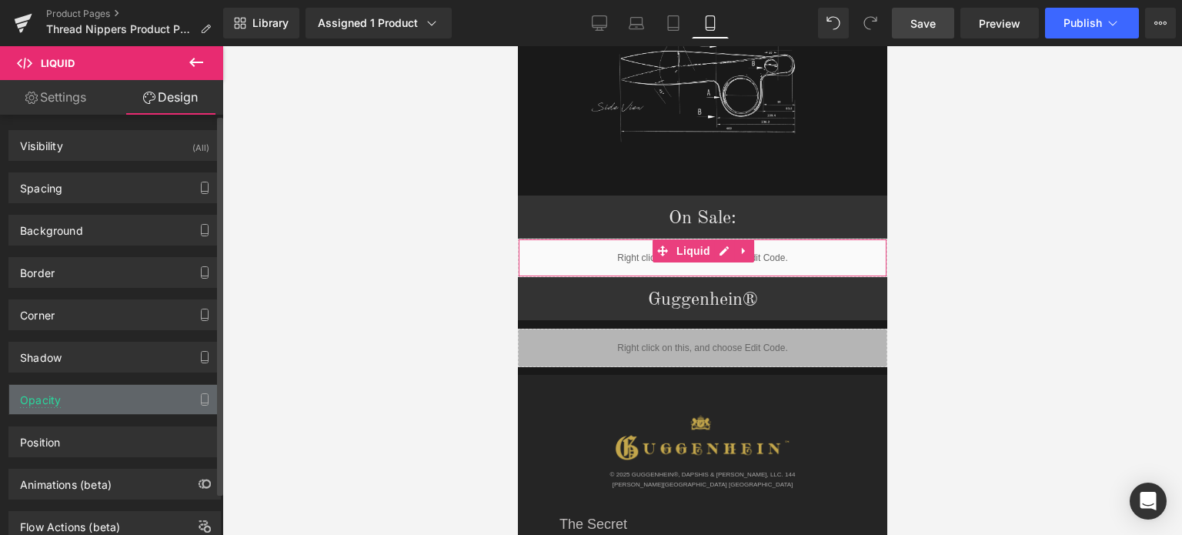
click at [98, 395] on div "Opacity" at bounding box center [114, 399] width 211 height 29
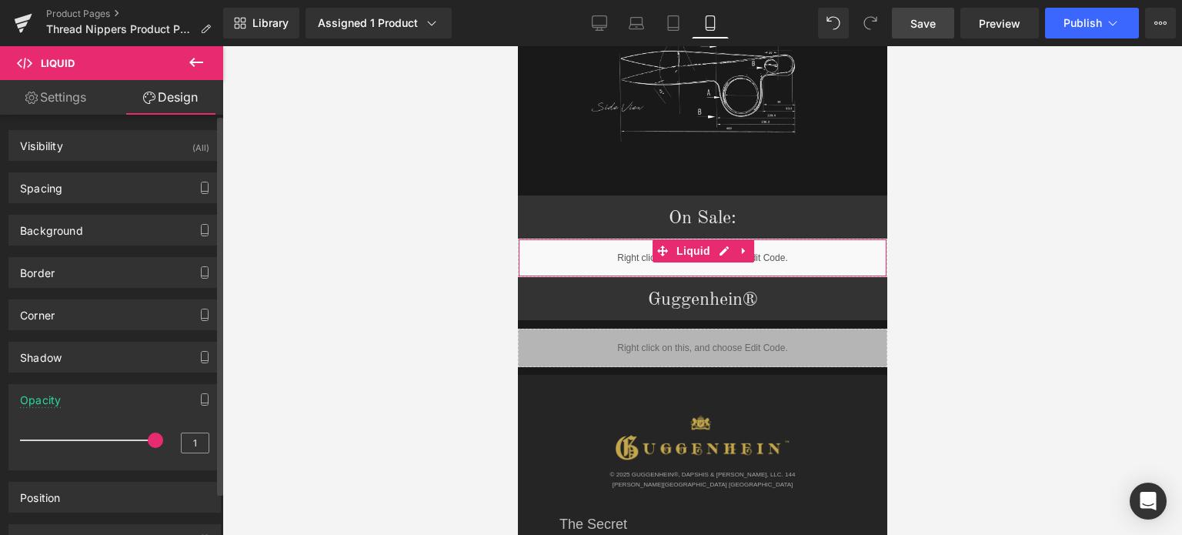
drag, startPoint x: 130, startPoint y: 439, endPoint x: 196, endPoint y: 442, distance: 66.2
click at [152, 441] on span at bounding box center [155, 439] width 15 height 15
click at [918, 24] on span "Save" at bounding box center [922, 23] width 25 height 16
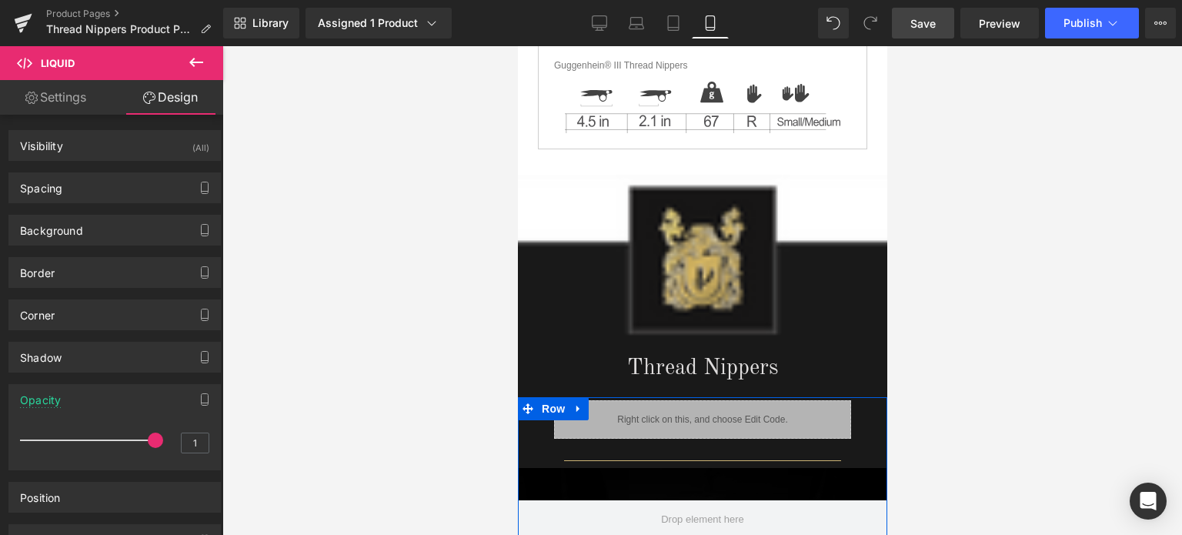
scroll to position [1106, 0]
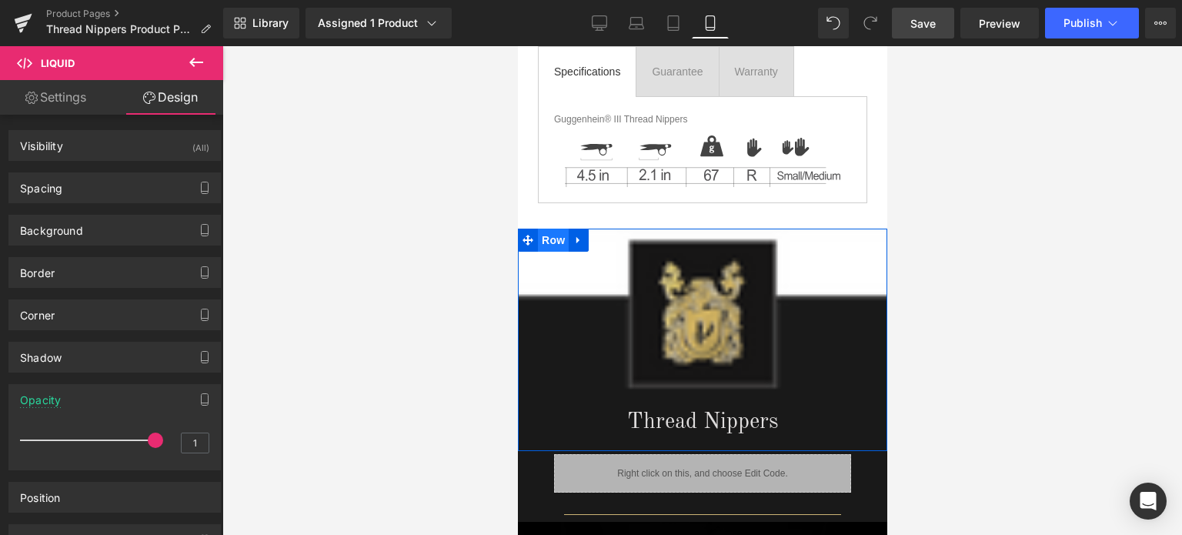
click at [549, 234] on span "Row" at bounding box center [552, 239] width 31 height 23
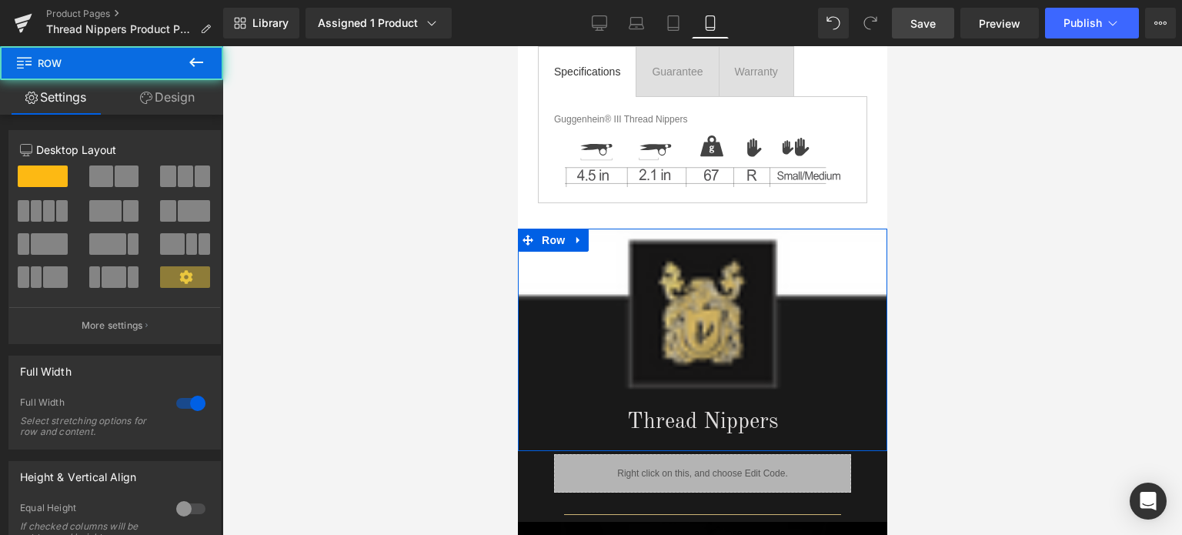
click at [170, 102] on link "Design" at bounding box center [168, 97] width 112 height 35
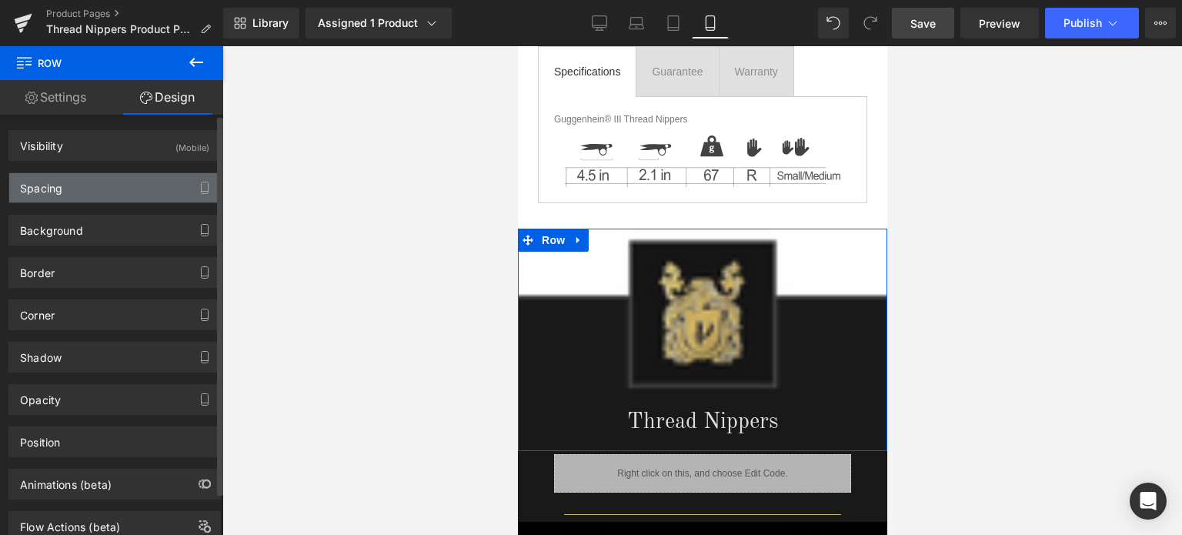
click at [106, 182] on div "Spacing" at bounding box center [114, 187] width 211 height 29
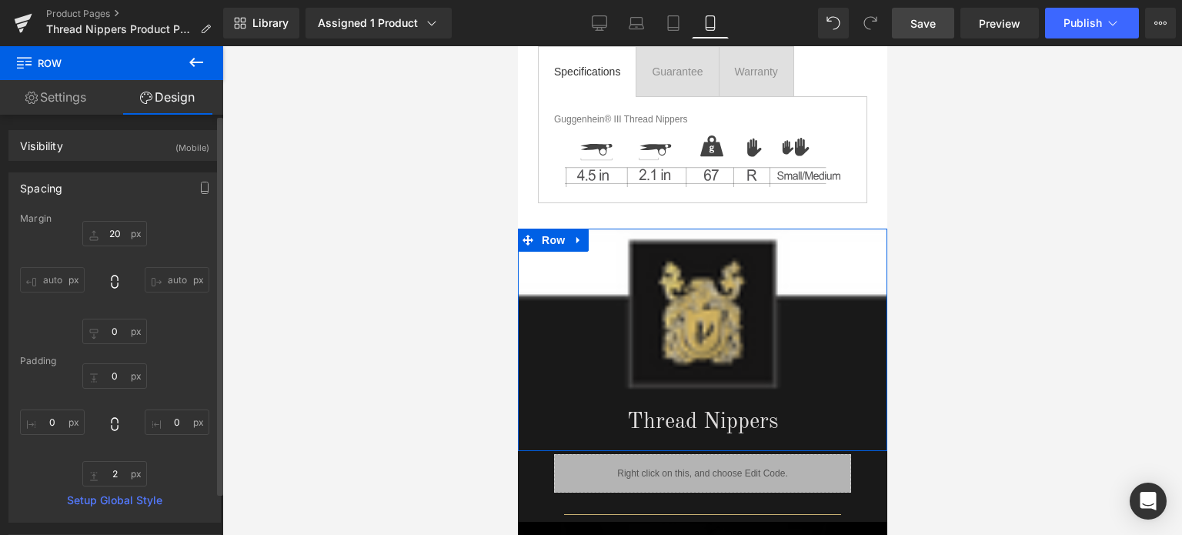
click at [106, 182] on div "Spacing" at bounding box center [114, 187] width 211 height 29
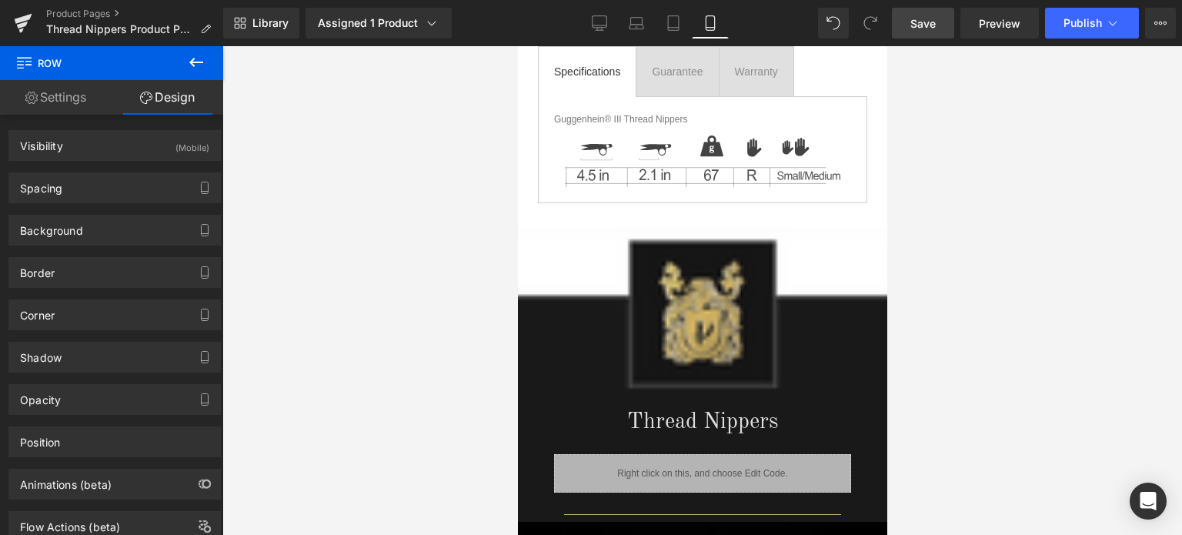
drag, startPoint x: 928, startPoint y: 23, endPoint x: 281, endPoint y: 158, distance: 661.0
click at [928, 23] on span "Save" at bounding box center [922, 23] width 25 height 16
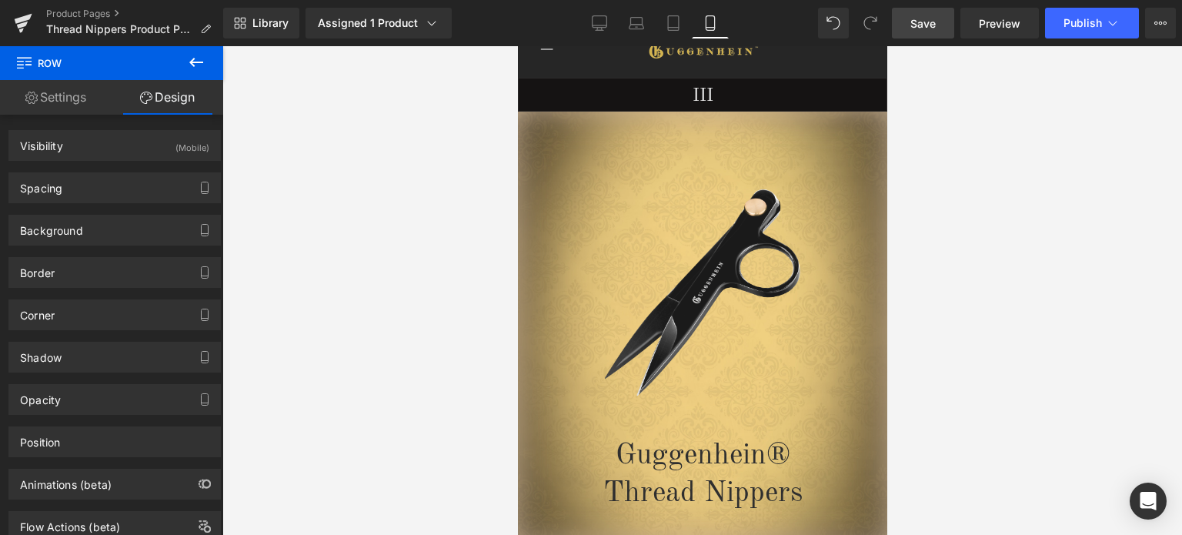
scroll to position [0, 0]
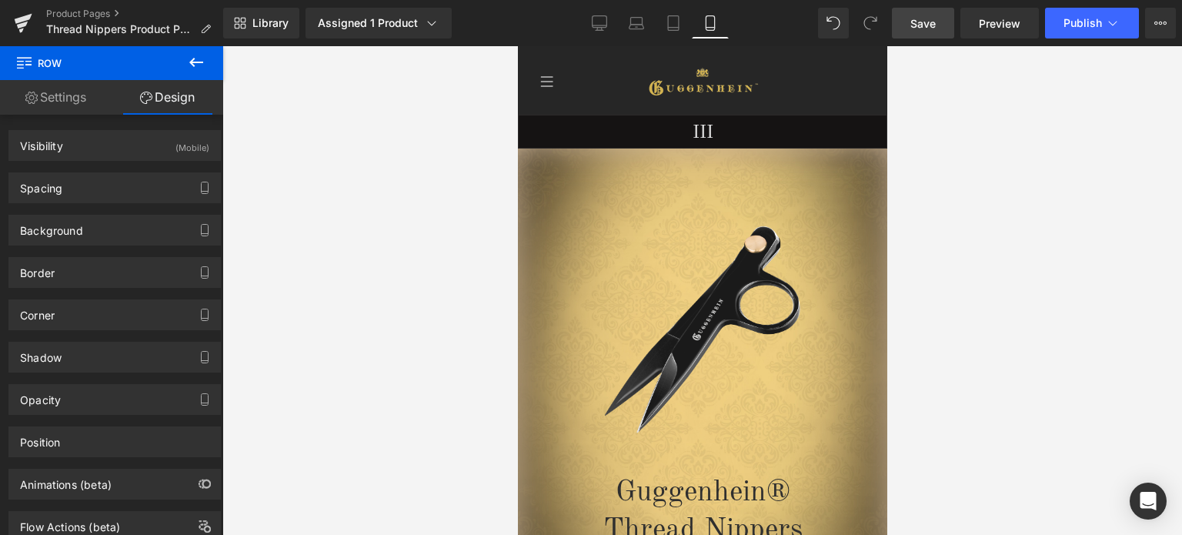
click at [934, 30] on span "Save" at bounding box center [922, 23] width 25 height 16
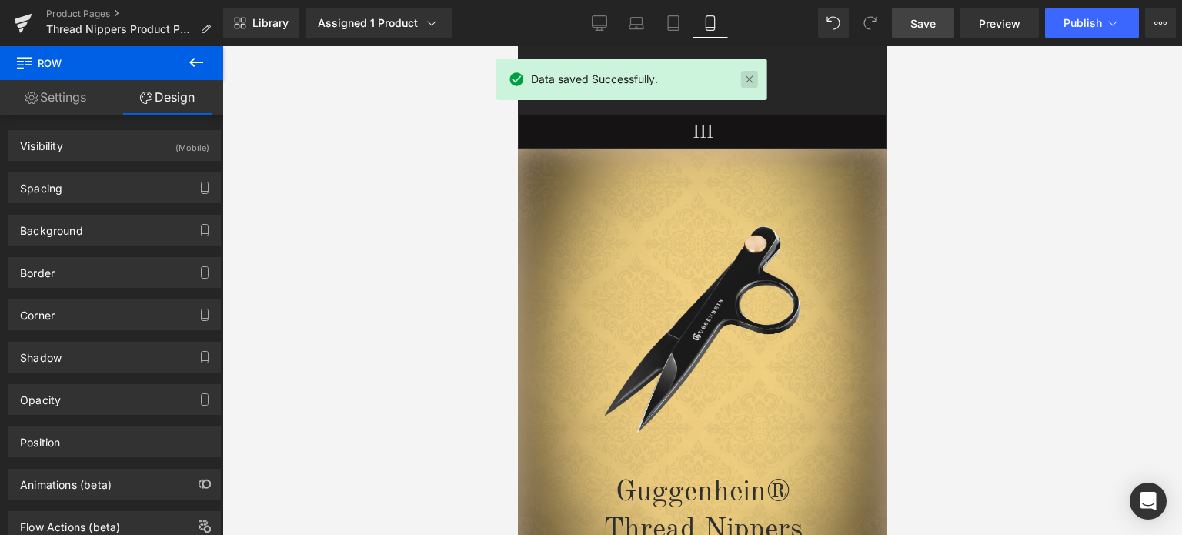
click at [750, 85] on link at bounding box center [749, 79] width 17 height 17
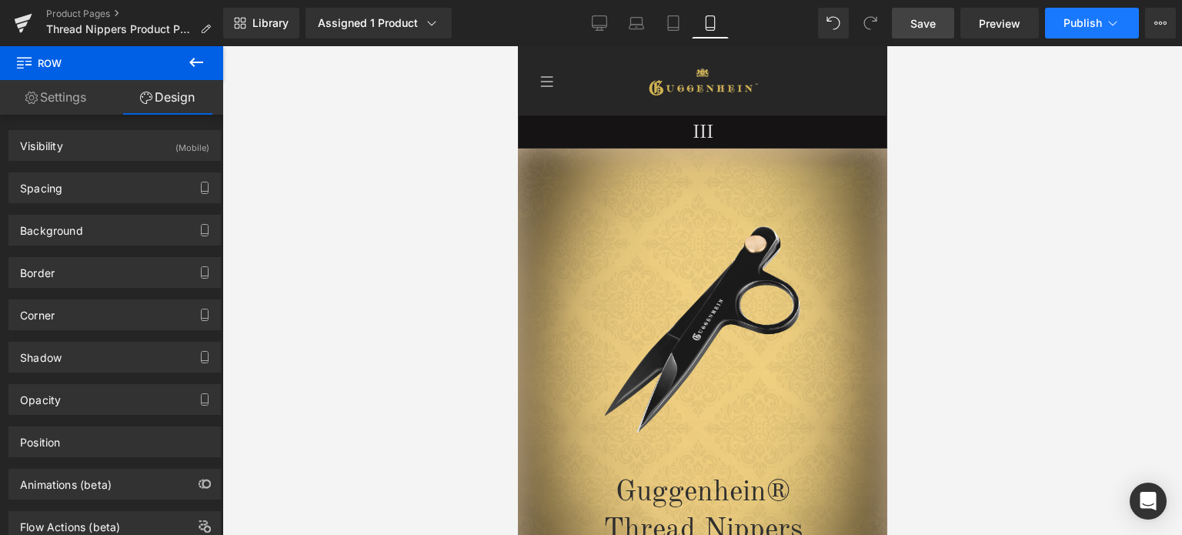
click at [1096, 21] on span "Publish" at bounding box center [1082, 23] width 38 height 12
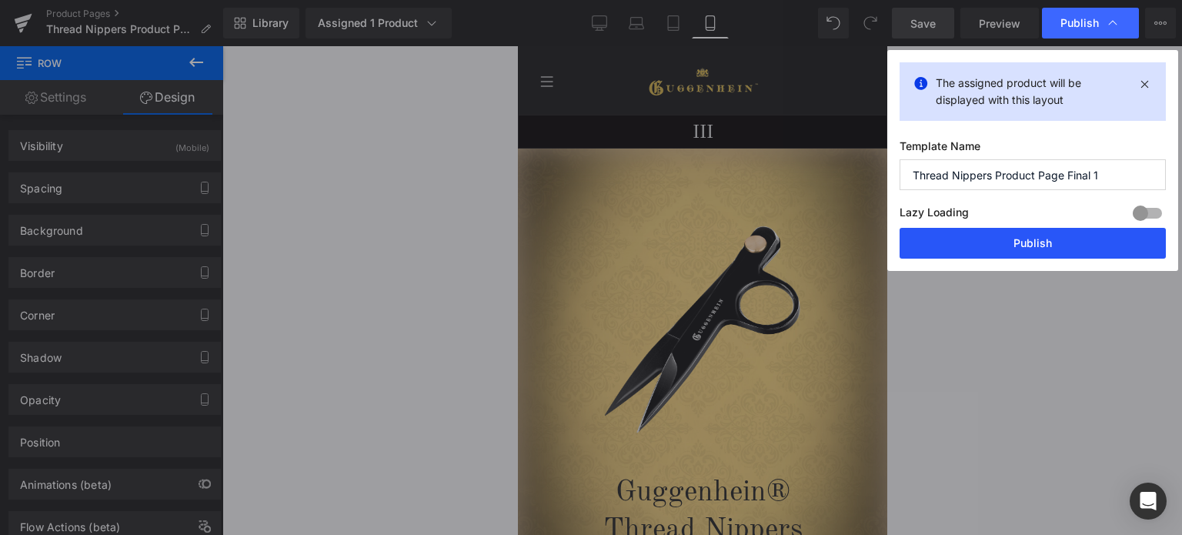
click at [1015, 241] on button "Publish" at bounding box center [1032, 243] width 266 height 31
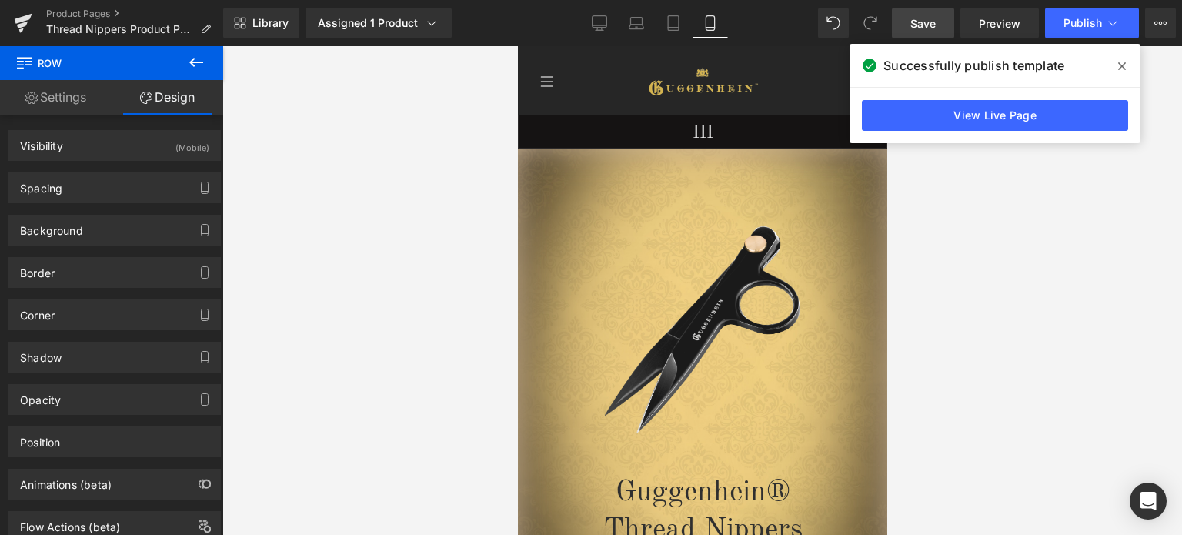
click at [1122, 66] on icon at bounding box center [1122, 66] width 8 height 8
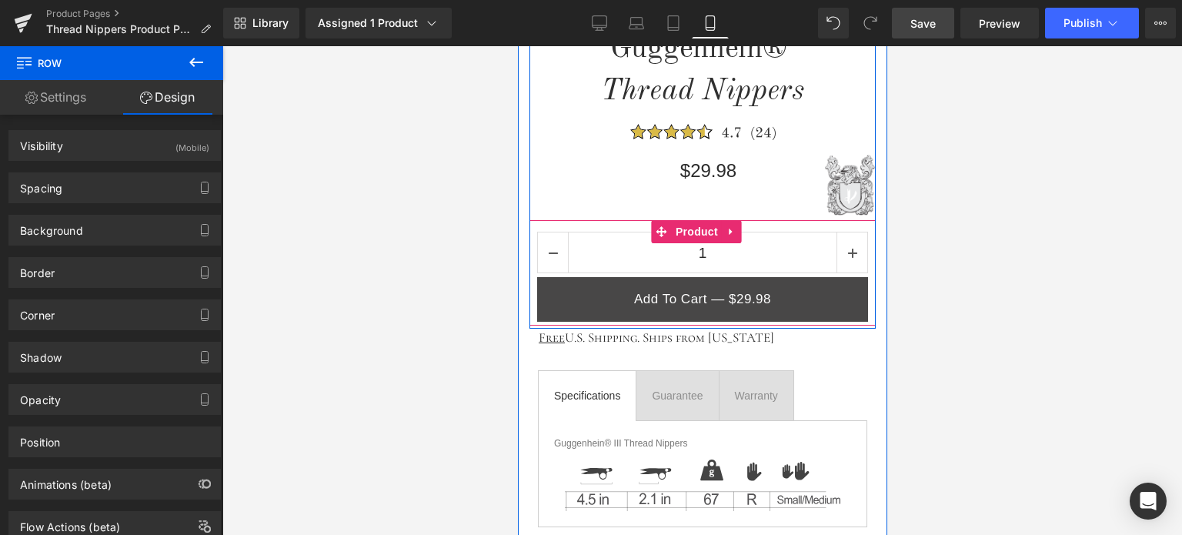
scroll to position [629, 0]
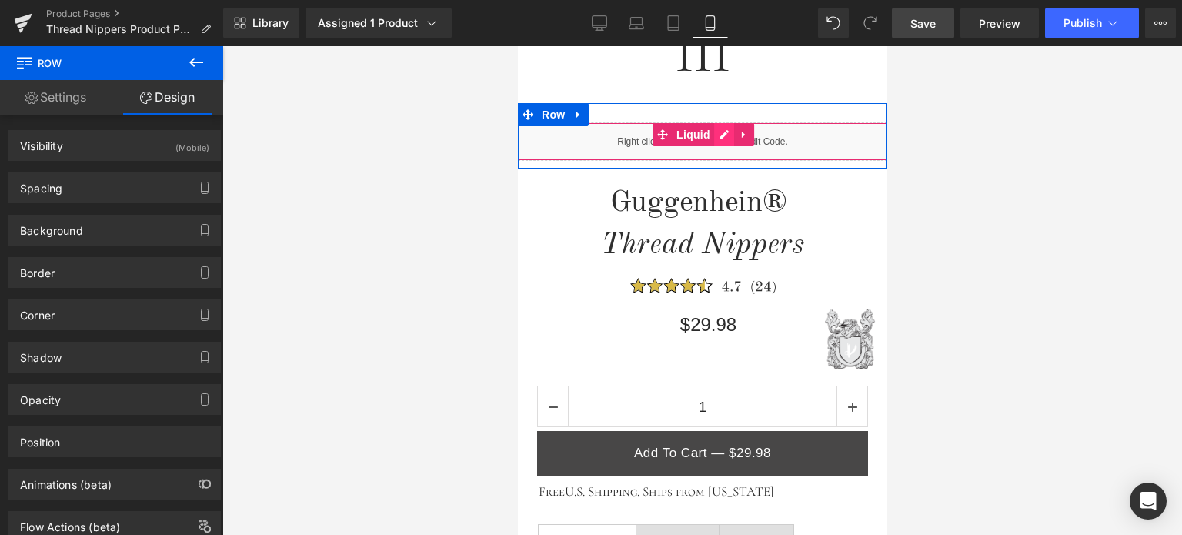
click at [714, 135] on div "Liquid" at bounding box center [701, 141] width 369 height 38
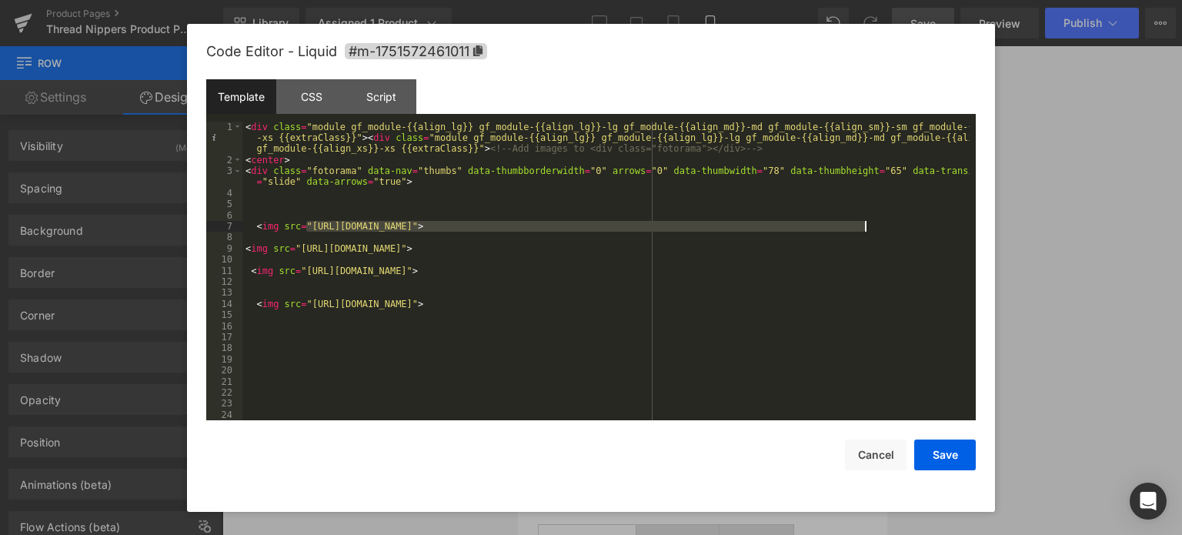
drag, startPoint x: 308, startPoint y: 224, endPoint x: 864, endPoint y: 225, distance: 556.2
click at [864, 225] on div "< div class = "module gf_module-{{align_lg}} gf_module-{{align_lg}}-lg gf_modul…" at bounding box center [605, 293] width 727 height 343
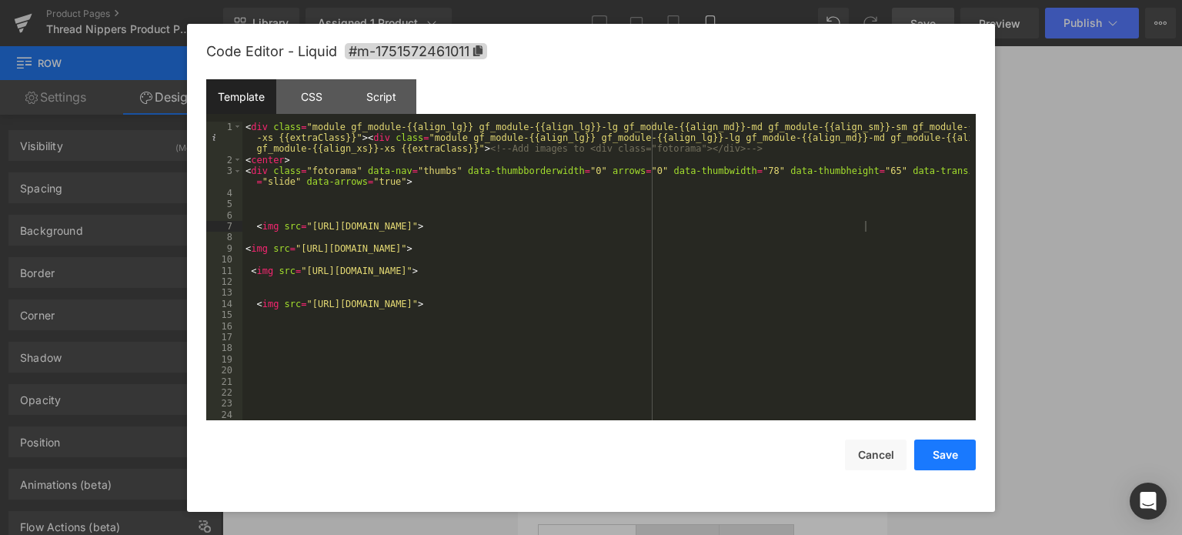
click at [943, 453] on button "Save" at bounding box center [945, 454] width 62 height 31
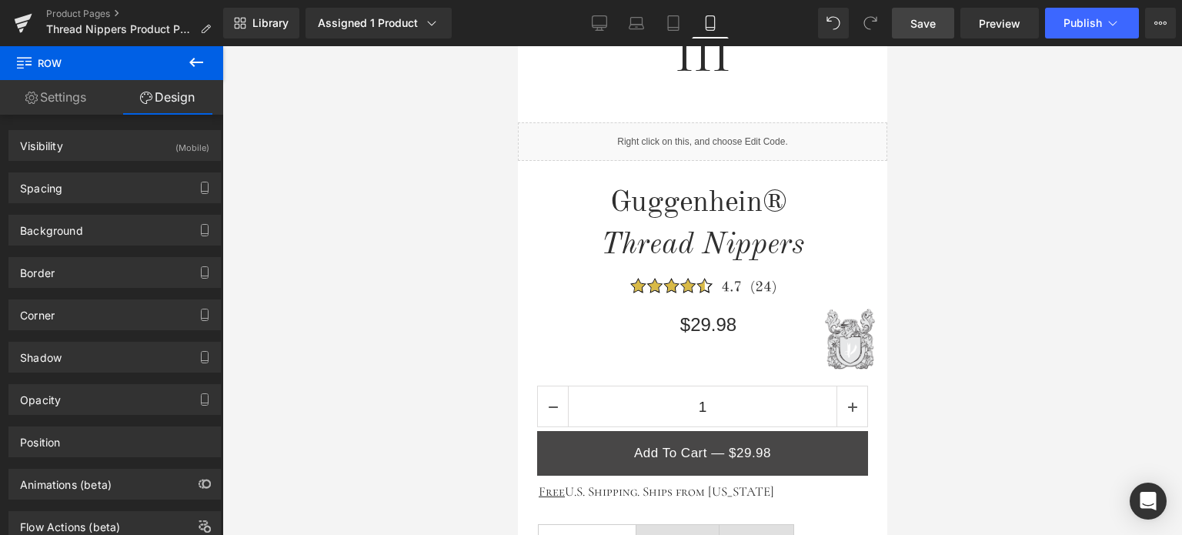
click at [932, 17] on span "Save" at bounding box center [922, 23] width 25 height 16
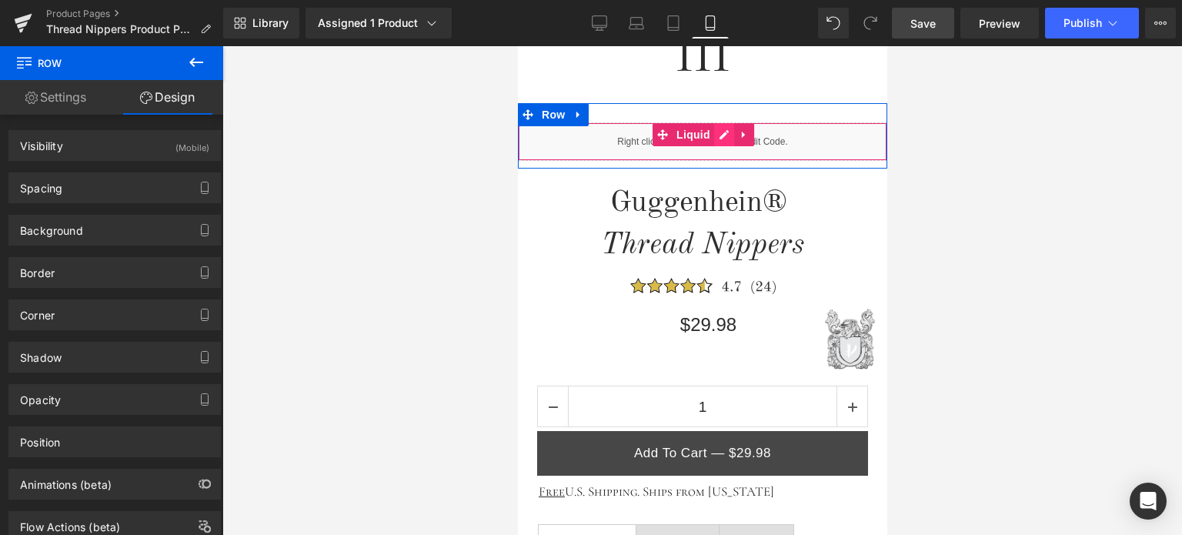
click at [713, 138] on div "Liquid" at bounding box center [701, 141] width 369 height 38
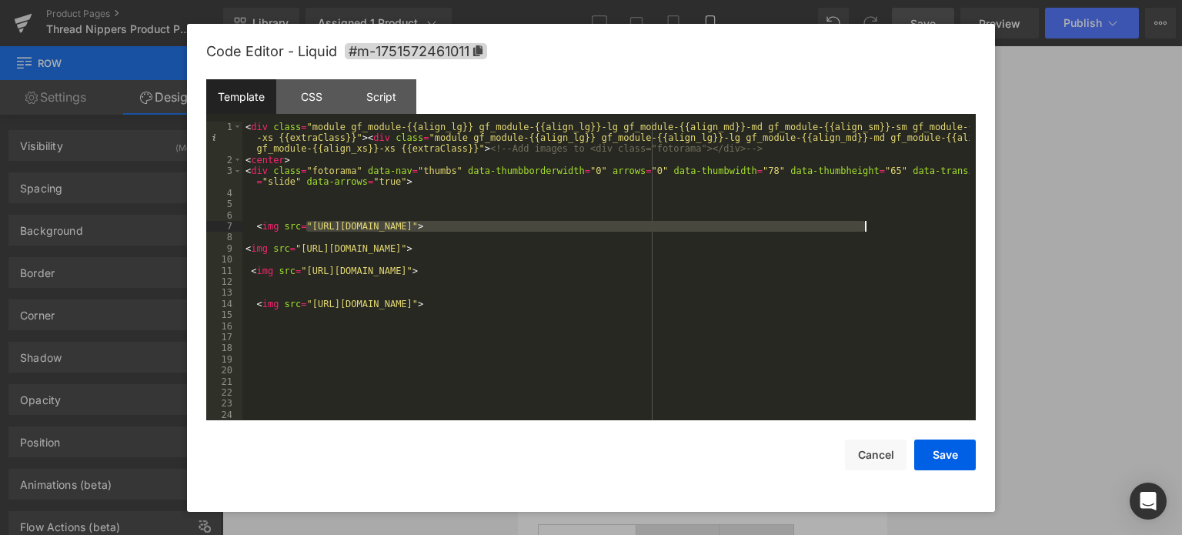
drag, startPoint x: 308, startPoint y: 226, endPoint x: 865, endPoint y: 228, distance: 557.0
click at [865, 228] on div "< div class = "module gf_module-{{align_lg}} gf_module-{{align_lg}}-lg gf_modul…" at bounding box center [605, 293] width 727 height 343
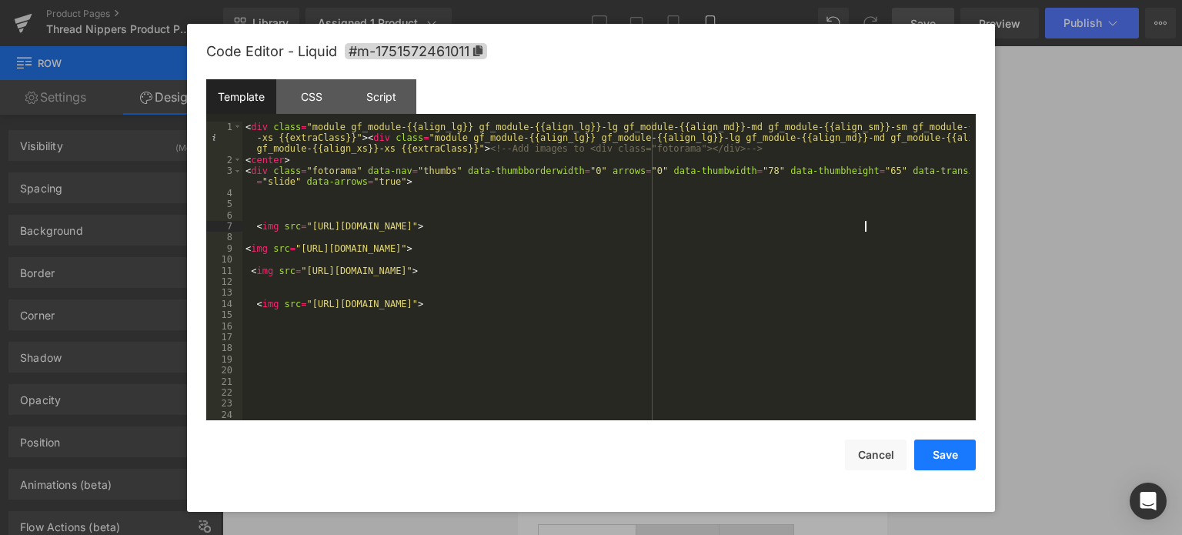
click at [948, 455] on button "Save" at bounding box center [945, 454] width 62 height 31
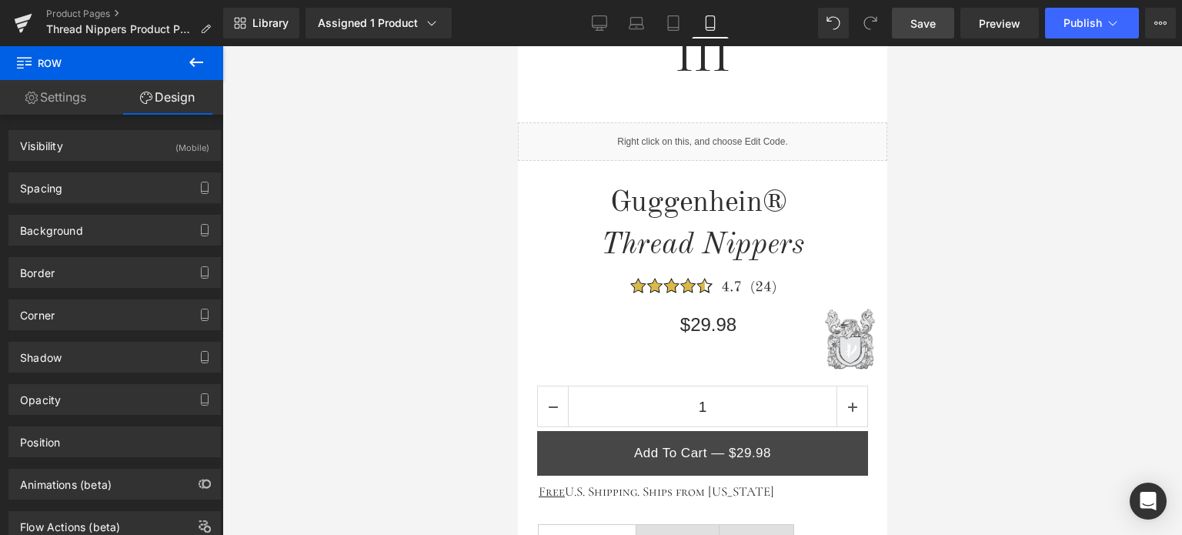
click at [925, 19] on span "Save" at bounding box center [922, 23] width 25 height 16
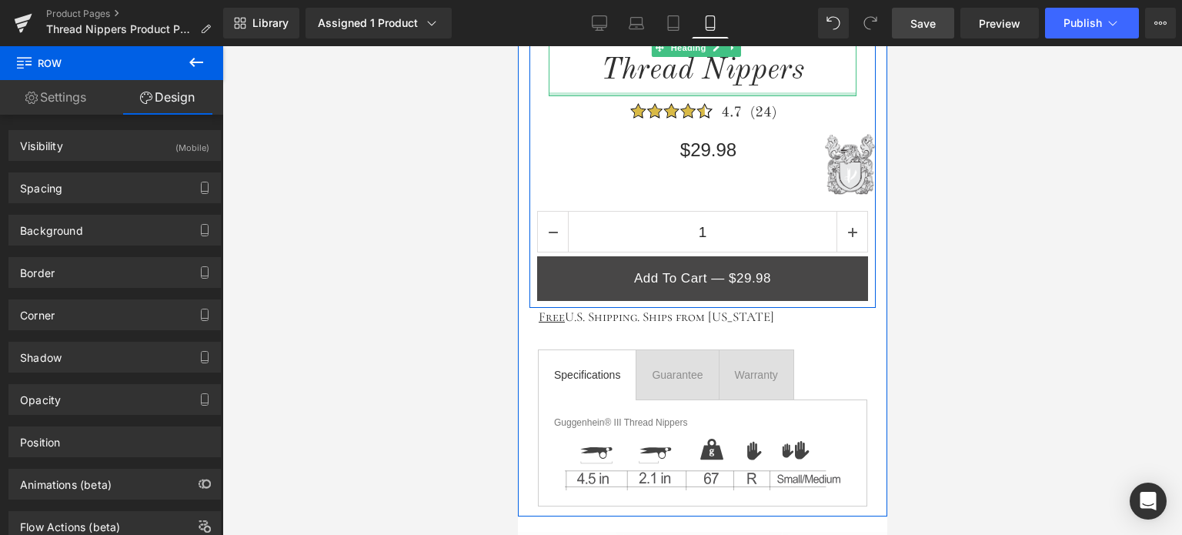
scroll to position [1013, 0]
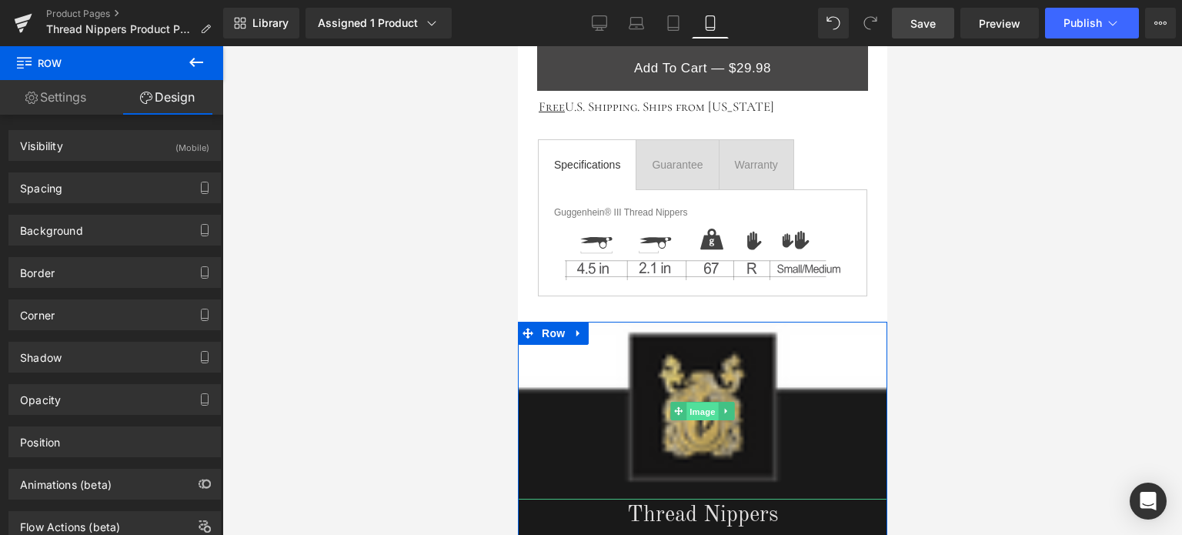
click at [697, 408] on span "Image" at bounding box center [701, 411] width 32 height 18
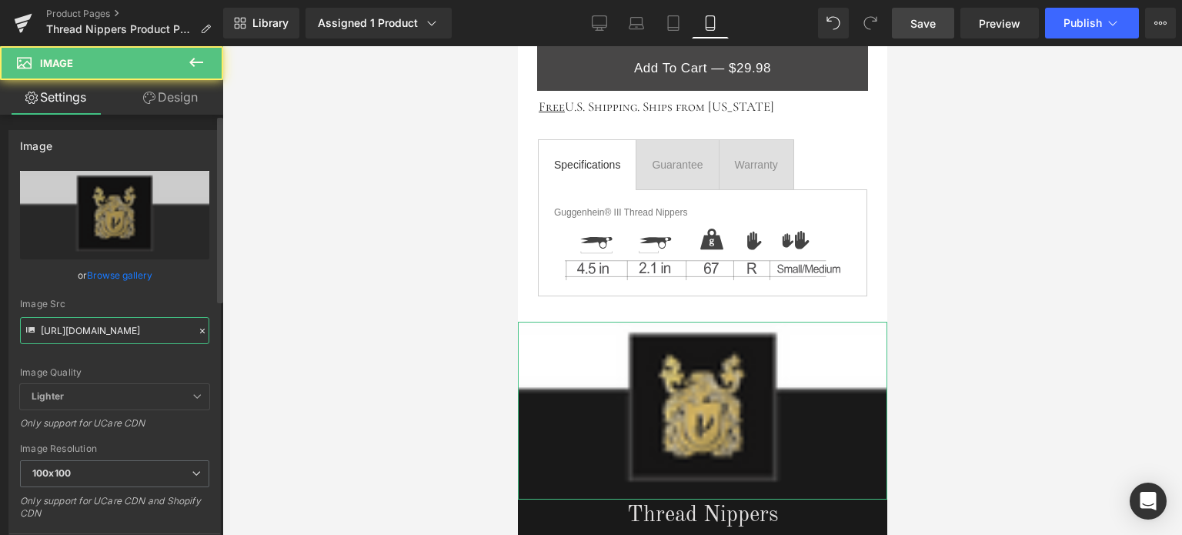
click at [114, 333] on input "[URL][DOMAIN_NAME]" at bounding box center [114, 330] width 189 height 27
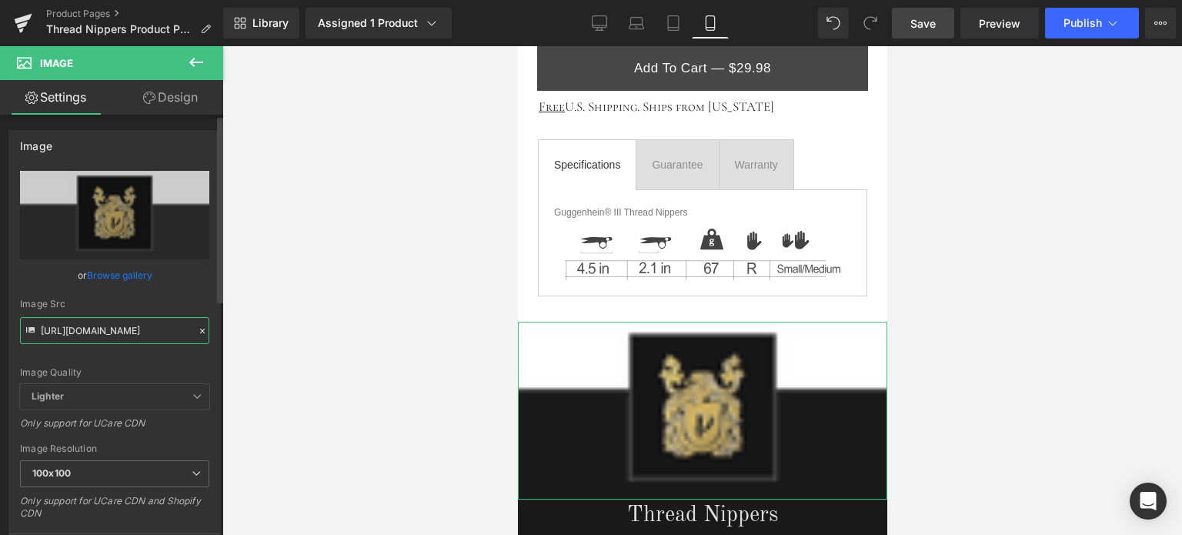
paste input "2_d12c3b89-ccd2-4891-9e9f-6eb50e073b30.png?v=1756691279"
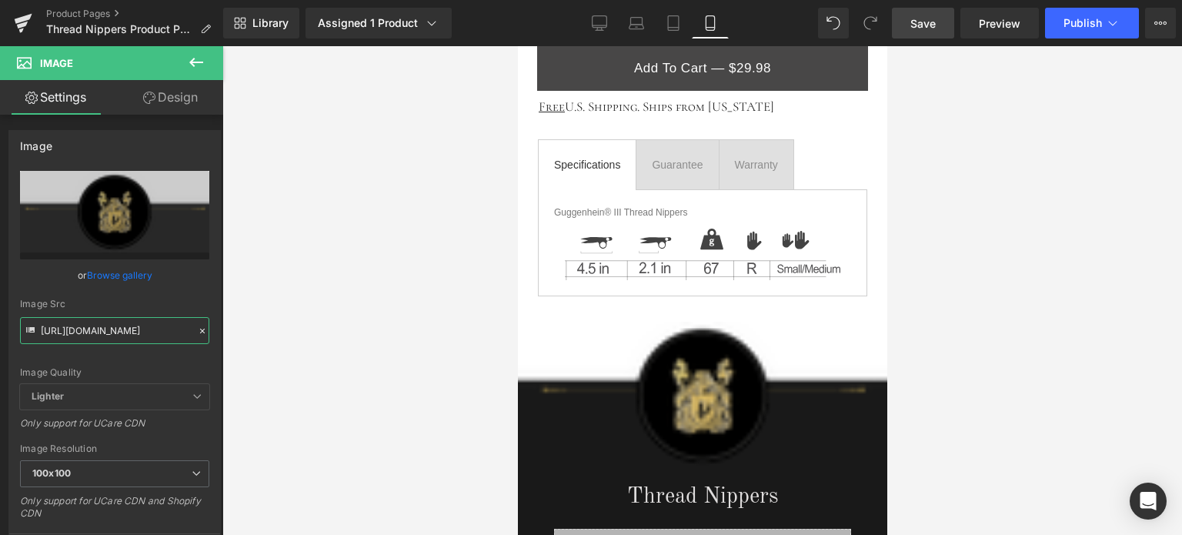
type input "[URL][DOMAIN_NAME]"
click at [934, 22] on span "Save" at bounding box center [922, 23] width 25 height 16
click at [935, 25] on span "Save" at bounding box center [922, 23] width 25 height 16
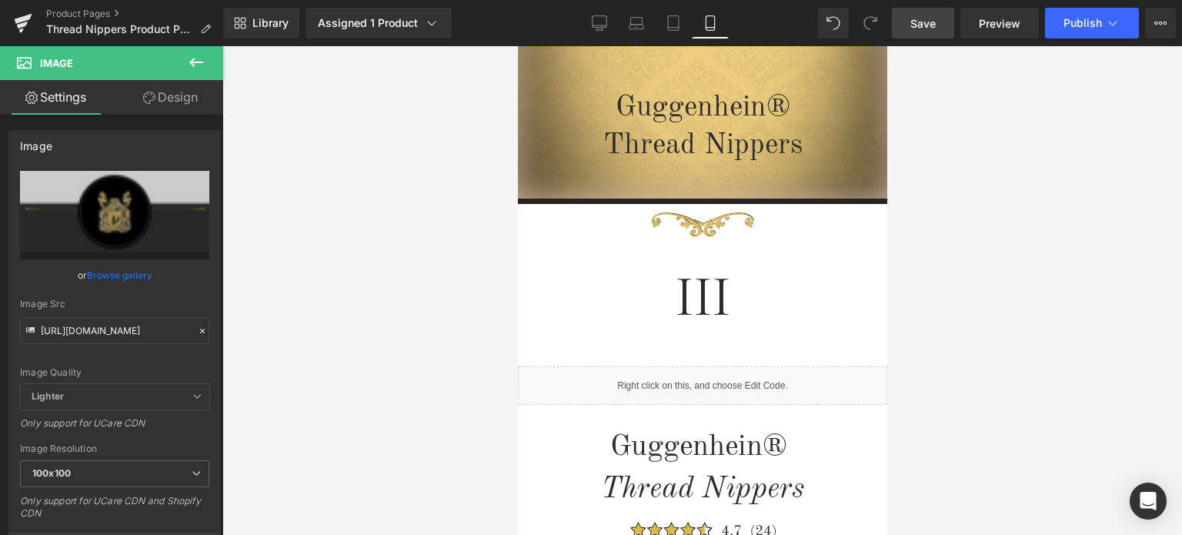
scroll to position [294, 0]
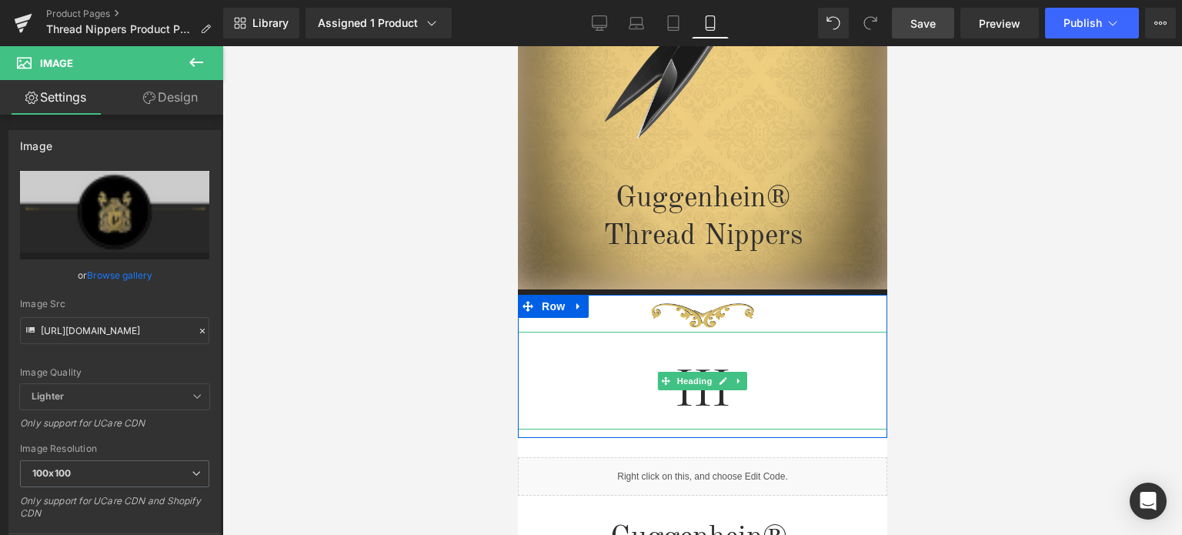
click at [695, 382] on span "Heading" at bounding box center [694, 381] width 42 height 18
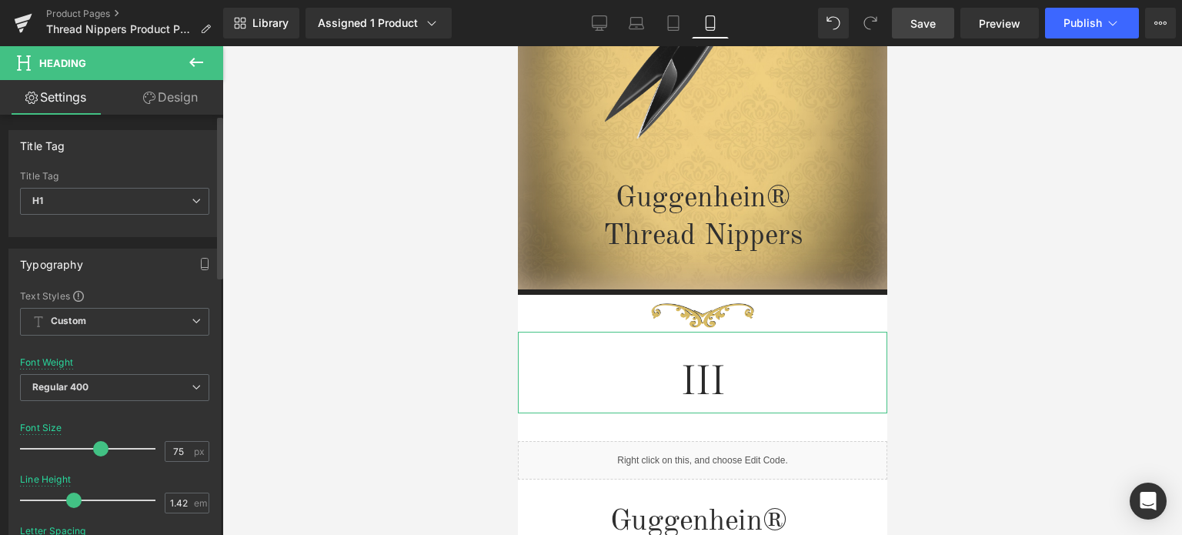
drag, startPoint x: 112, startPoint y: 452, endPoint x: 94, endPoint y: 449, distance: 18.1
click at [94, 449] on span at bounding box center [100, 448] width 15 height 15
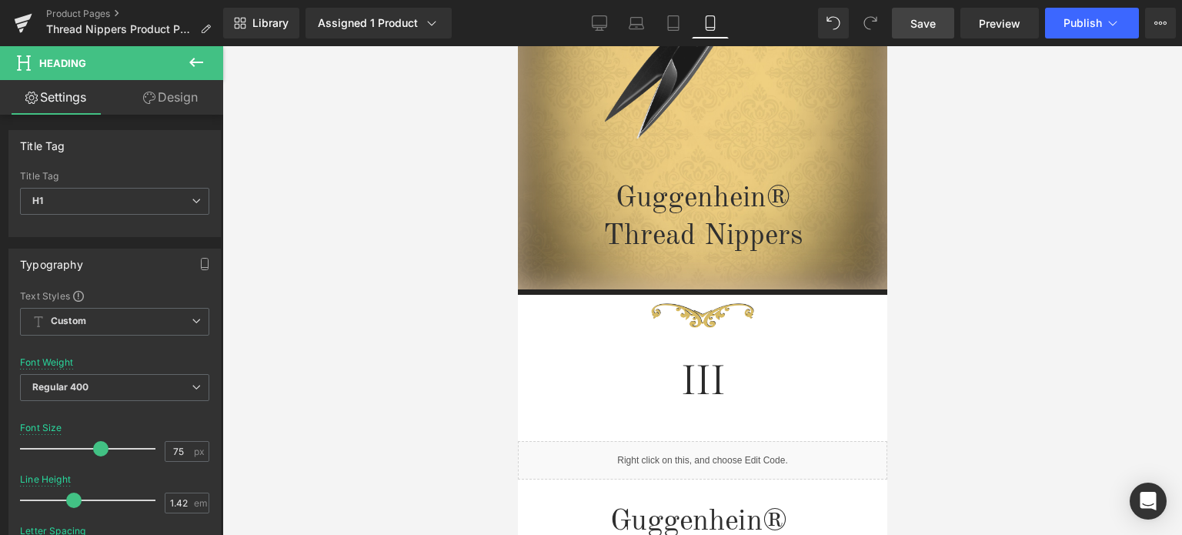
click at [929, 22] on span "Save" at bounding box center [922, 23] width 25 height 16
click at [196, 63] on icon at bounding box center [196, 62] width 18 height 18
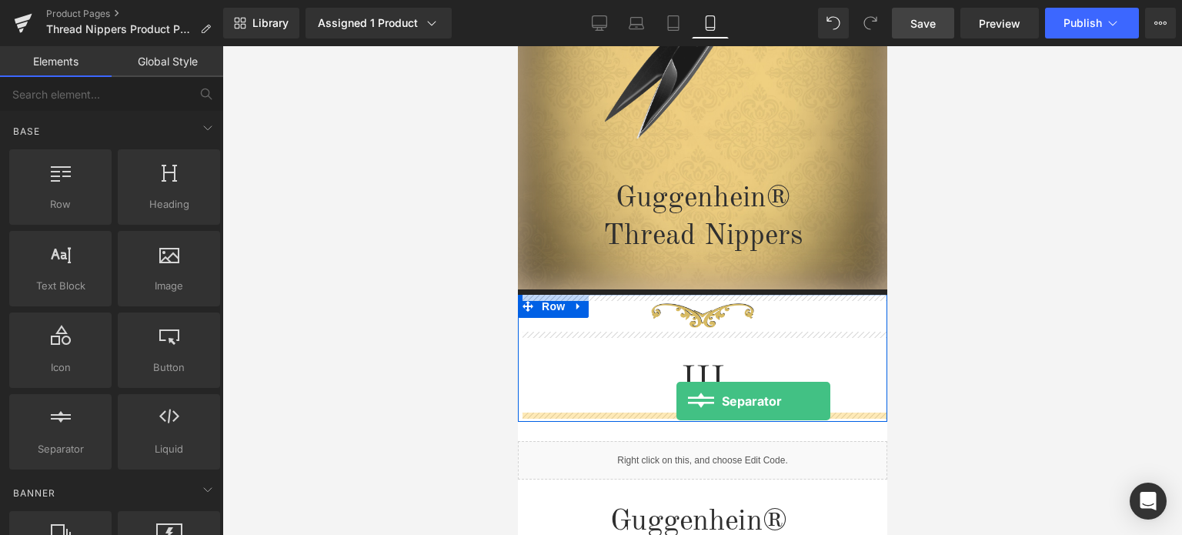
drag, startPoint x: 603, startPoint y: 473, endPoint x: 675, endPoint y: 401, distance: 102.3
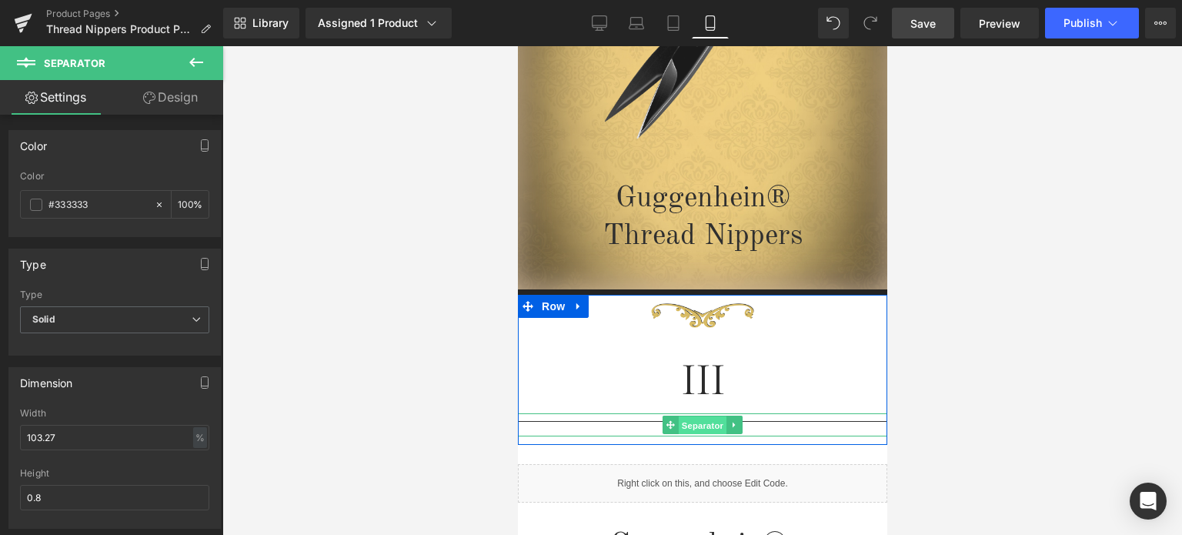
click at [705, 421] on span "Separator" at bounding box center [702, 424] width 48 height 18
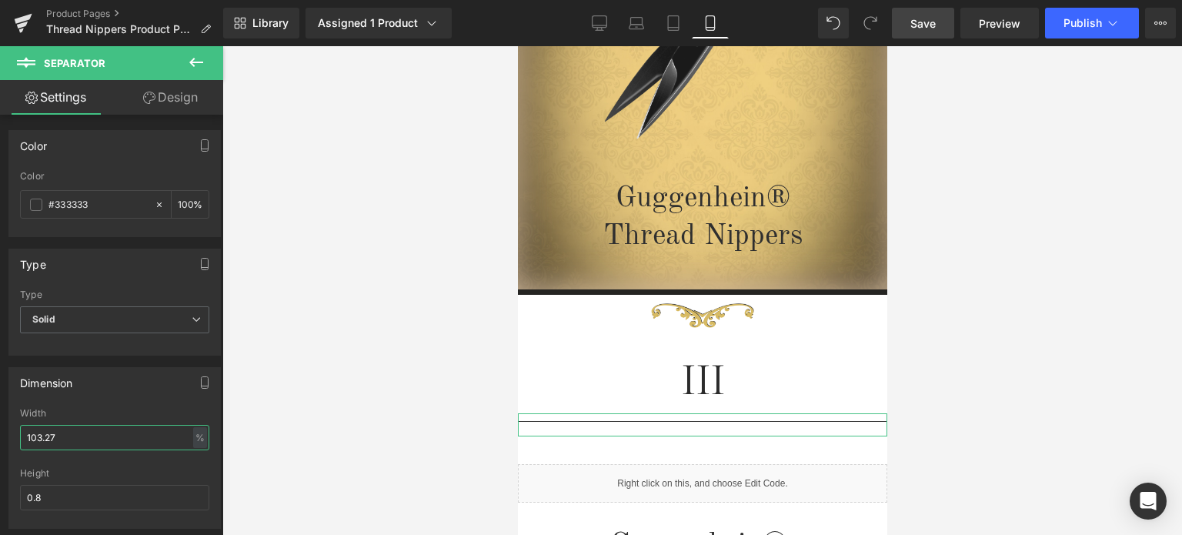
drag, startPoint x: 61, startPoint y: 435, endPoint x: 5, endPoint y: 440, distance: 55.6
click at [5, 440] on div "Dimension 103.27% Width 103.27 % % px 0.8px Height 0.8" at bounding box center [115, 441] width 230 height 173
drag, startPoint x: 35, startPoint y: 433, endPoint x: 22, endPoint y: 434, distance: 13.9
click at [22, 434] on input "2" at bounding box center [114, 437] width 189 height 25
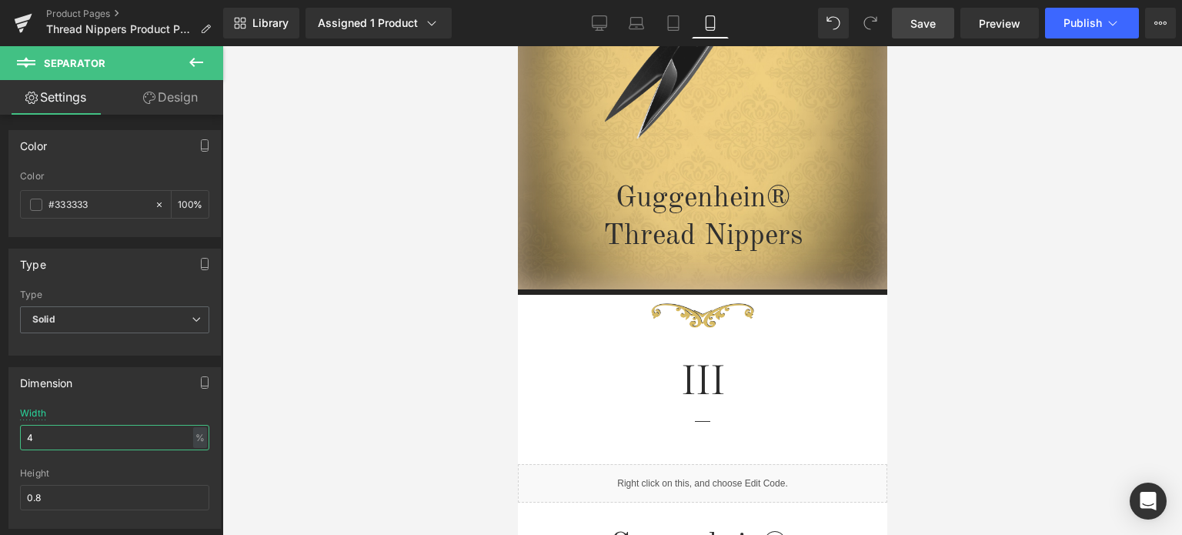
type input "4"
click at [939, 29] on link "Save" at bounding box center [923, 23] width 62 height 31
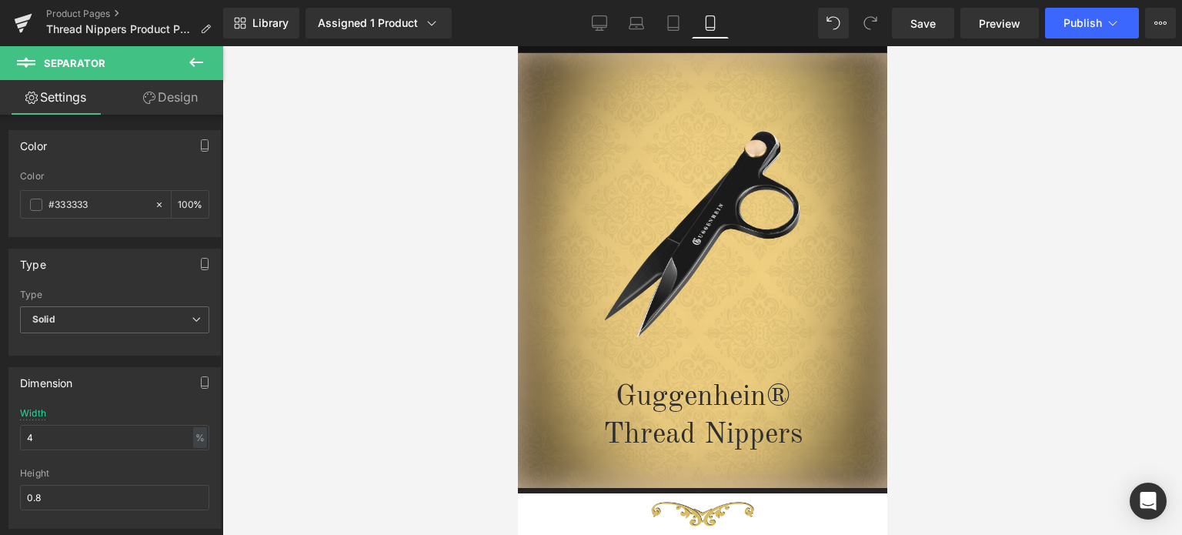
scroll to position [63, 0]
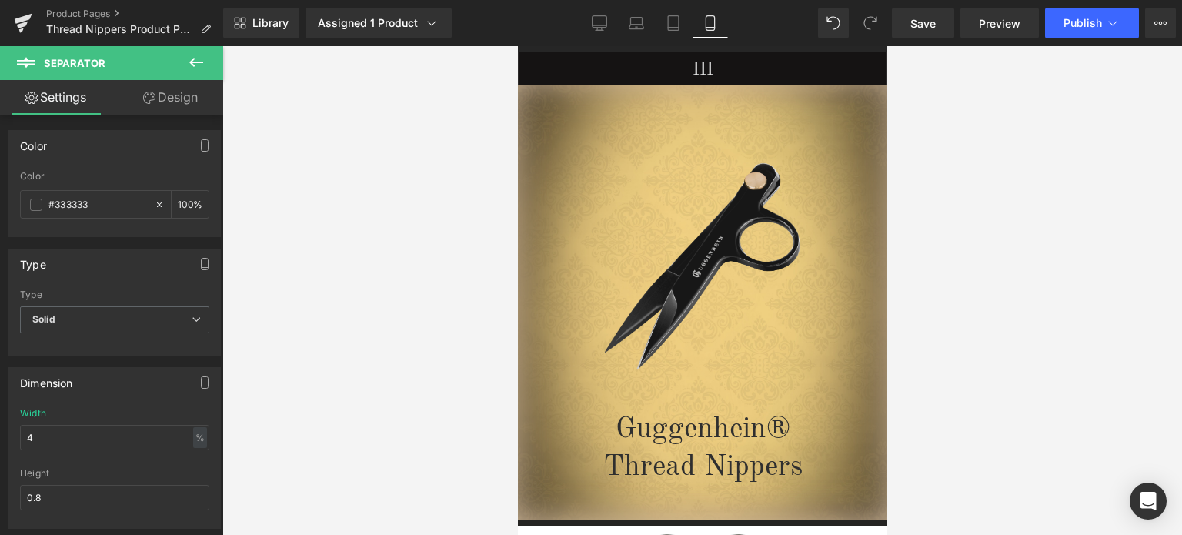
click at [716, 253] on div "Image" at bounding box center [701, 261] width 369 height 291
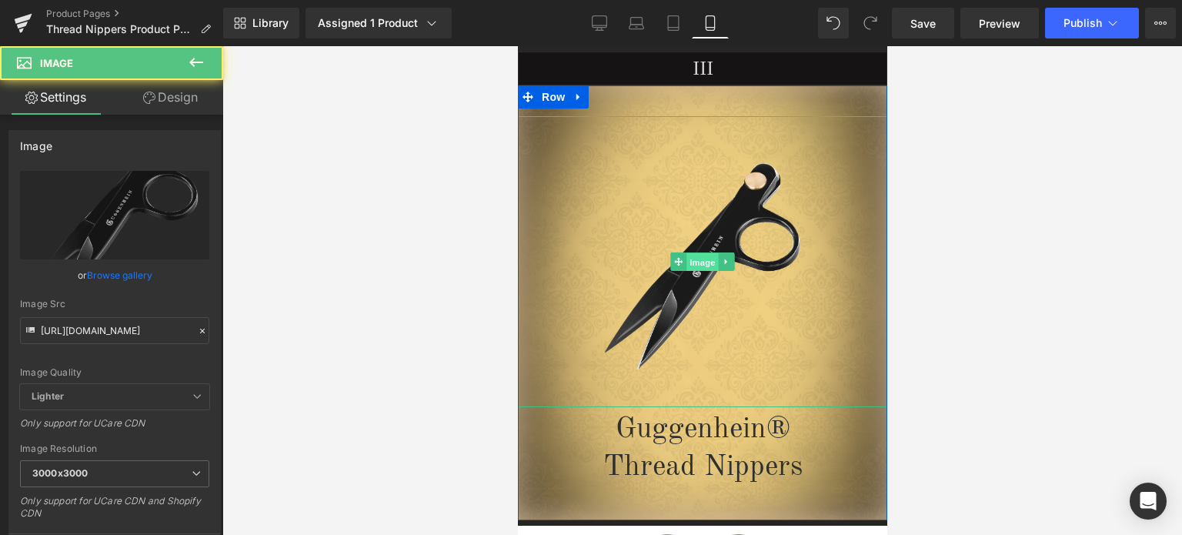
click at [692, 262] on span "Image" at bounding box center [701, 262] width 32 height 18
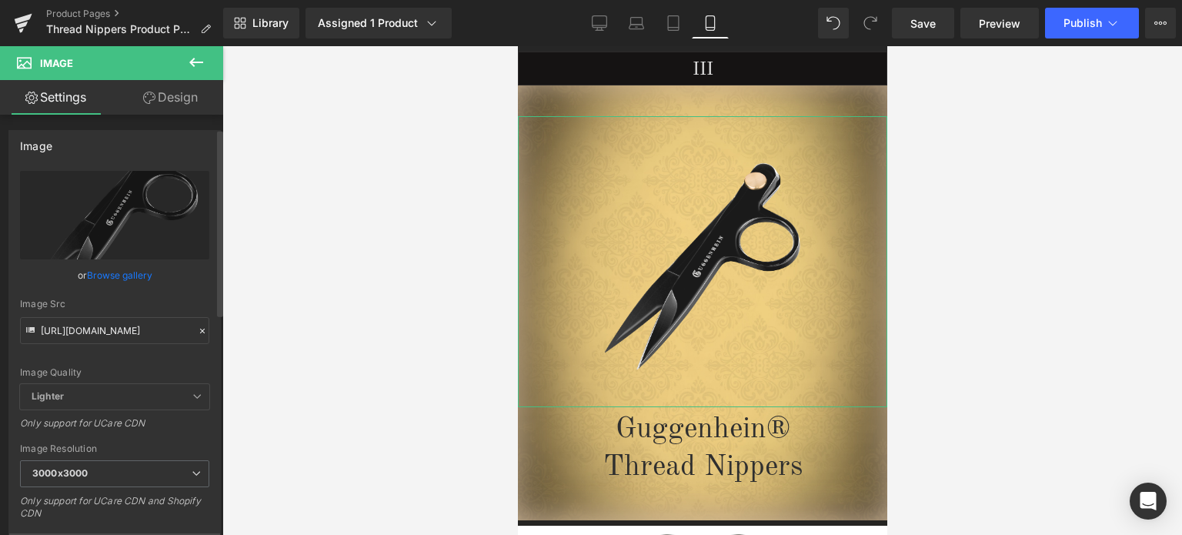
scroll to position [154, 0]
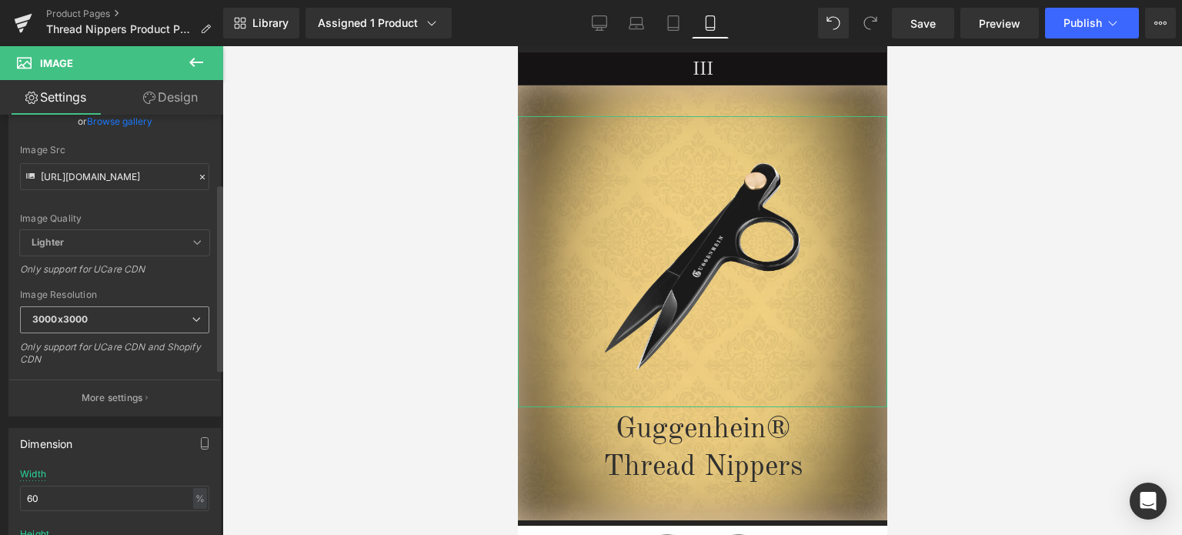
click at [102, 318] on span "3000x3000" at bounding box center [114, 319] width 189 height 27
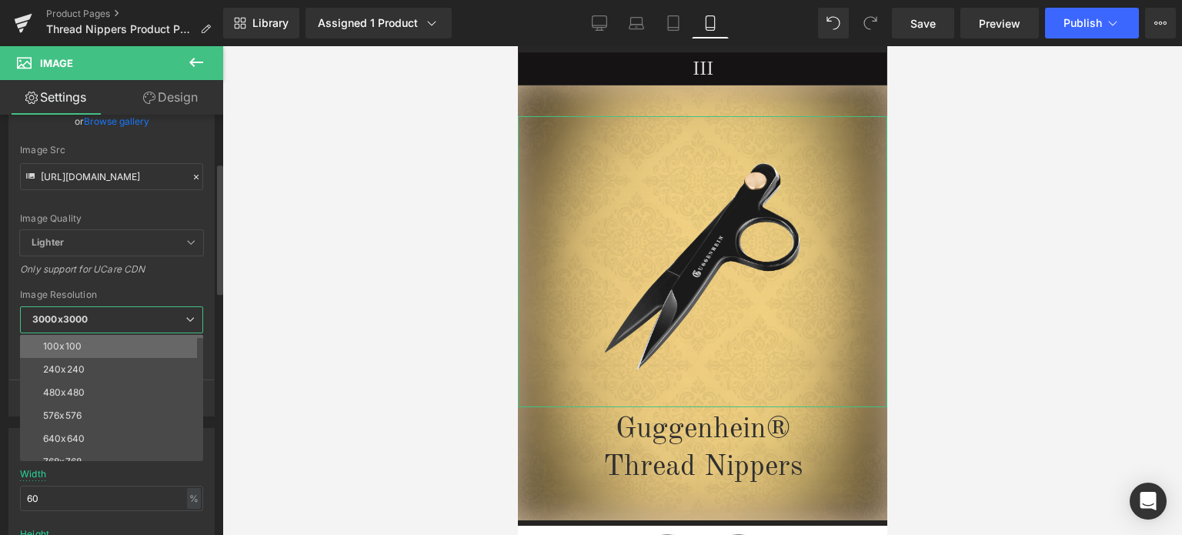
click at [92, 345] on li "100x100" at bounding box center [115, 346] width 190 height 23
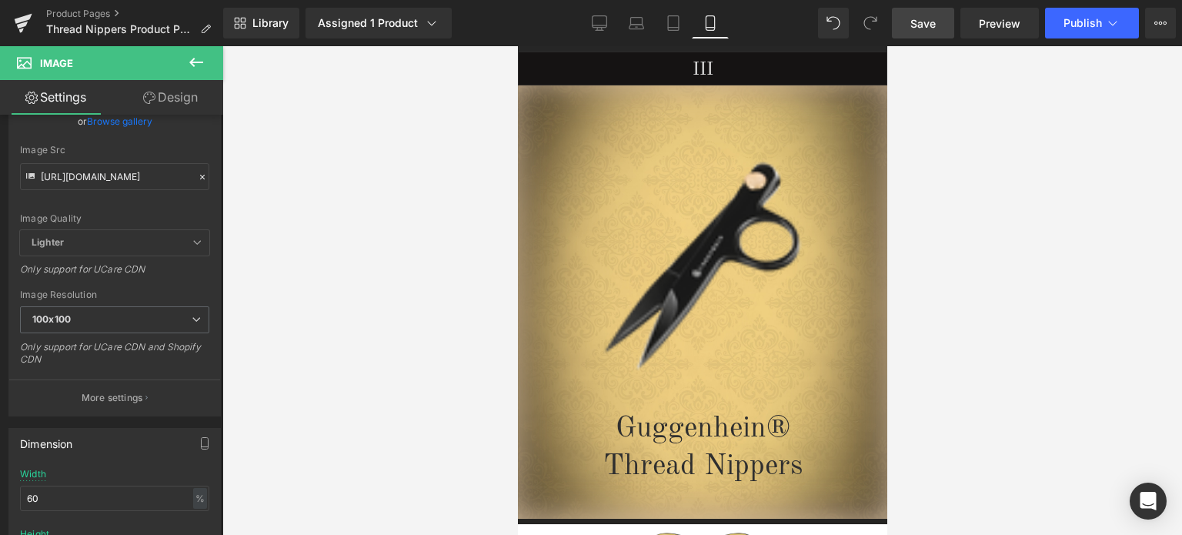
click at [928, 22] on span "Save" at bounding box center [922, 23] width 25 height 16
click at [1095, 23] on span "Publish" at bounding box center [1082, 23] width 38 height 12
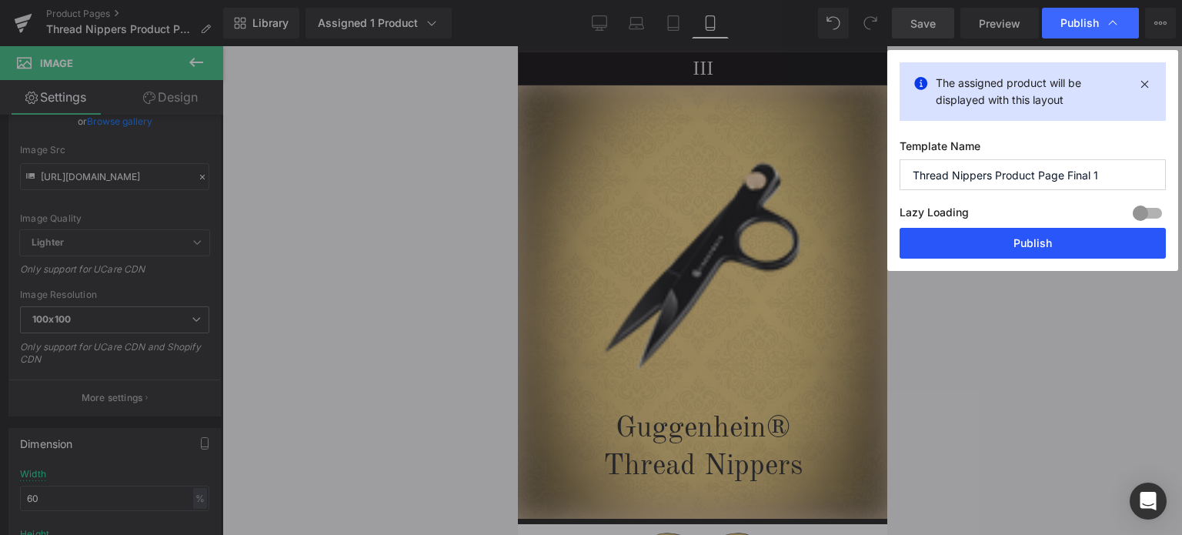
click at [1041, 243] on button "Publish" at bounding box center [1032, 243] width 266 height 31
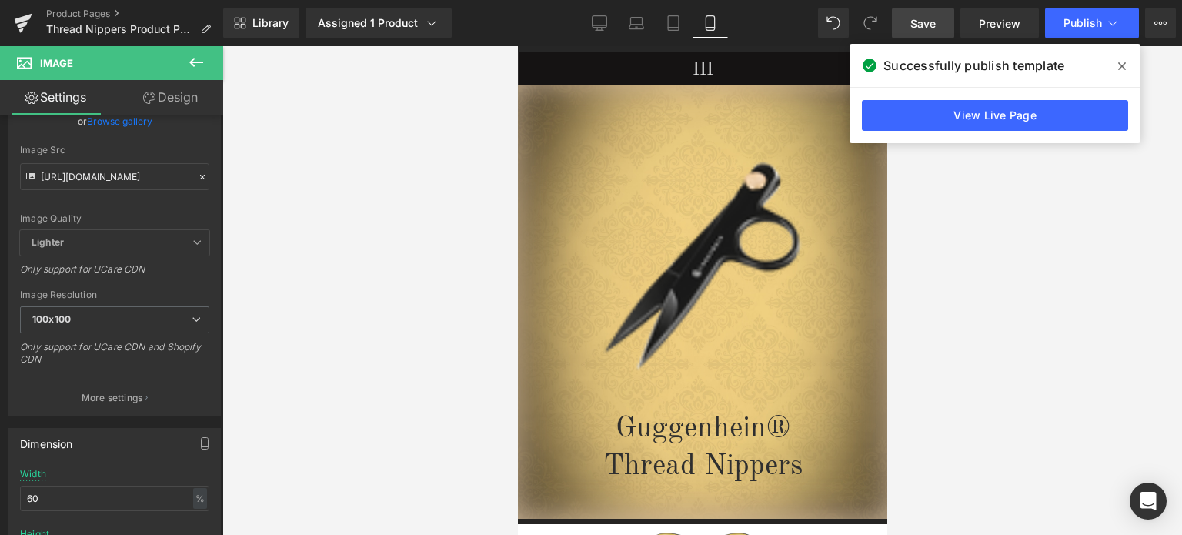
click at [1122, 68] on icon at bounding box center [1122, 66] width 8 height 12
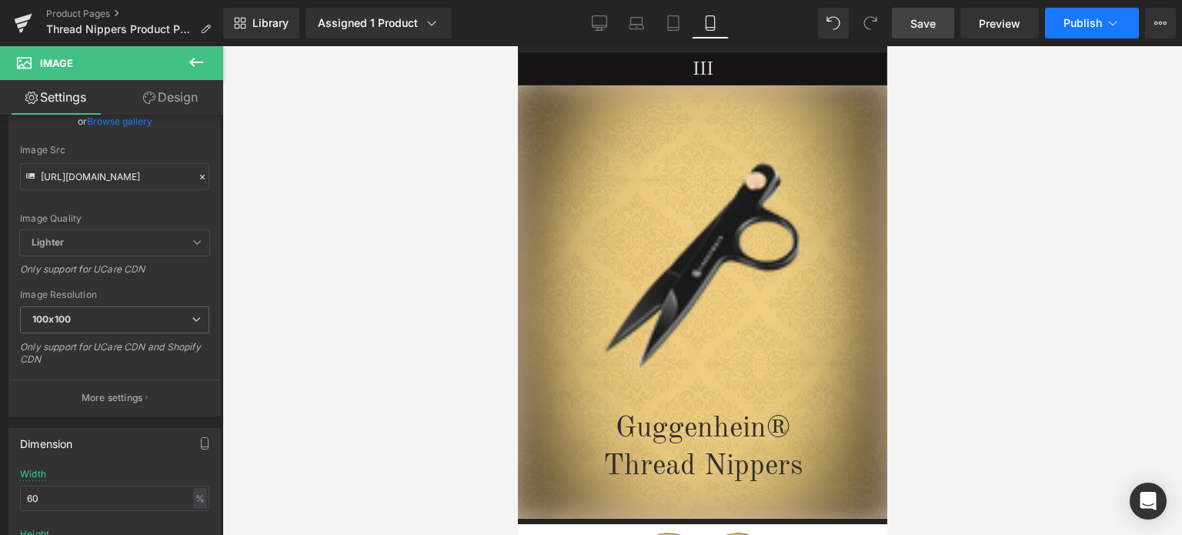
click at [1103, 25] on button "Publish" at bounding box center [1092, 23] width 94 height 31
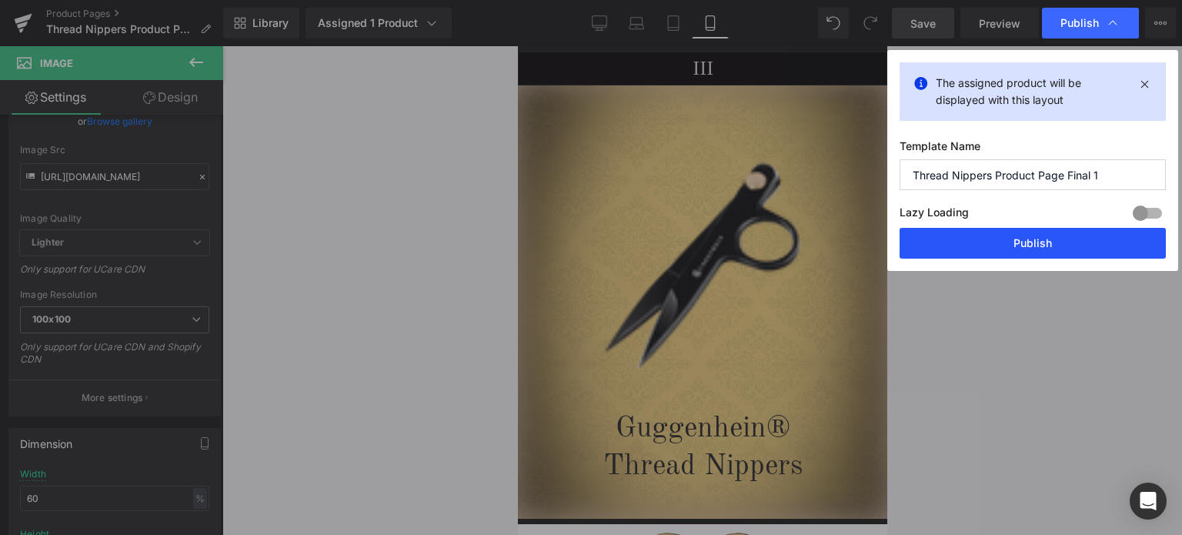
drag, startPoint x: 1048, startPoint y: 245, endPoint x: 310, endPoint y: 265, distance: 738.0
click at [1048, 245] on button "Publish" at bounding box center [1032, 243] width 266 height 31
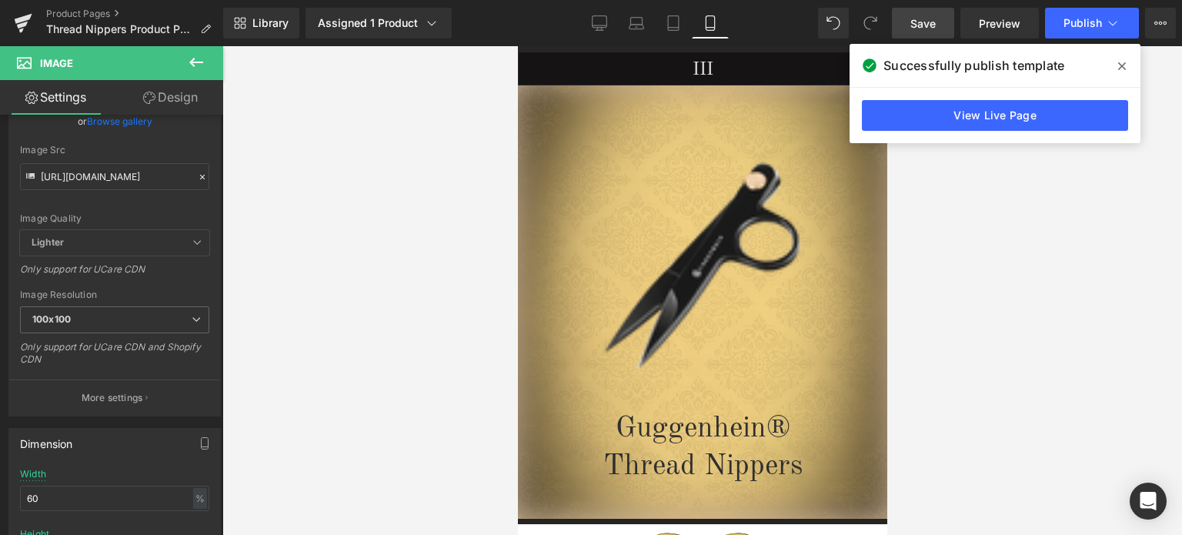
click at [1126, 67] on span at bounding box center [1121, 66] width 25 height 25
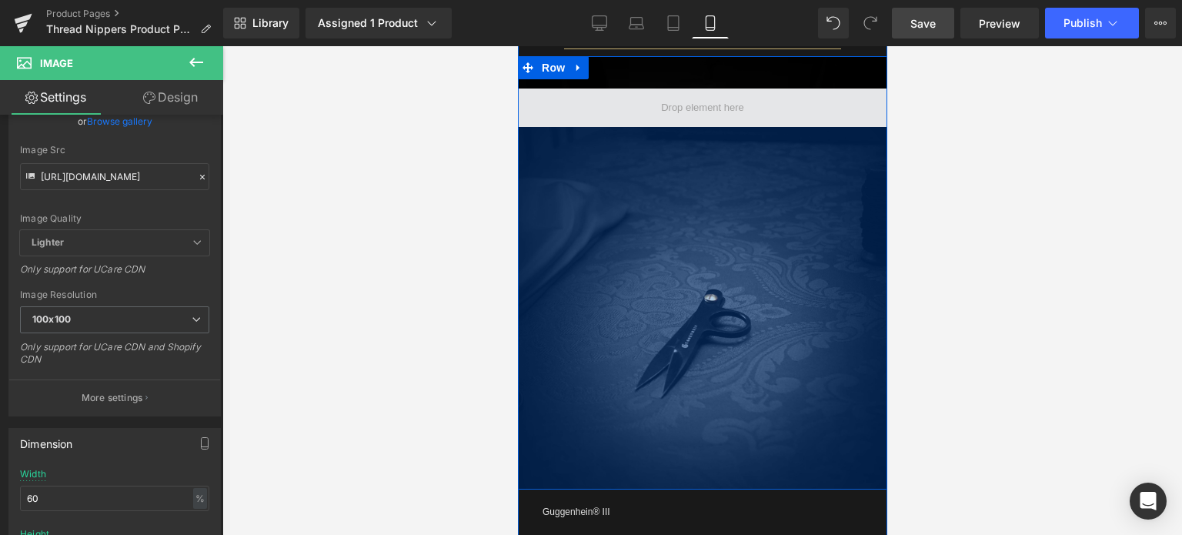
scroll to position [1448, 0]
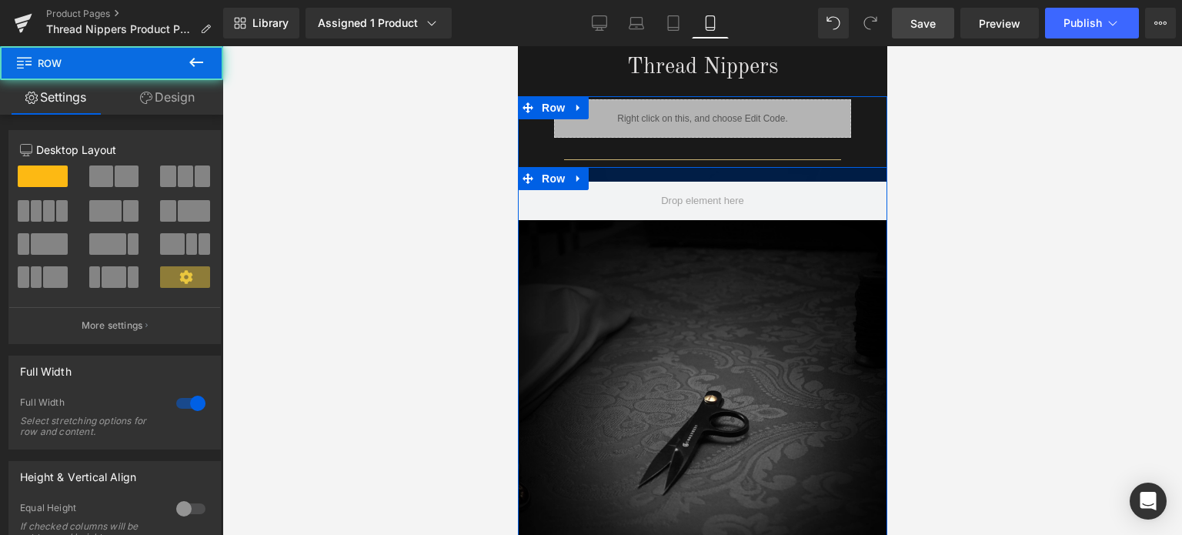
drag, startPoint x: 769, startPoint y: 182, endPoint x: 1546, endPoint y: 385, distance: 802.2
click at [770, 167] on div at bounding box center [701, 174] width 369 height 15
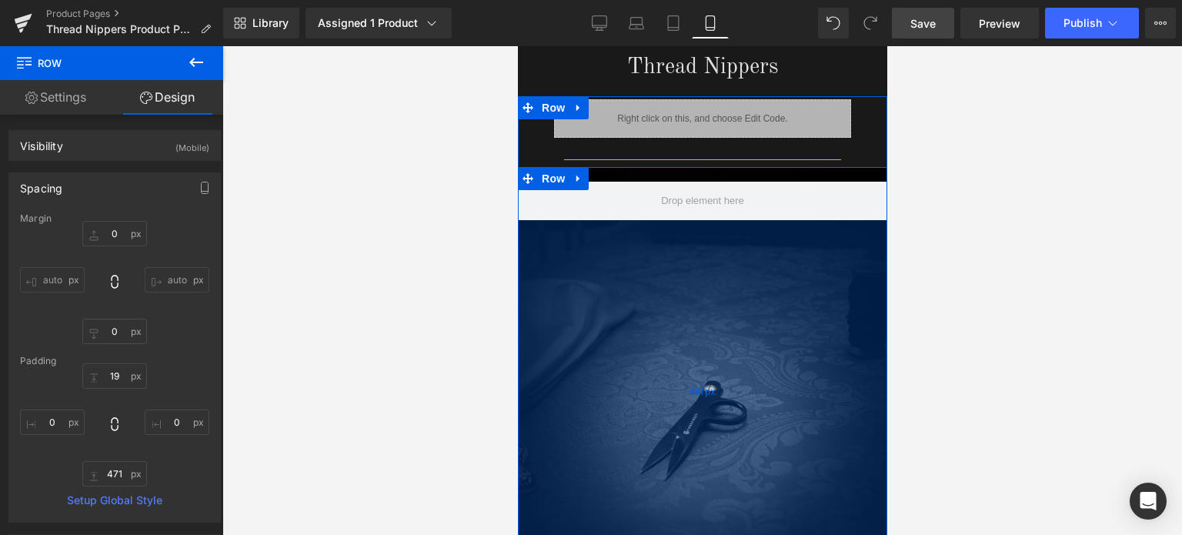
drag, startPoint x: 766, startPoint y: 240, endPoint x: 769, endPoint y: 219, distance: 20.9
click at [769, 220] on div "447px" at bounding box center [701, 392] width 369 height 344
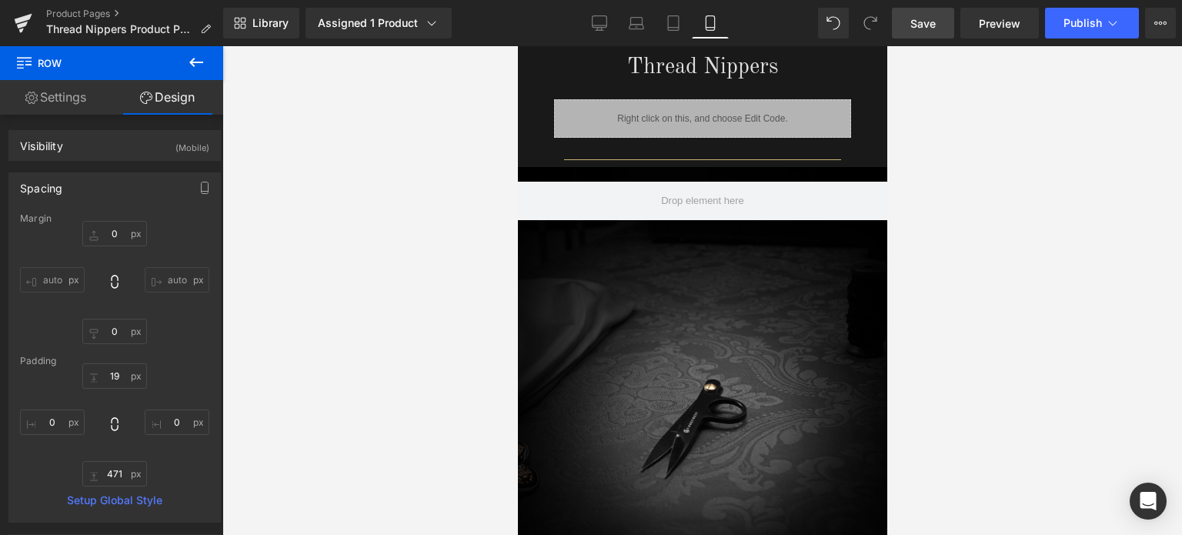
click at [932, 24] on span "Save" at bounding box center [922, 23] width 25 height 16
click at [922, 21] on span "Save" at bounding box center [922, 23] width 25 height 16
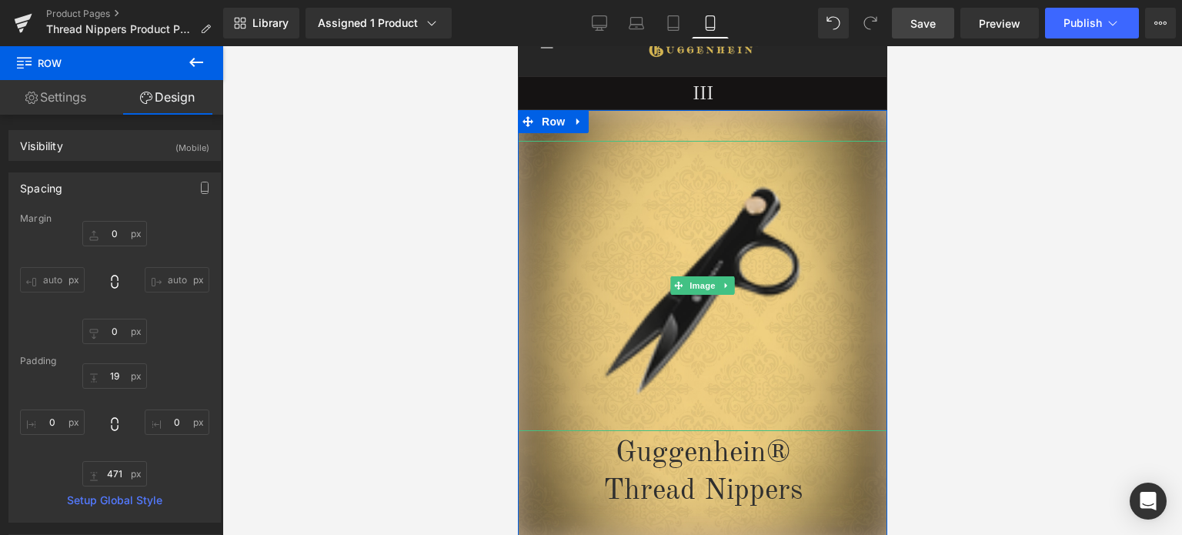
scroll to position [192, 0]
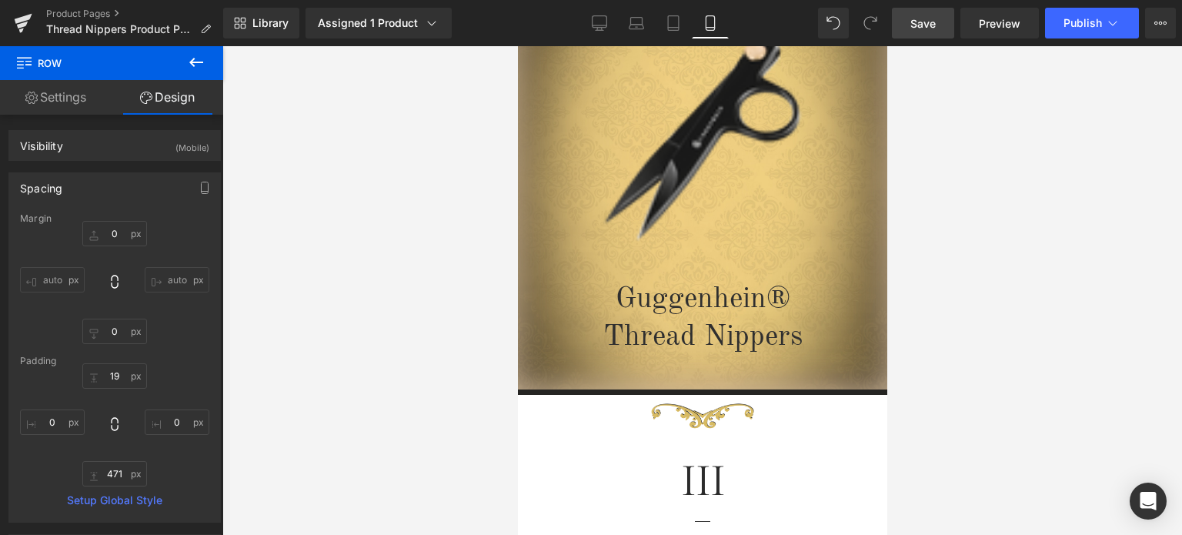
click at [930, 22] on span "Save" at bounding box center [922, 23] width 25 height 16
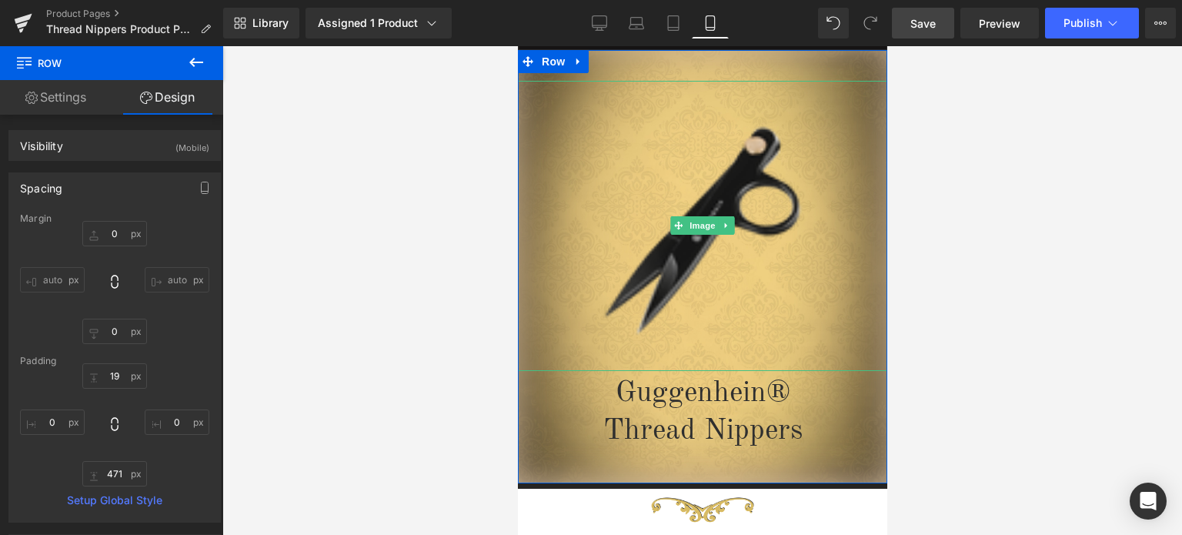
scroll to position [38, 0]
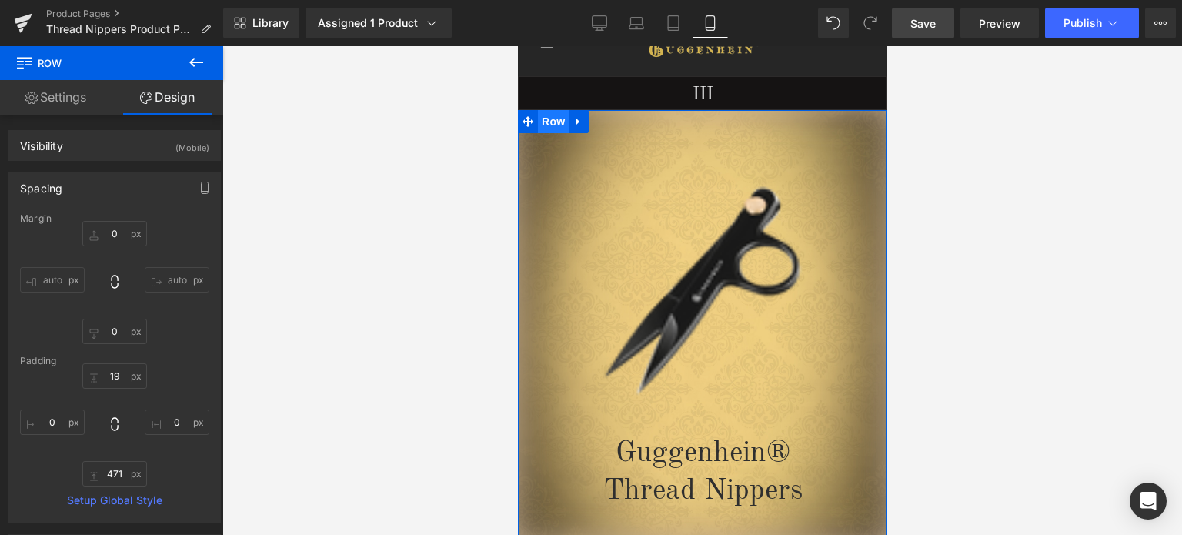
click at [557, 122] on span "Row" at bounding box center [552, 121] width 31 height 23
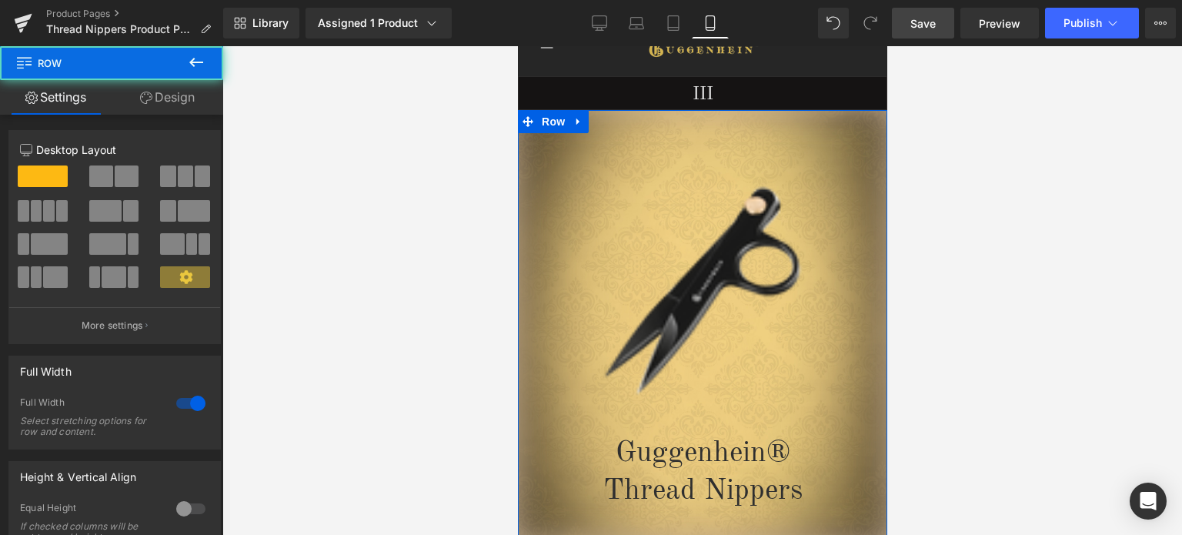
click at [177, 96] on link "Design" at bounding box center [168, 97] width 112 height 35
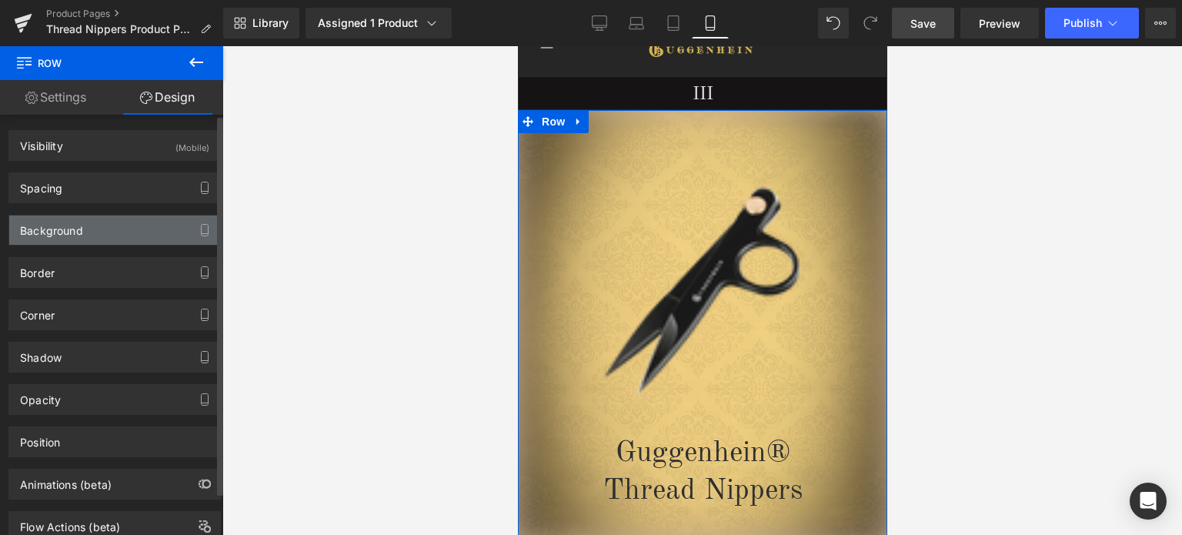
click at [108, 219] on div "Background" at bounding box center [114, 229] width 211 height 29
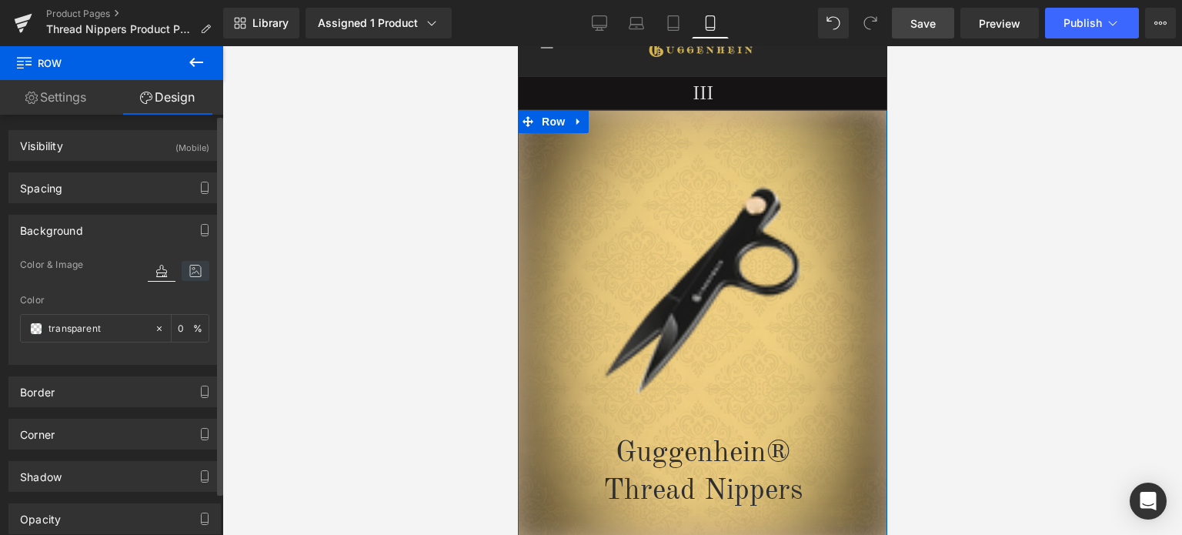
click at [190, 267] on icon at bounding box center [196, 271] width 28 height 20
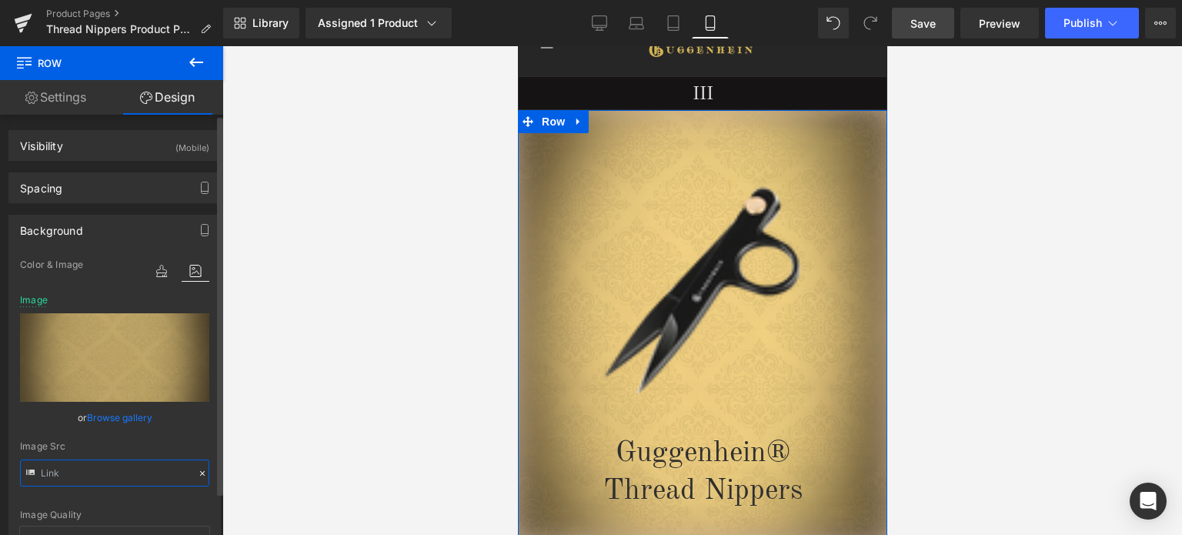
click at [108, 471] on input "text" at bounding box center [114, 472] width 189 height 27
type input "[URL][DOMAIN_NAME]"
click at [200, 432] on div "Image Quality Lighter Lightest Lighter Lighter Lightest Only support for UCare …" at bounding box center [114, 390] width 189 height 271
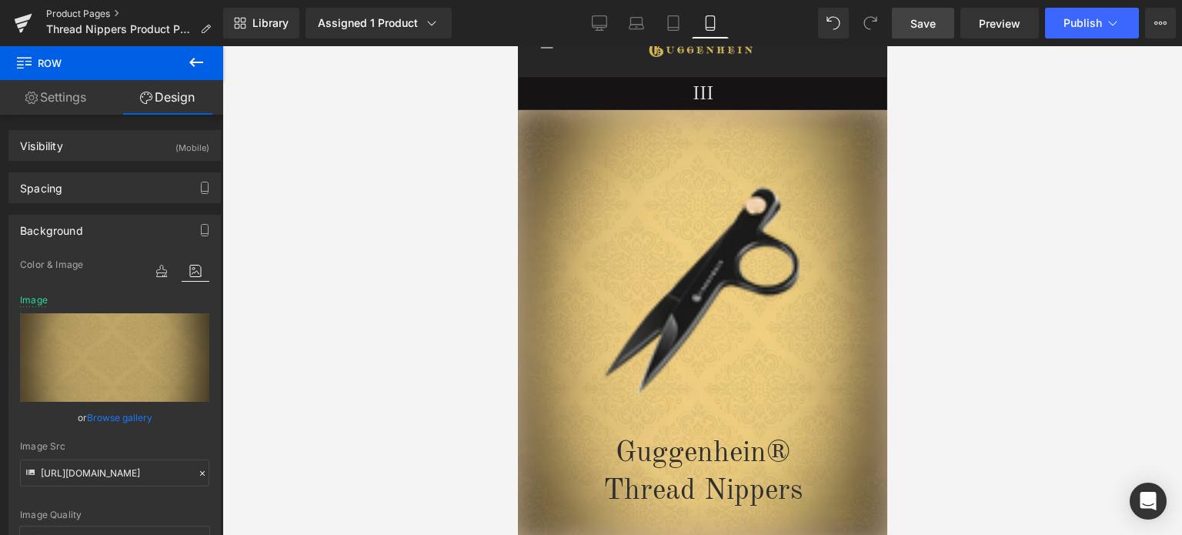
click at [88, 8] on link "Product Pages" at bounding box center [134, 14] width 177 height 12
click at [925, 25] on span "Save" at bounding box center [922, 23] width 25 height 16
click at [91, 11] on link "Product Pages" at bounding box center [134, 14] width 177 height 12
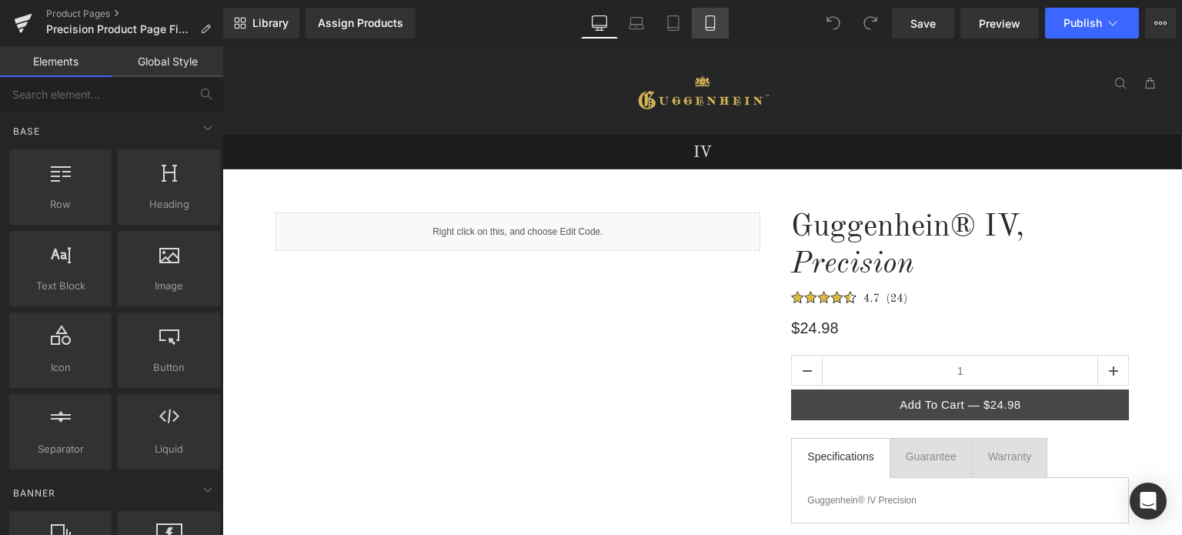
click at [706, 22] on icon at bounding box center [709, 23] width 8 height 15
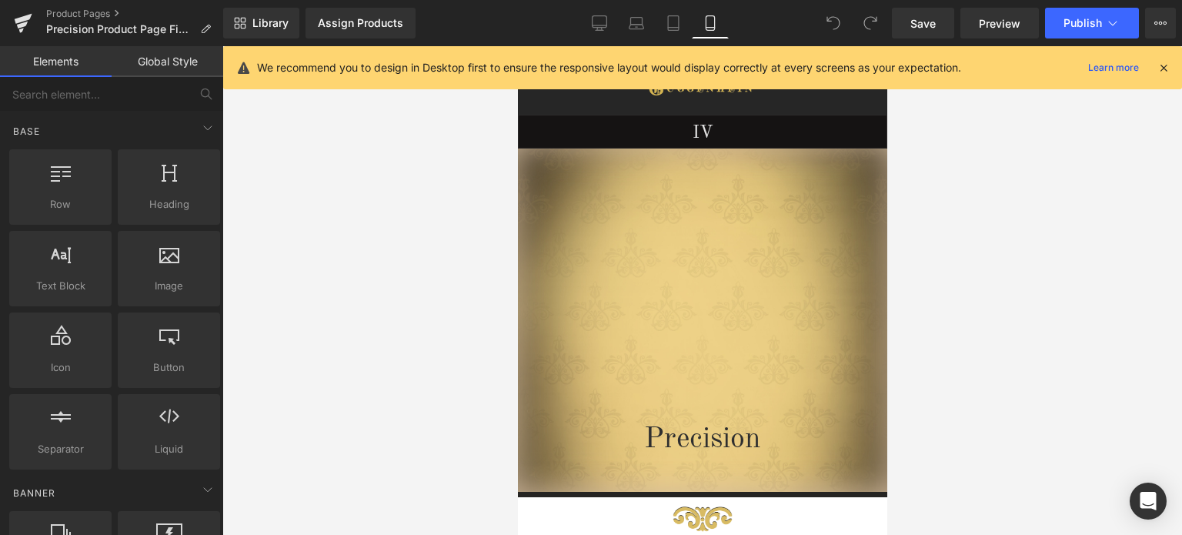
click at [1159, 62] on icon at bounding box center [1163, 68] width 14 height 14
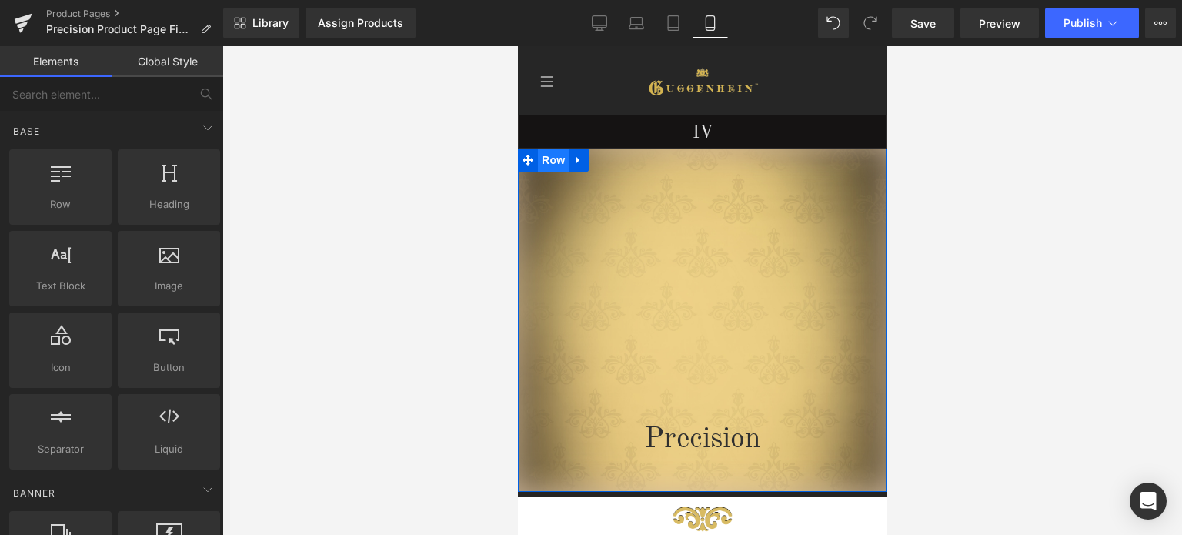
click at [545, 162] on span "Row" at bounding box center [552, 159] width 31 height 23
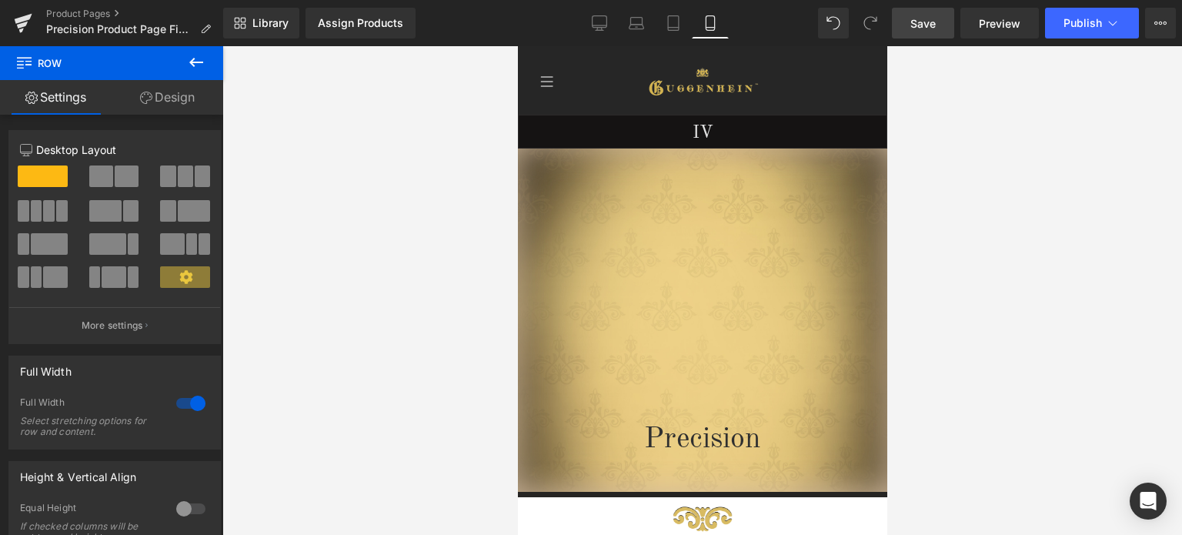
click at [923, 24] on span "Save" at bounding box center [922, 23] width 25 height 16
click at [94, 13] on link "Product Pages" at bounding box center [134, 14] width 177 height 12
